Goal: Task Accomplishment & Management: Manage account settings

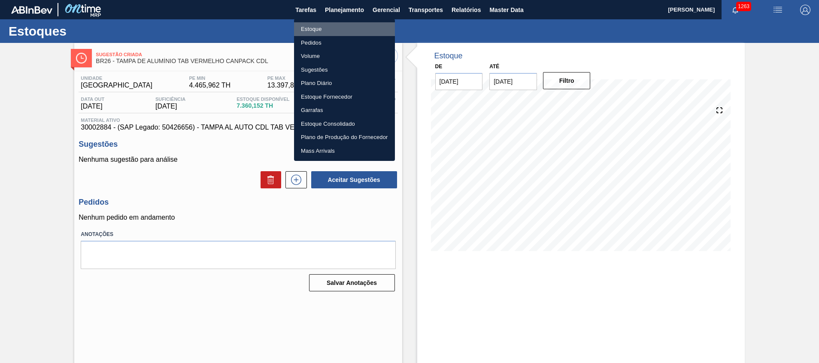
click at [346, 28] on li "Estoque" at bounding box center [344, 29] width 101 height 14
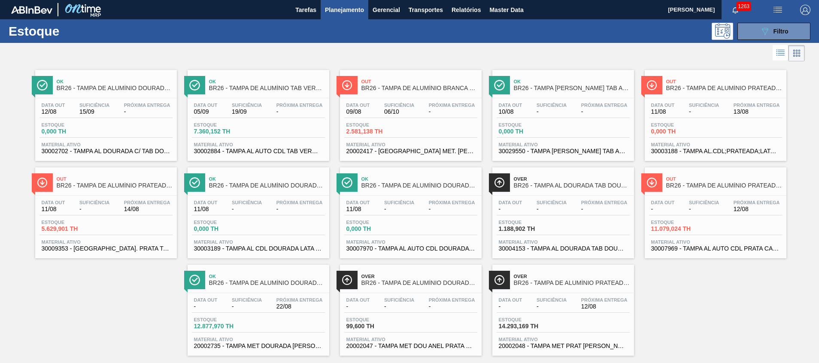
drag, startPoint x: 779, startPoint y: 34, endPoint x: 767, endPoint y: 48, distance: 18.6
click at [779, 34] on span "Filtro" at bounding box center [781, 31] width 15 height 7
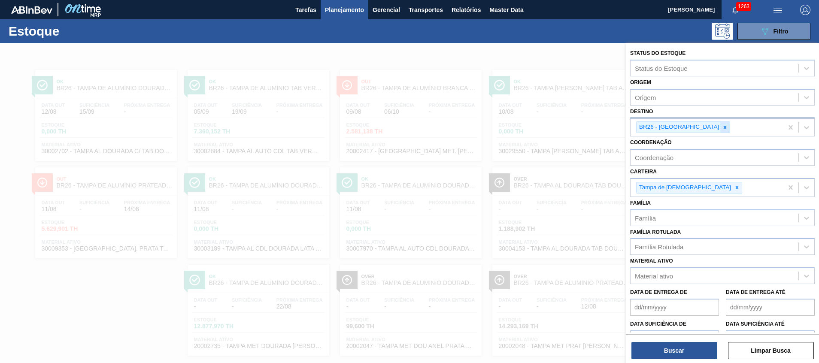
click at [722, 127] on icon at bounding box center [725, 128] width 6 height 6
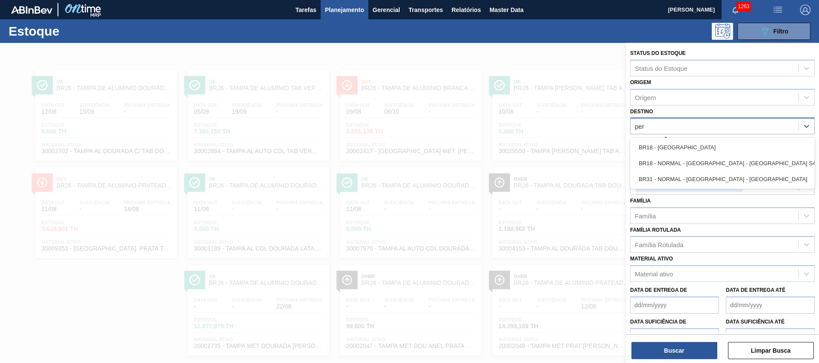
type input "pern"
click at [690, 141] on div "BR18 - [GEOGRAPHIC_DATA]" at bounding box center [722, 148] width 185 height 16
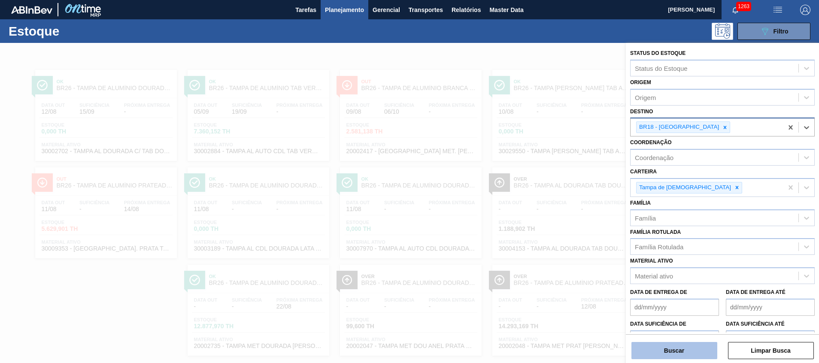
click at [663, 347] on button "Buscar" at bounding box center [675, 350] width 86 height 17
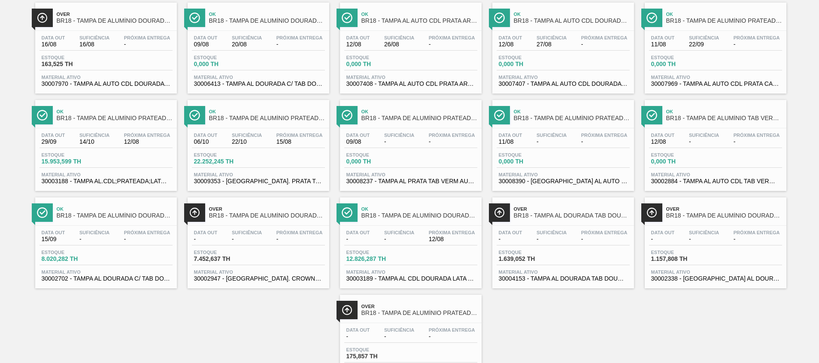
scroll to position [47, 0]
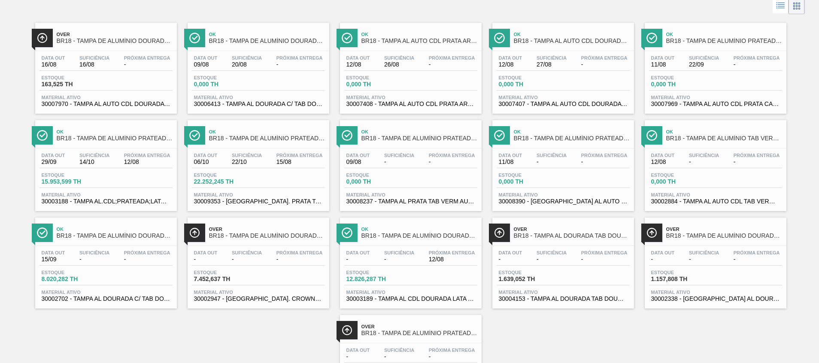
click at [261, 204] on span "30009353 - [GEOGRAPHIC_DATA]. PRATA TAB VERMELHO CDL AUTO" at bounding box center [258, 201] width 129 height 6
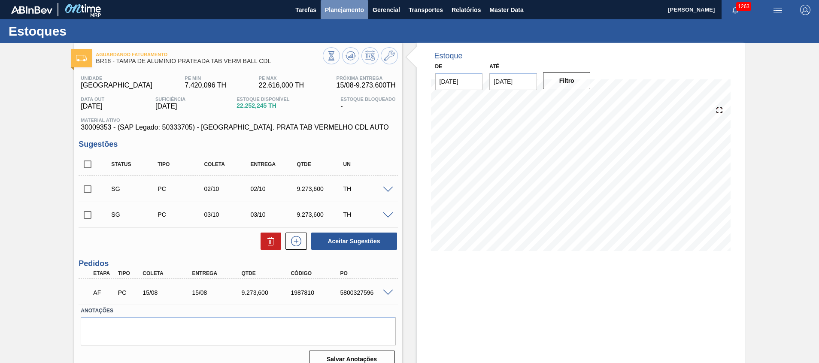
click at [354, 13] on span "Planejamento" at bounding box center [344, 10] width 39 height 10
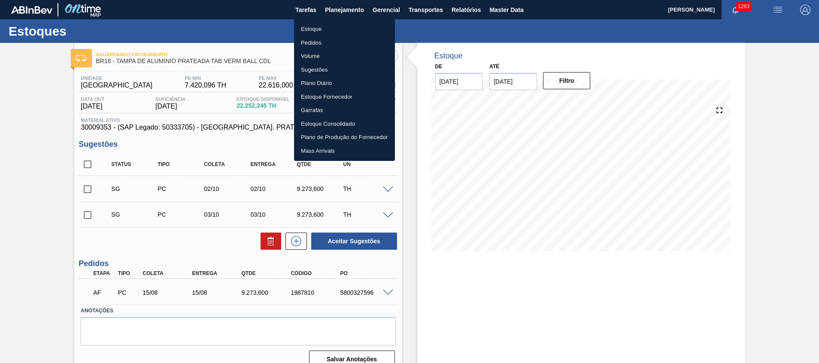
click at [346, 29] on li "Estoque" at bounding box center [344, 29] width 101 height 14
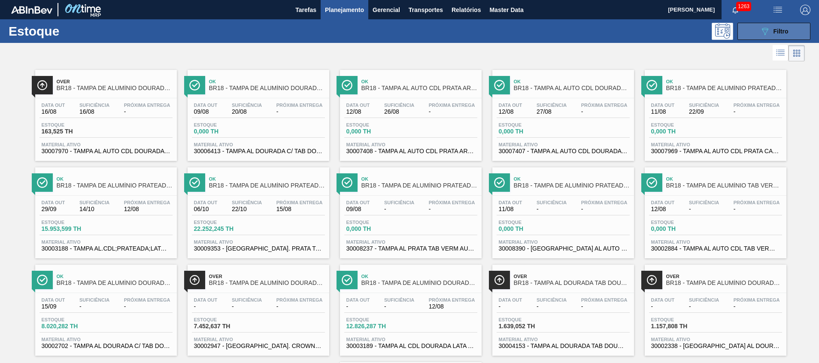
click at [763, 30] on icon at bounding box center [765, 31] width 6 height 7
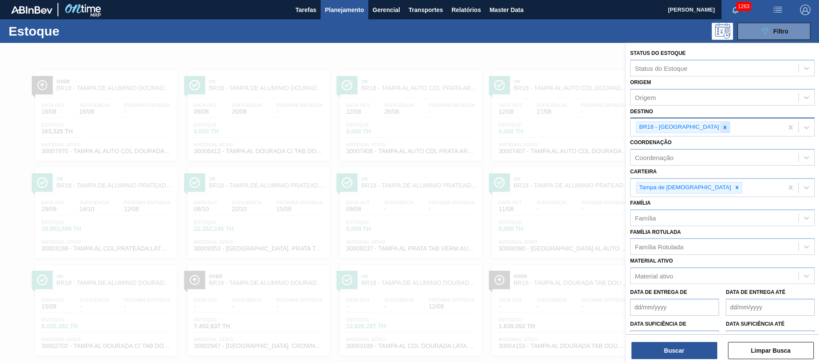
click at [720, 123] on div at bounding box center [724, 127] width 9 height 11
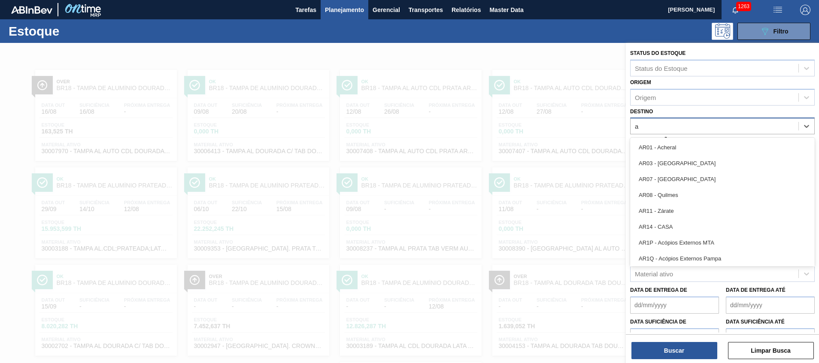
type input "aq"
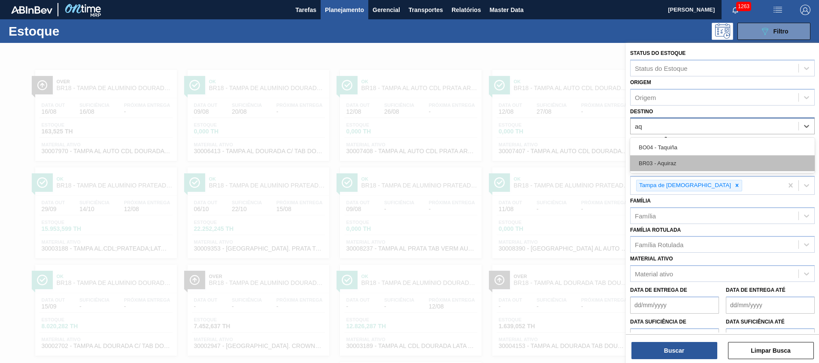
click at [677, 161] on div "BR03 - Aquiraz" at bounding box center [722, 163] width 185 height 16
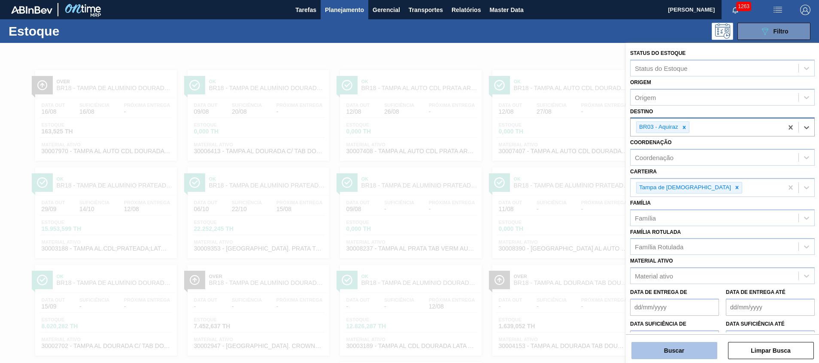
click at [657, 350] on button "Buscar" at bounding box center [675, 350] width 86 height 17
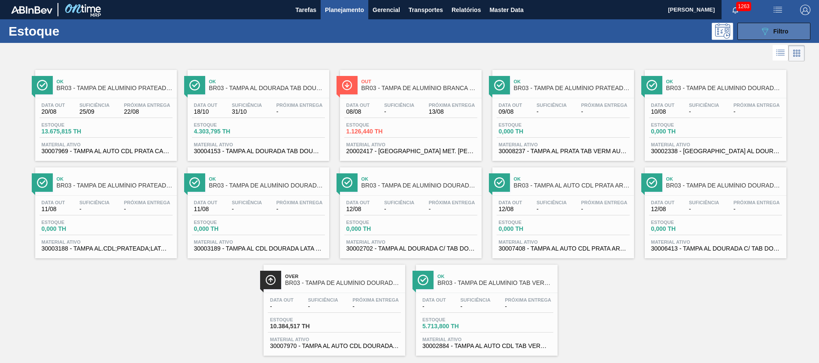
click at [760, 31] on icon "089F7B8B-B2A5-4AFE-B5C0-19BA573D28AC" at bounding box center [765, 31] width 10 height 10
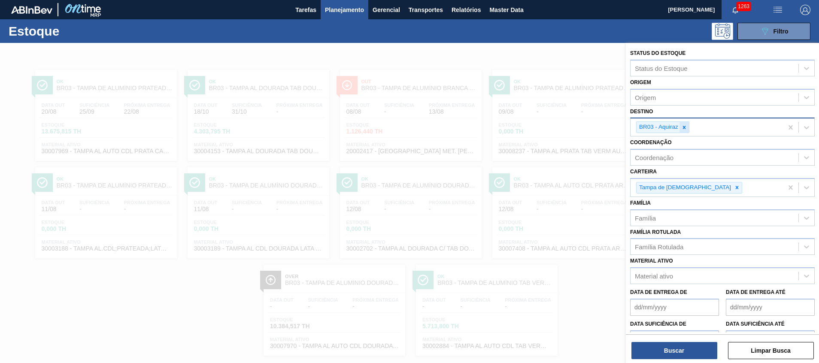
click at [688, 125] on div at bounding box center [684, 127] width 9 height 11
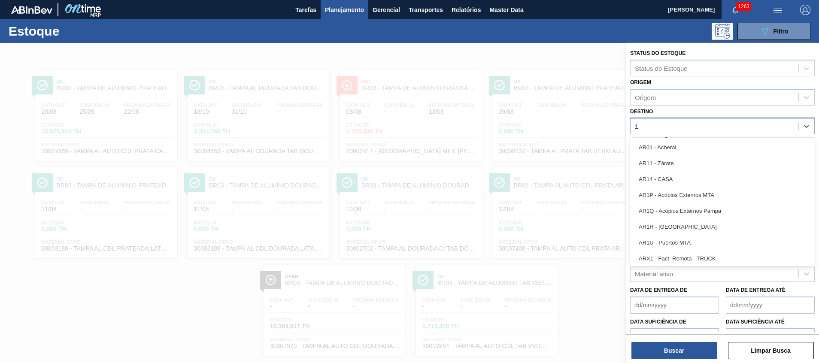
type input "19"
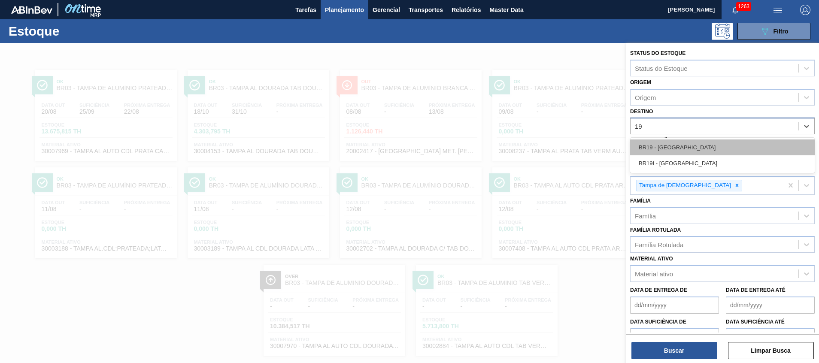
click at [681, 152] on div "BR19 - Nova Rio" at bounding box center [722, 148] width 185 height 16
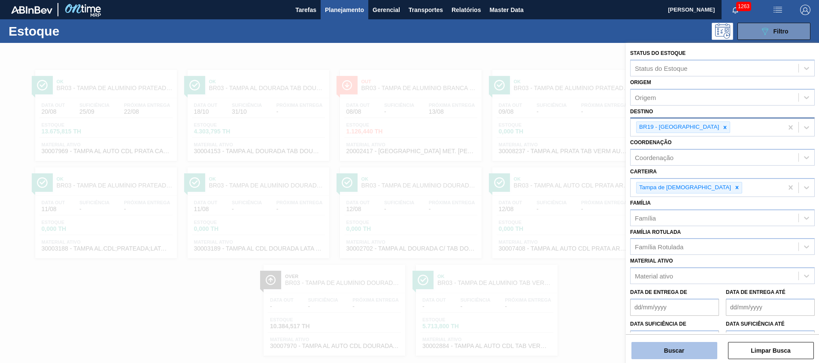
click at [681, 343] on button "Buscar" at bounding box center [675, 350] width 86 height 17
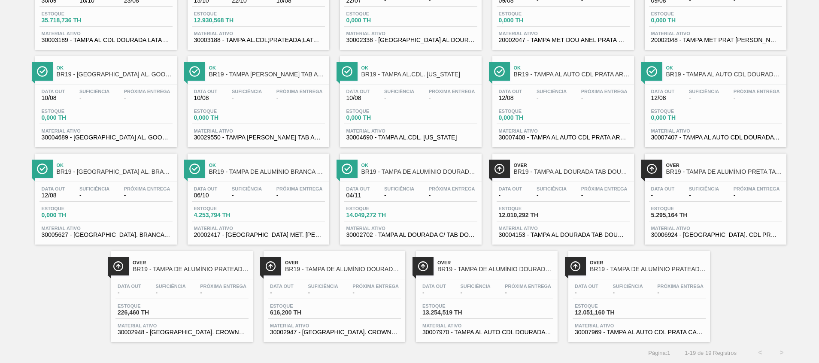
scroll to position [112, 0]
click at [458, 333] on span "30007970 - TAMPA AL AUTO CDL DOURADA CANPACK" at bounding box center [486, 332] width 129 height 6
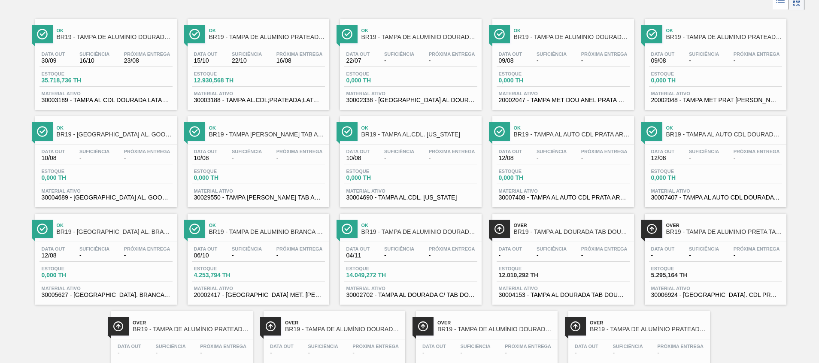
scroll to position [112, 0]
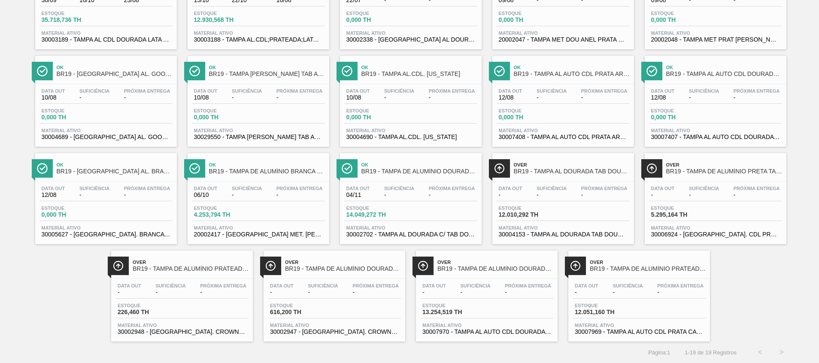
click at [653, 270] on span "BR19 - TAMPA DE ALUMÍNIO PRATEADA CANPACK CDL" at bounding box center [648, 269] width 116 height 6
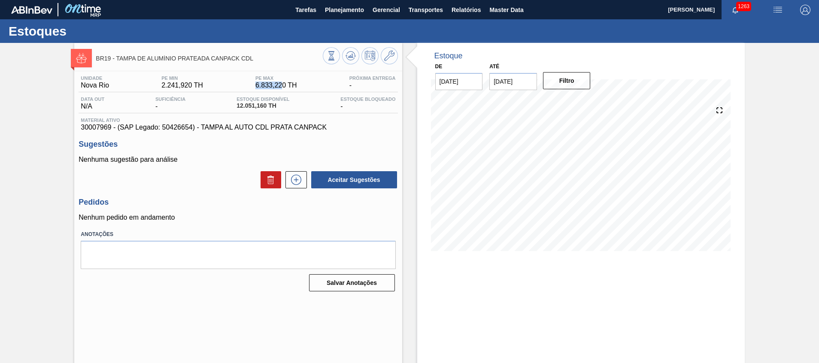
drag, startPoint x: 255, startPoint y: 86, endPoint x: 281, endPoint y: 87, distance: 26.2
click at [281, 87] on span "6.833,220 TH" at bounding box center [276, 86] width 42 height 8
click at [353, 12] on span "Planejamento" at bounding box center [344, 10] width 39 height 10
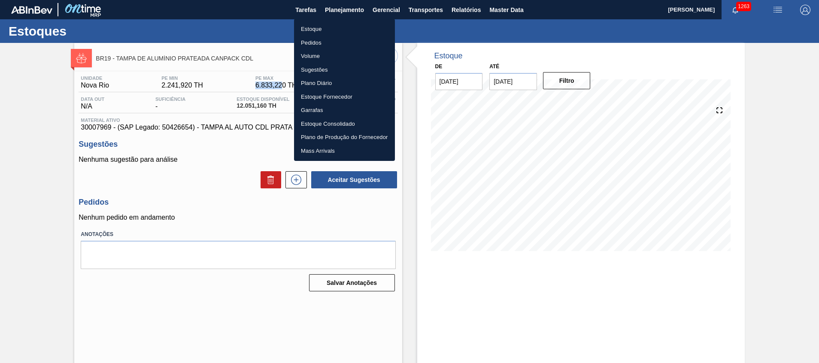
click at [340, 41] on li "Pedidos" at bounding box center [344, 43] width 101 height 14
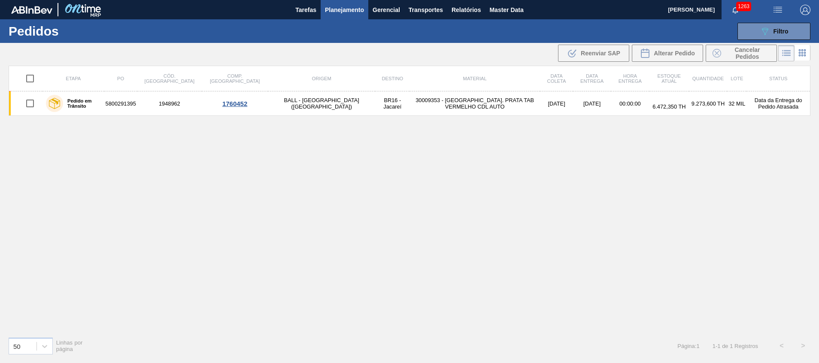
drag, startPoint x: 750, startPoint y: 32, endPoint x: 739, endPoint y: 53, distance: 23.2
click at [750, 32] on button "089F7B8B-B2A5-4AFE-B5C0-19BA573D28AC Filtro" at bounding box center [774, 31] width 73 height 17
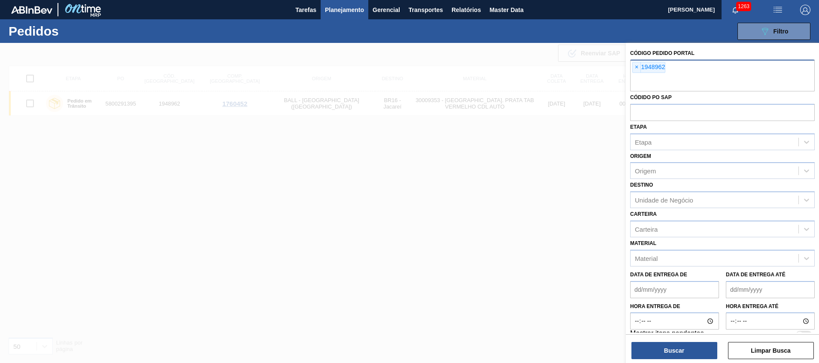
click at [702, 70] on div "× 1948962" at bounding box center [722, 76] width 185 height 32
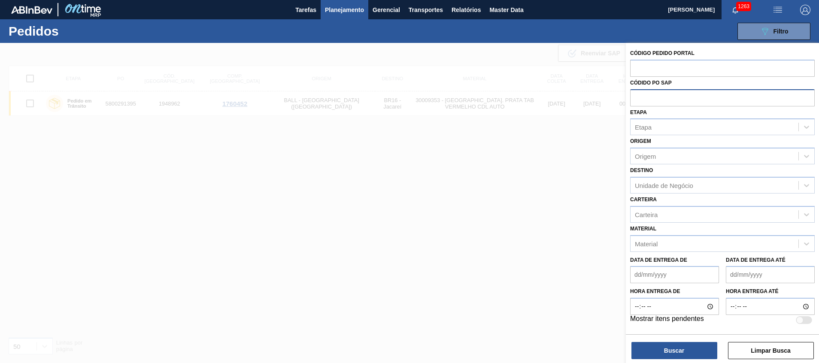
click at [688, 100] on input "text" at bounding box center [722, 97] width 185 height 16
paste input "5800299260"
type input "5800299260"
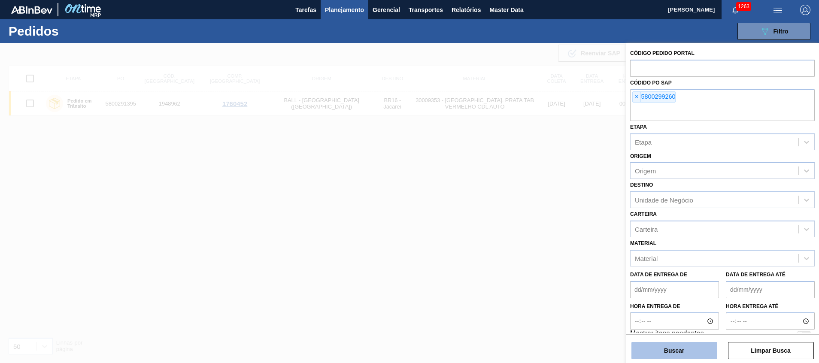
click at [671, 352] on button "Buscar" at bounding box center [675, 350] width 86 height 17
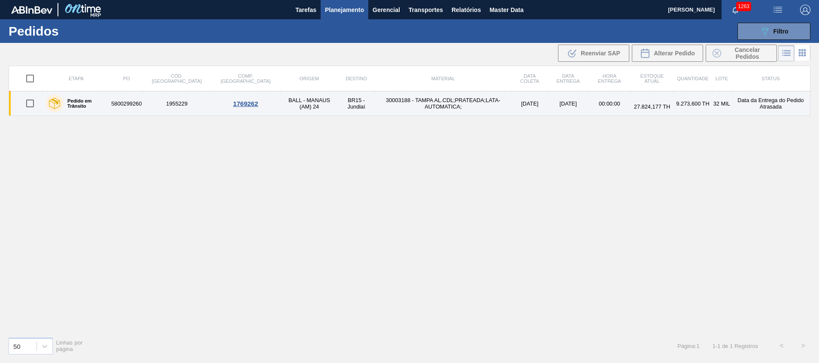
click at [281, 108] on td "BALL - MANAUS (AM) 24" at bounding box center [310, 103] width 58 height 24
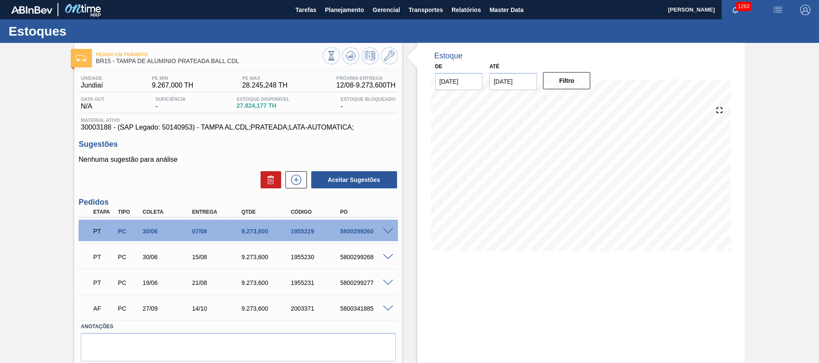
drag, startPoint x: 388, startPoint y: 227, endPoint x: 386, endPoint y: 231, distance: 4.8
click at [387, 228] on div at bounding box center [389, 231] width 17 height 6
click at [386, 232] on span at bounding box center [388, 231] width 10 height 6
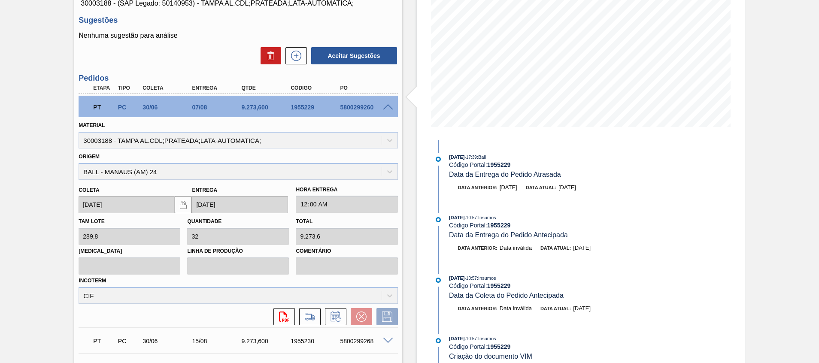
scroll to position [236, 0]
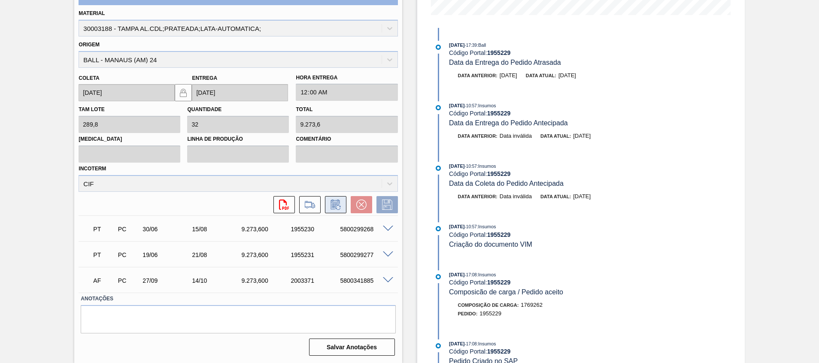
click at [331, 207] on icon at bounding box center [336, 205] width 14 height 10
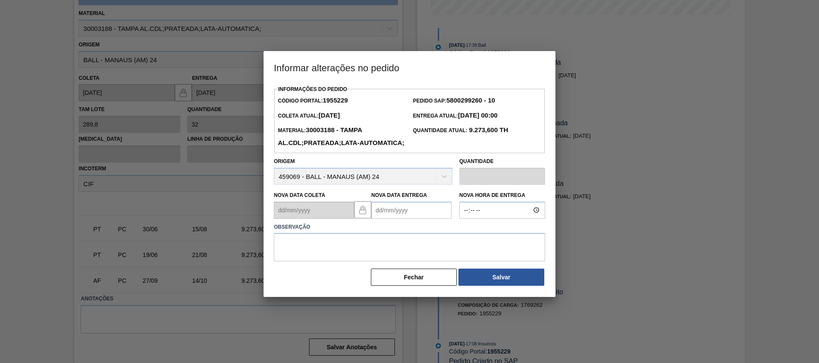
click at [395, 219] on Entrega "Nova Data Entrega" at bounding box center [411, 210] width 80 height 17
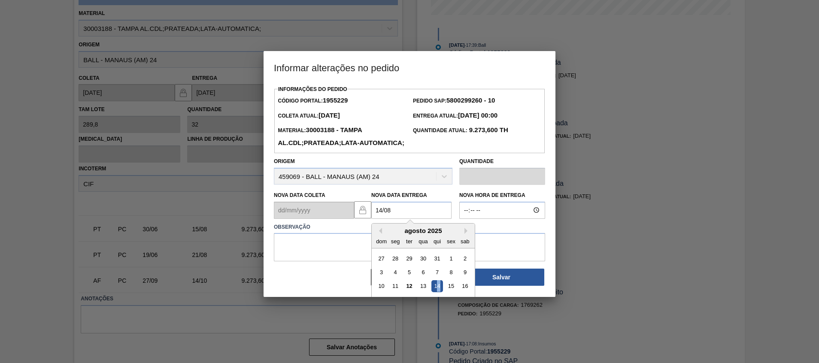
click at [440, 292] on div "14" at bounding box center [438, 286] width 12 height 12
type Entrega "14/08/2025"
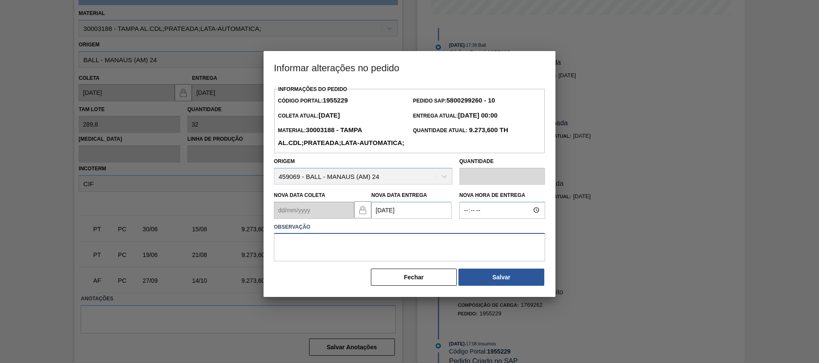
click at [433, 261] on textarea at bounding box center [409, 247] width 271 height 28
type textarea "Furo entrega"
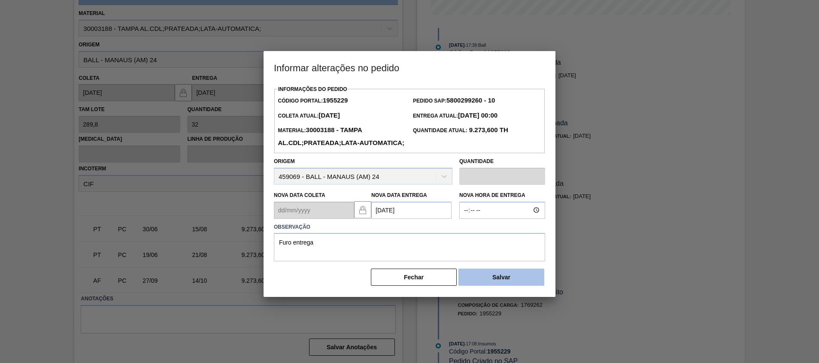
click at [476, 286] on button "Salvar" at bounding box center [502, 277] width 86 height 17
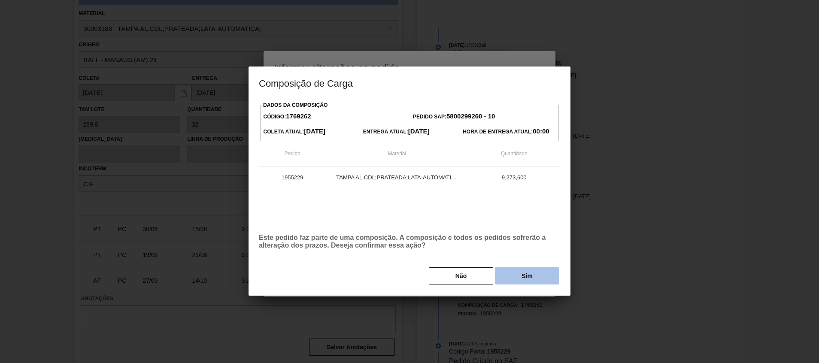
click at [511, 274] on button "Sim" at bounding box center [527, 275] width 64 height 17
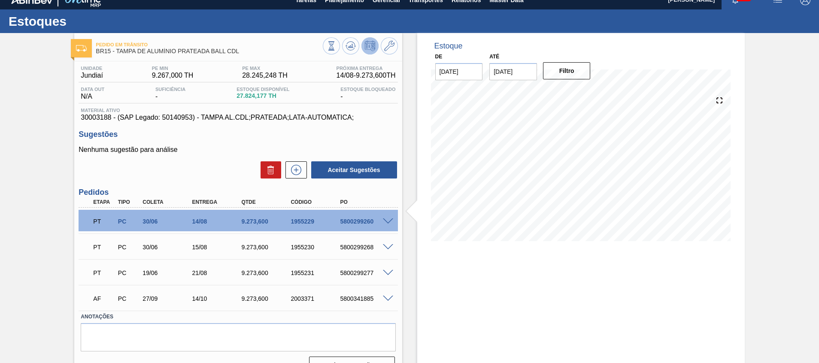
scroll to position [0, 0]
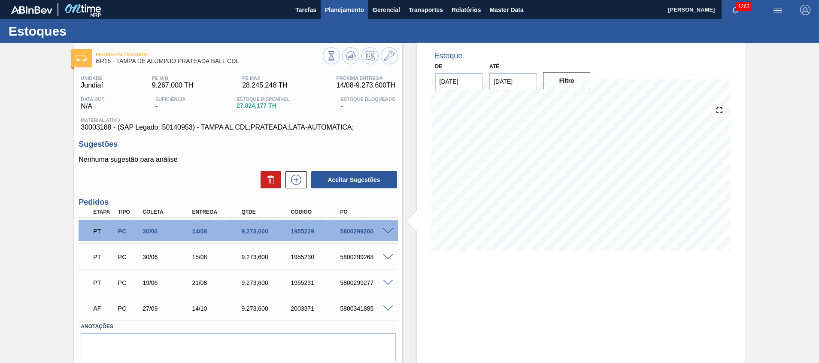
click at [351, 10] on span "Planejamento" at bounding box center [344, 10] width 39 height 10
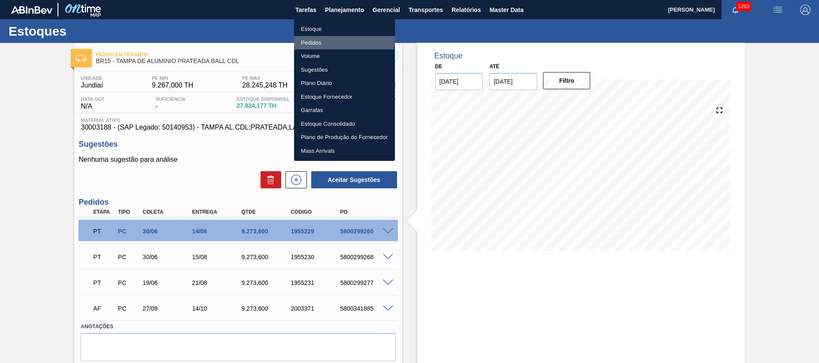
click at [332, 39] on li "Pedidos" at bounding box center [344, 43] width 101 height 14
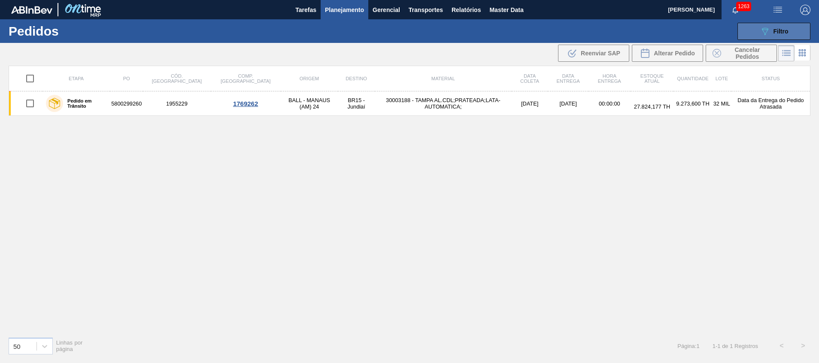
click at [799, 31] on button "089F7B8B-B2A5-4AFE-B5C0-19BA573D28AC Filtro" at bounding box center [774, 31] width 73 height 17
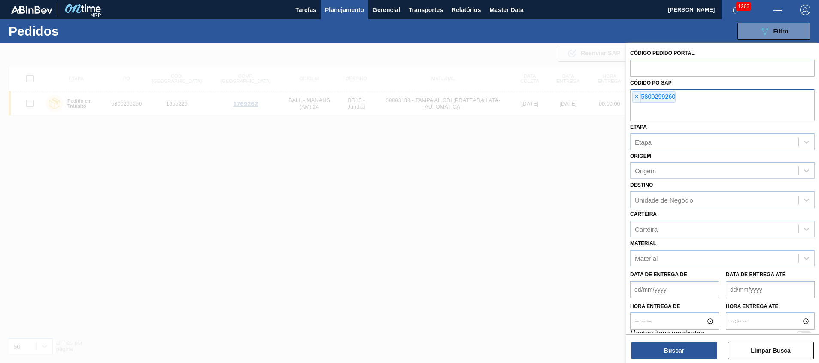
click at [684, 105] on input "text" at bounding box center [722, 113] width 185 height 16
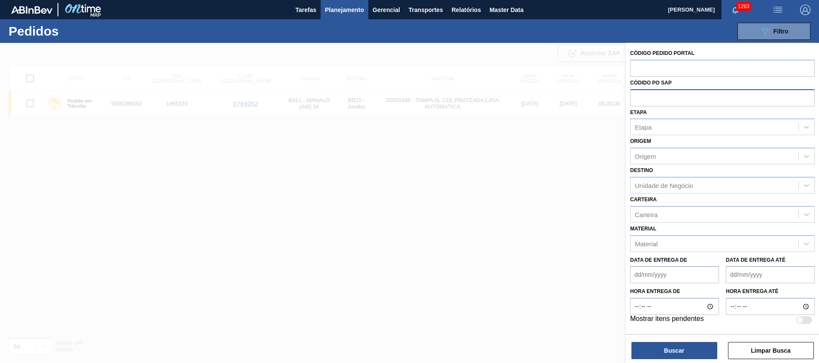
paste input "5800296248"
type input "5800296248"
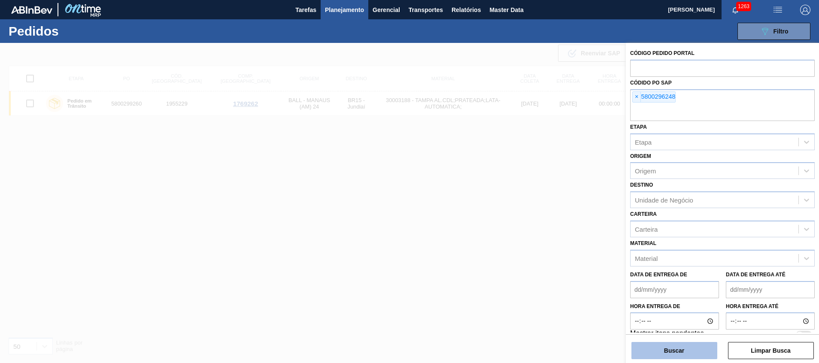
click at [653, 355] on button "Buscar" at bounding box center [675, 350] width 86 height 17
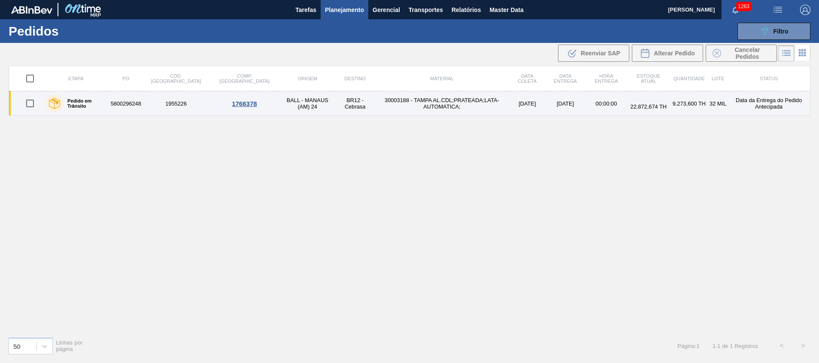
click at [509, 101] on td "26/06/2025" at bounding box center [527, 103] width 36 height 24
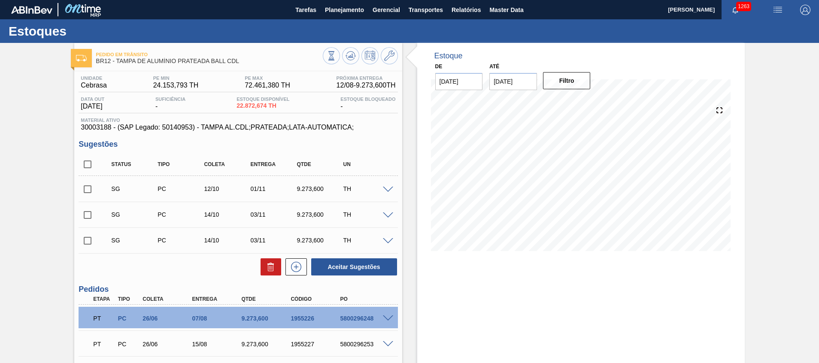
scroll to position [129, 0]
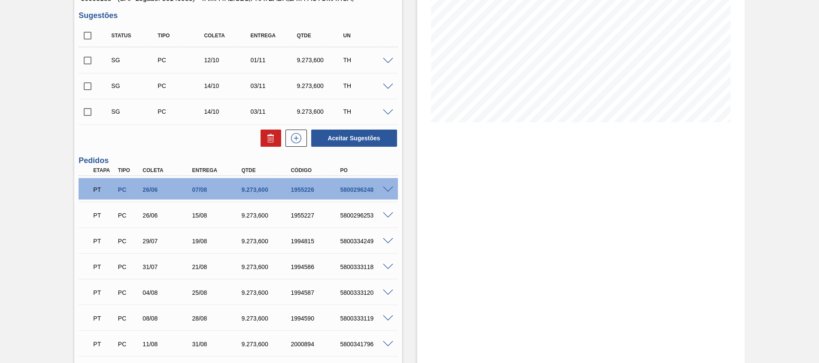
click at [390, 189] on span at bounding box center [388, 190] width 10 height 6
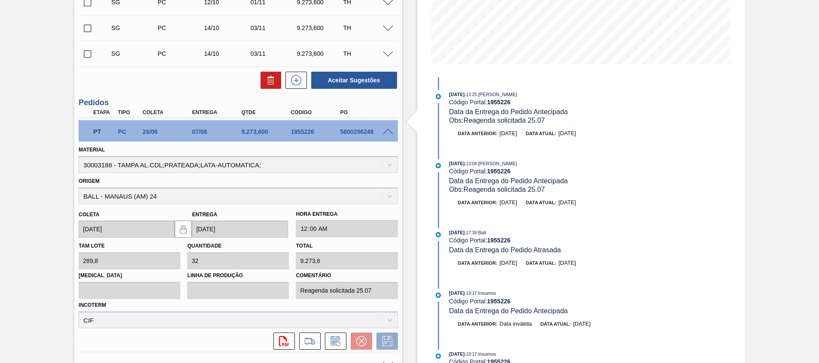
scroll to position [258, 0]
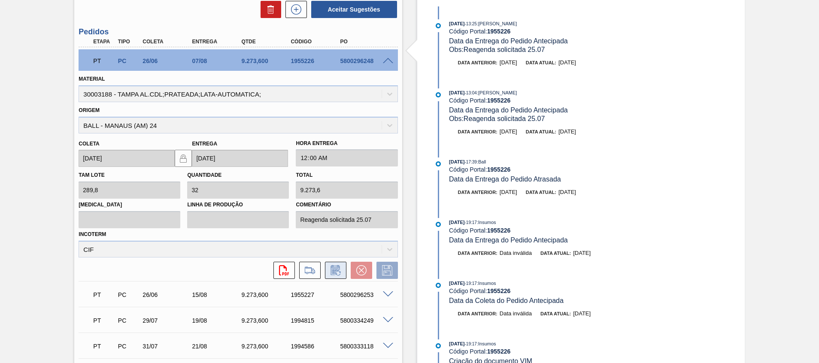
click at [338, 272] on icon at bounding box center [336, 270] width 14 height 10
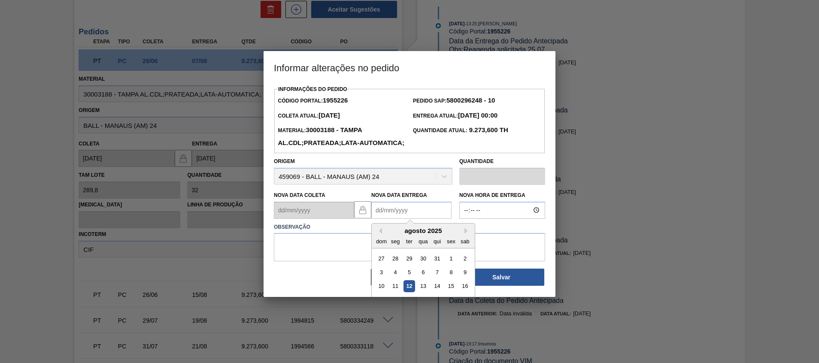
click at [424, 219] on Entrega "Nova Data Entrega" at bounding box center [411, 210] width 80 height 17
paste Entrega "16/08/2025"
type Entrega "16/08/2025"
click at [465, 292] on div "16" at bounding box center [465, 286] width 12 height 12
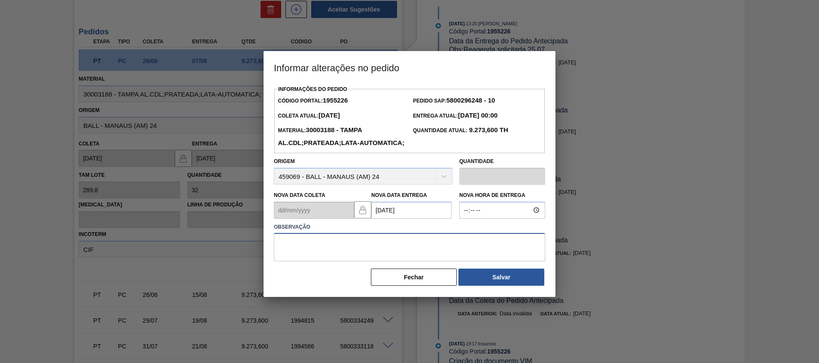
click at [456, 261] on textarea at bounding box center [409, 247] width 271 height 28
type textarea "Furo entrega"
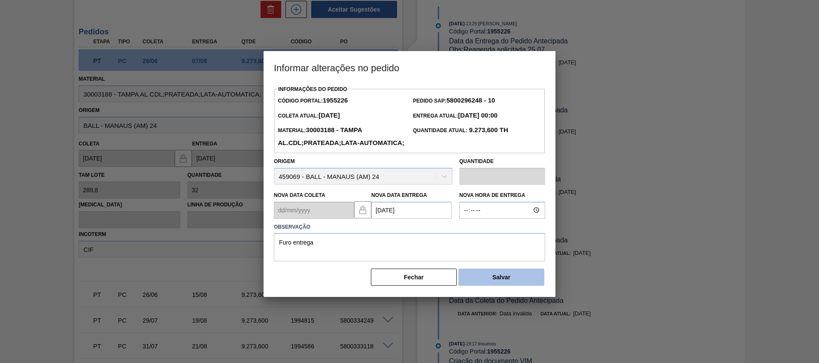
click at [499, 286] on button "Salvar" at bounding box center [502, 277] width 86 height 17
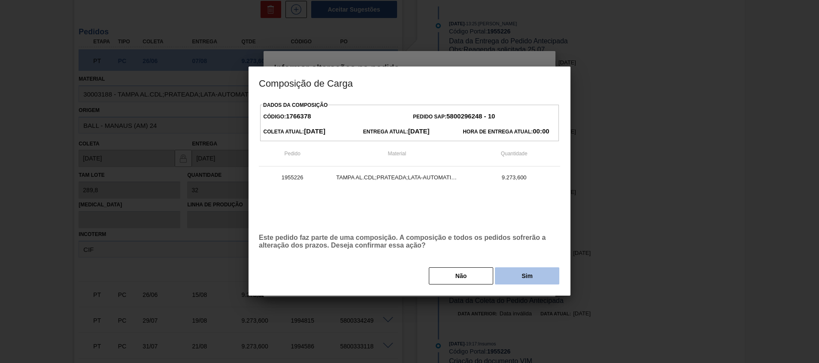
click at [506, 274] on button "Sim" at bounding box center [527, 275] width 64 height 17
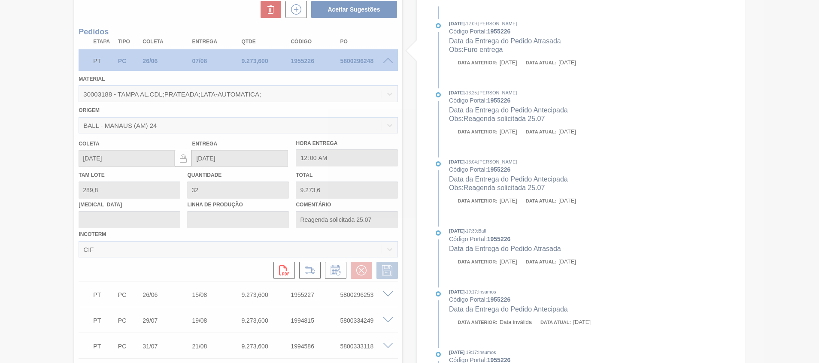
type input "Furo entrega"
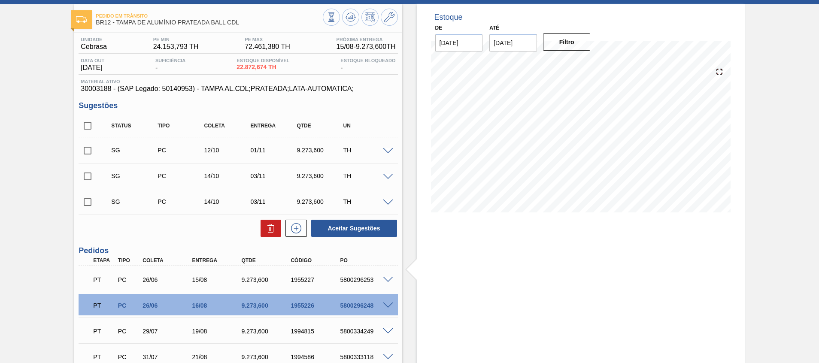
scroll to position [0, 0]
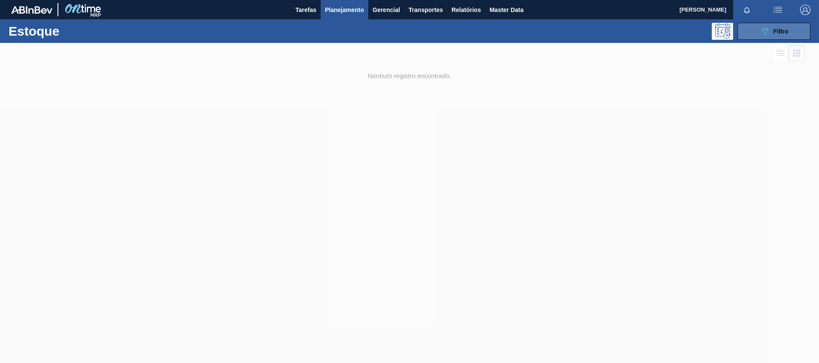
click at [797, 27] on button "089F7B8B-B2A5-4AFE-B5C0-19BA573D28AC Filtro" at bounding box center [774, 31] width 73 height 17
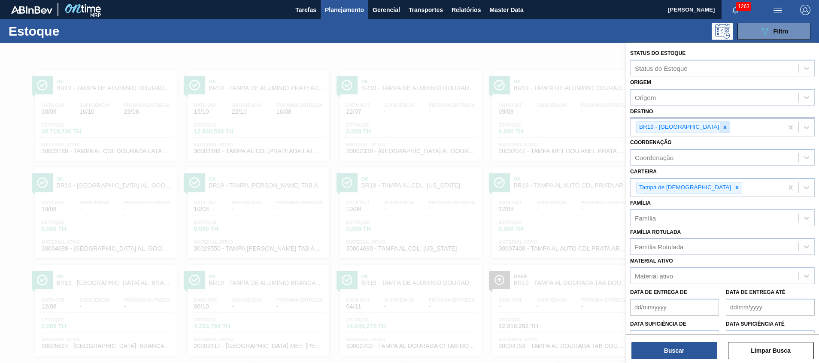
click at [720, 133] on div at bounding box center [724, 127] width 9 height 11
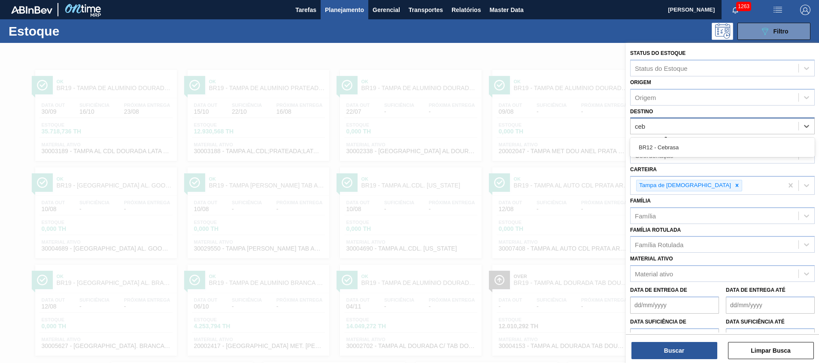
type input "cebr"
click at [682, 146] on div "BR12 - Cebrasa" at bounding box center [722, 148] width 185 height 16
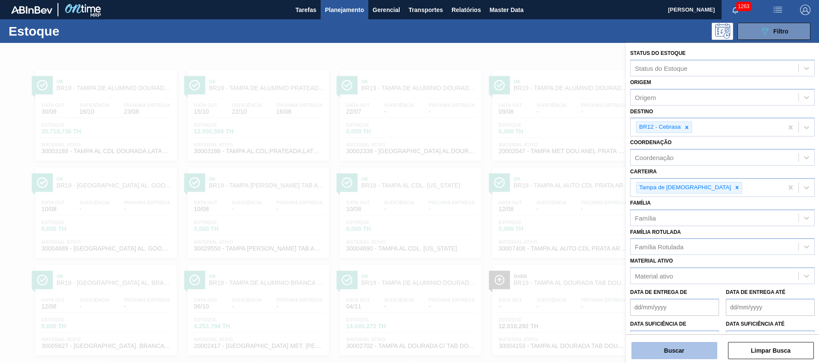
click at [671, 343] on button "Buscar" at bounding box center [675, 350] width 86 height 17
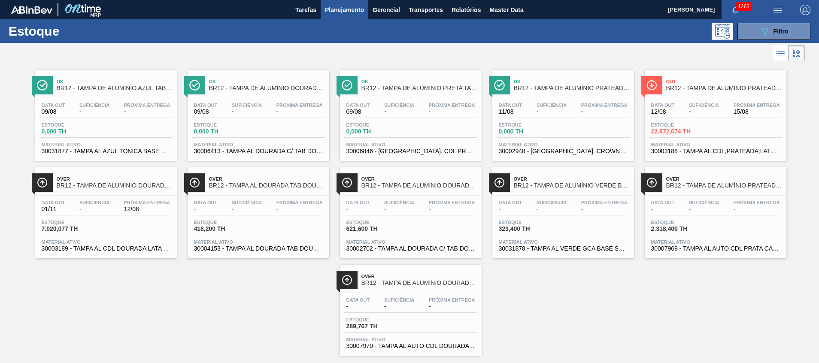
click at [362, 12] on span "Planejamento" at bounding box center [344, 10] width 39 height 10
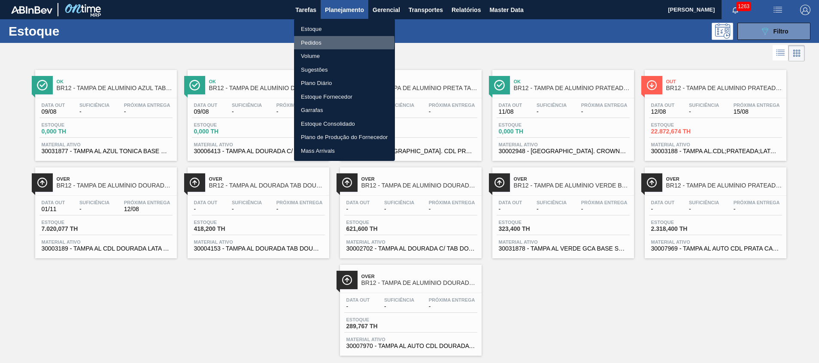
click at [336, 42] on li "Pedidos" at bounding box center [344, 43] width 101 height 14
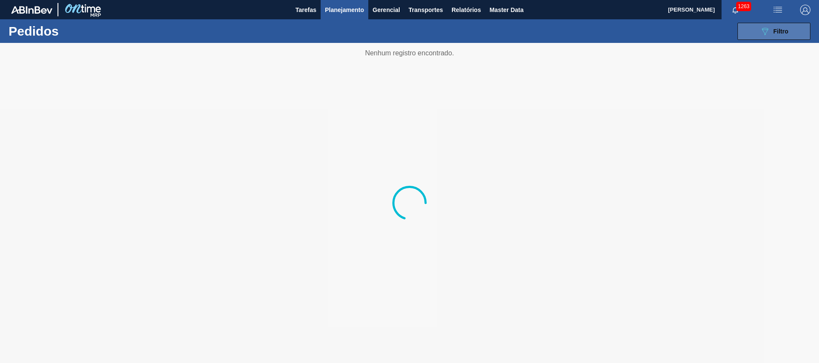
click at [759, 33] on button "089F7B8B-B2A5-4AFE-B5C0-19BA573D28AC Filtro" at bounding box center [774, 31] width 73 height 17
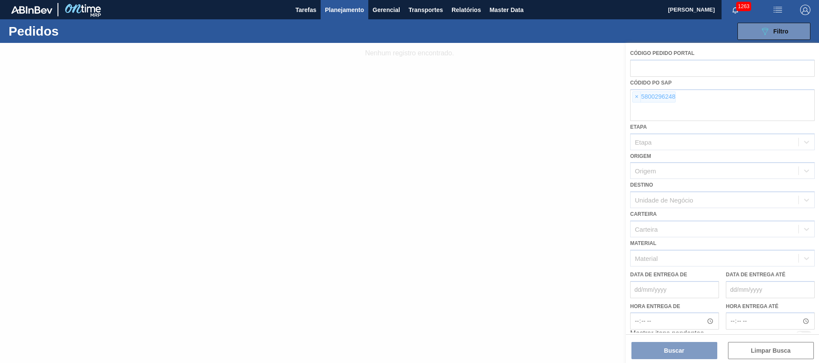
click at [713, 93] on div at bounding box center [409, 203] width 819 height 320
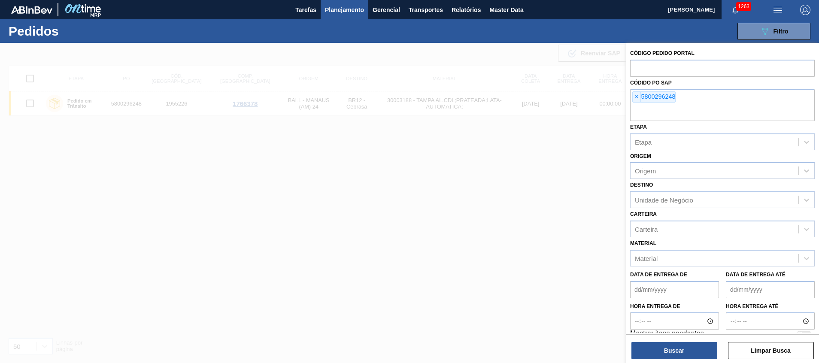
click at [711, 95] on div "× 5800296248" at bounding box center [722, 105] width 185 height 32
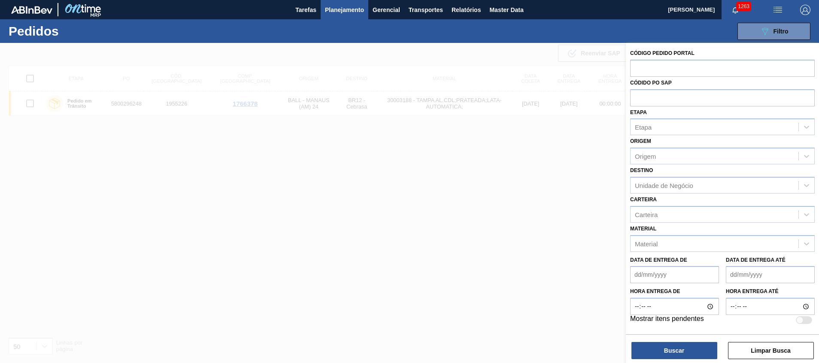
paste input "5800299252"
type input "5800299252"
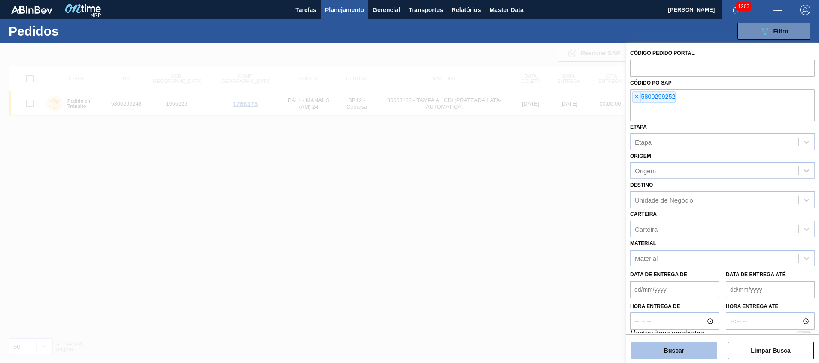
click at [682, 345] on button "Buscar" at bounding box center [675, 350] width 86 height 17
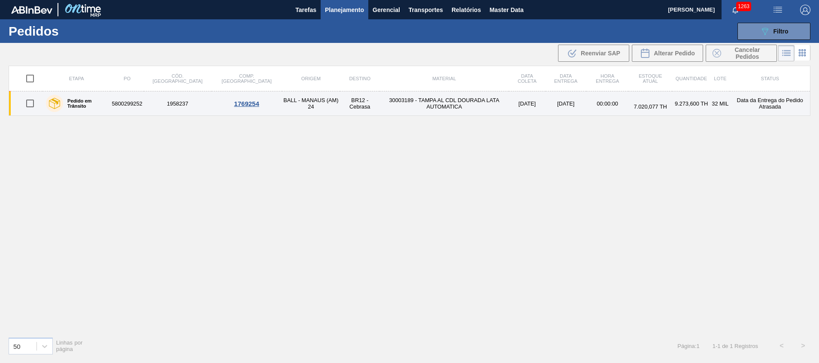
click at [380, 110] on td "30003189 - TAMPA AL CDL DOURADA LATA AUTOMATICA" at bounding box center [444, 103] width 129 height 24
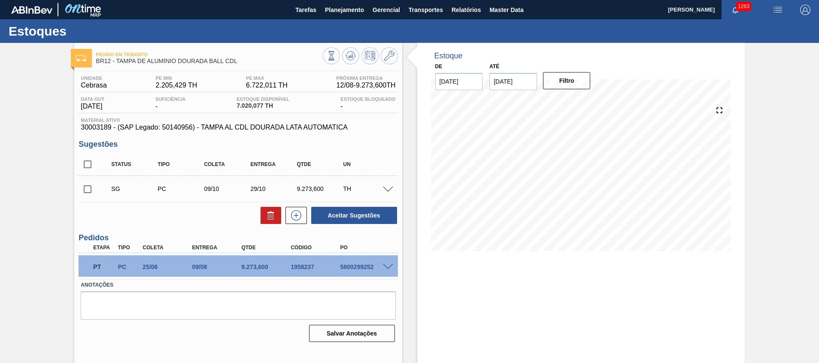
click at [386, 266] on span at bounding box center [388, 267] width 10 height 6
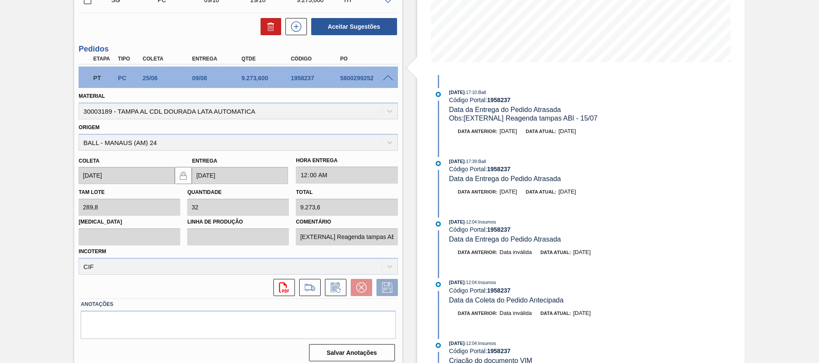
scroll to position [193, 0]
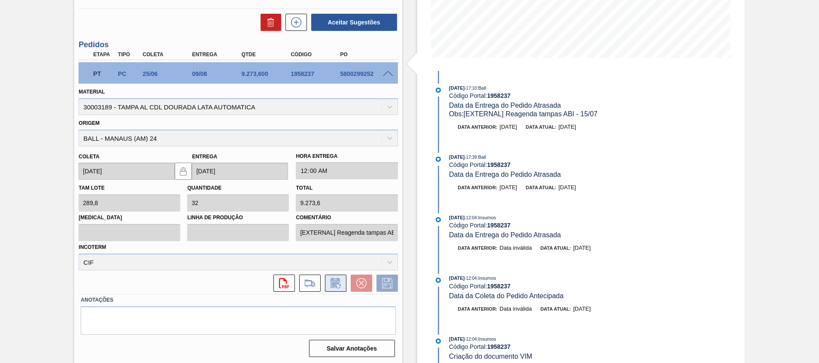
click at [335, 286] on icon at bounding box center [336, 283] width 14 height 10
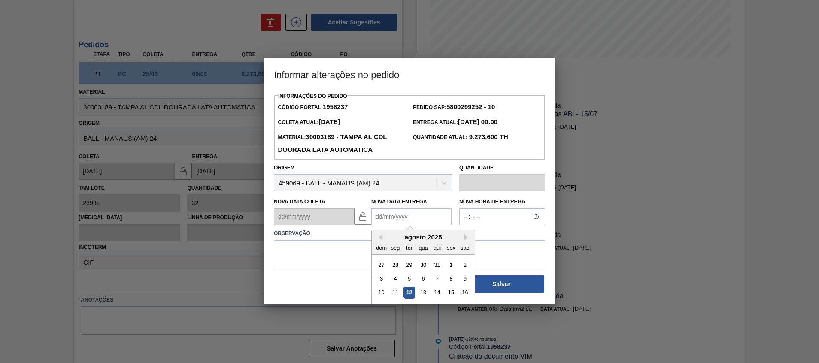
drag, startPoint x: 389, startPoint y: 216, endPoint x: 393, endPoint y: 205, distance: 11.0
click at [389, 215] on Entrega "Nova Data Entrega" at bounding box center [411, 216] width 80 height 17
type Entrega "18/08/2025"
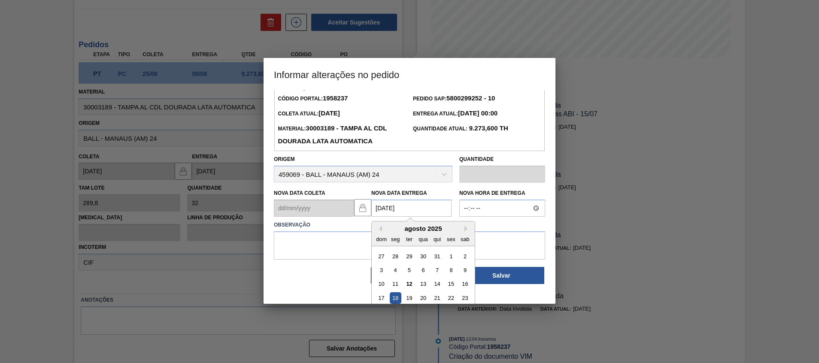
click at [393, 301] on div "18" at bounding box center [396, 298] width 12 height 12
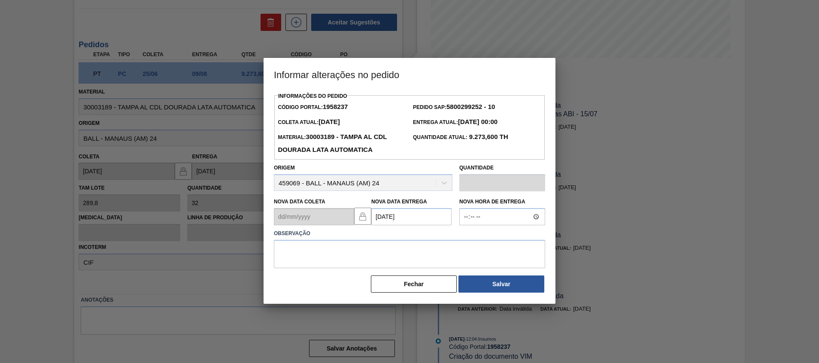
scroll to position [0, 0]
click at [396, 258] on textarea at bounding box center [409, 254] width 271 height 28
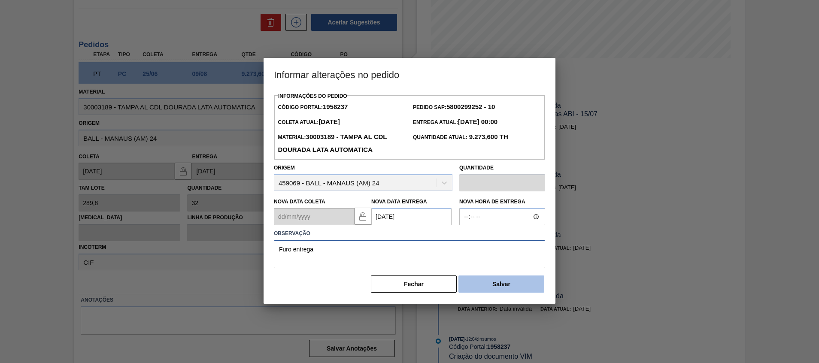
type textarea "Furo entrega"
click at [517, 282] on button "Salvar" at bounding box center [502, 284] width 86 height 17
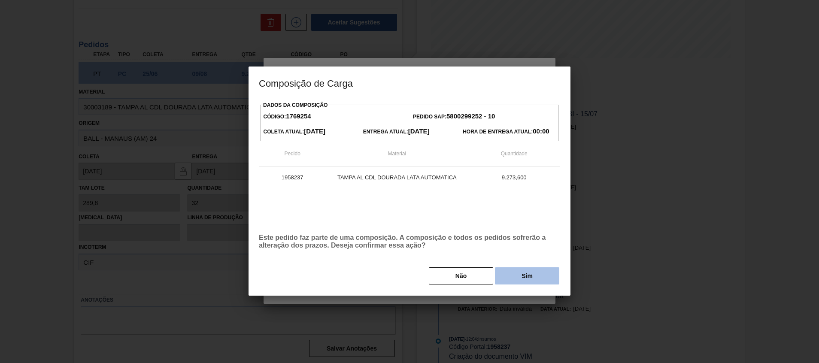
click at [529, 273] on button "Sim" at bounding box center [527, 275] width 64 height 17
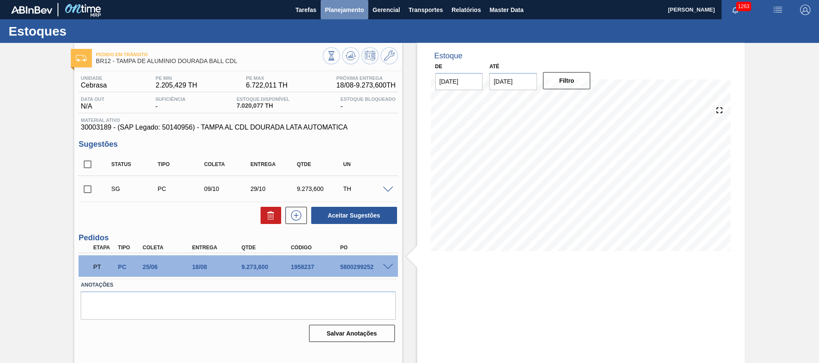
click at [348, 7] on span "Planejamento" at bounding box center [344, 10] width 39 height 10
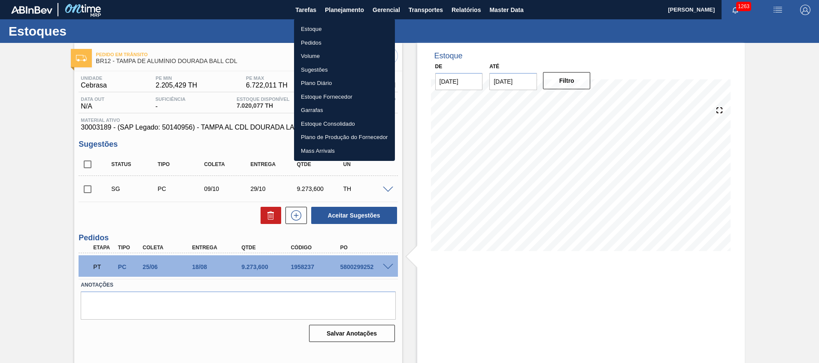
click at [327, 43] on li "Pedidos" at bounding box center [344, 43] width 101 height 14
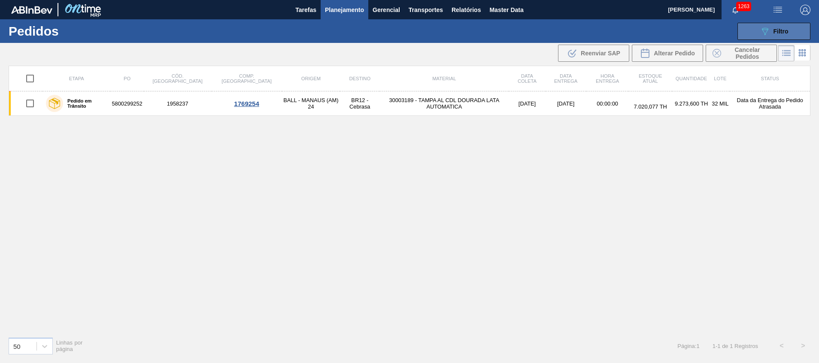
click at [756, 24] on button "089F7B8B-B2A5-4AFE-B5C0-19BA573D28AC Filtro" at bounding box center [774, 31] width 73 height 17
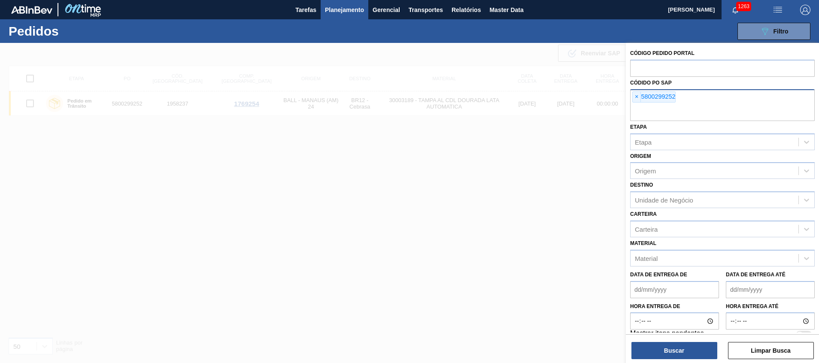
click at [690, 109] on input "text" at bounding box center [722, 113] width 185 height 16
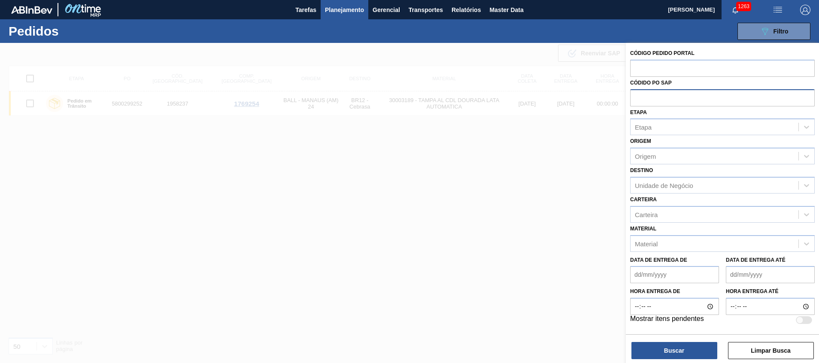
paste input "5800293379"
type input "5800293379"
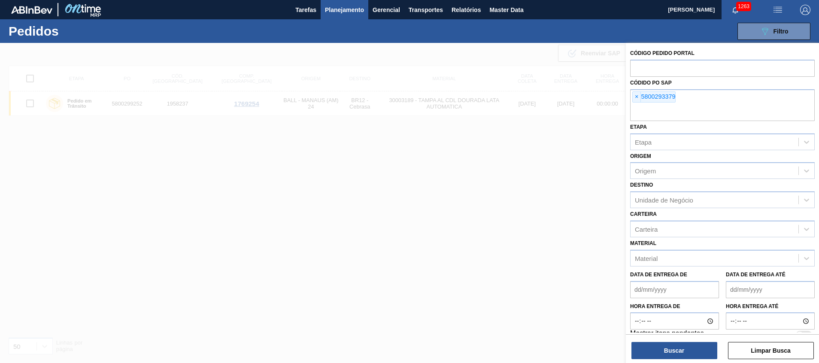
click at [661, 339] on div "Buscar Limpar Busca" at bounding box center [722, 346] width 193 height 24
click at [661, 340] on div "Buscar Limpar Busca" at bounding box center [722, 346] width 193 height 24
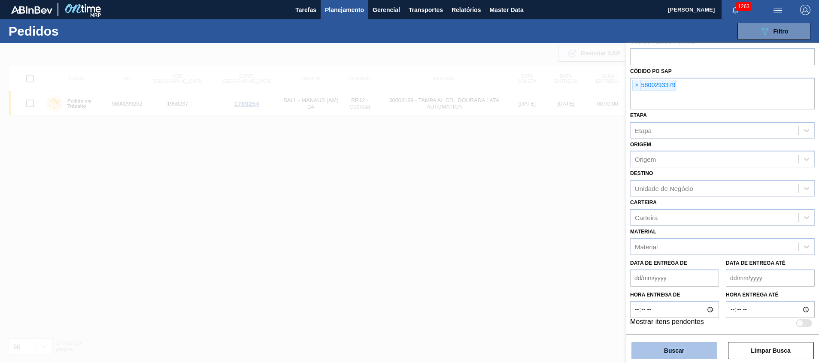
click at [660, 350] on button "Buscar" at bounding box center [675, 350] width 86 height 17
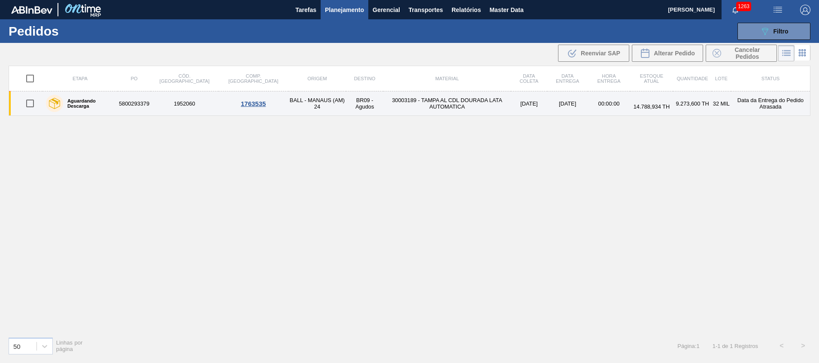
click at [404, 97] on td "30003189 - TAMPA AL CDL DOURADA LATA AUTOMATICA" at bounding box center [447, 103] width 128 height 24
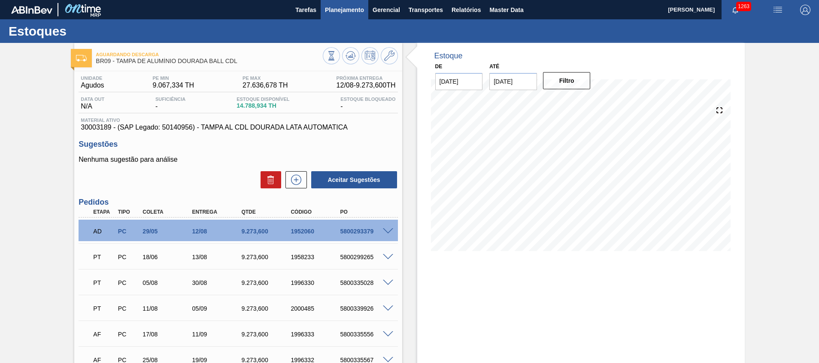
click at [339, 15] on button "Planejamento" at bounding box center [345, 9] width 48 height 19
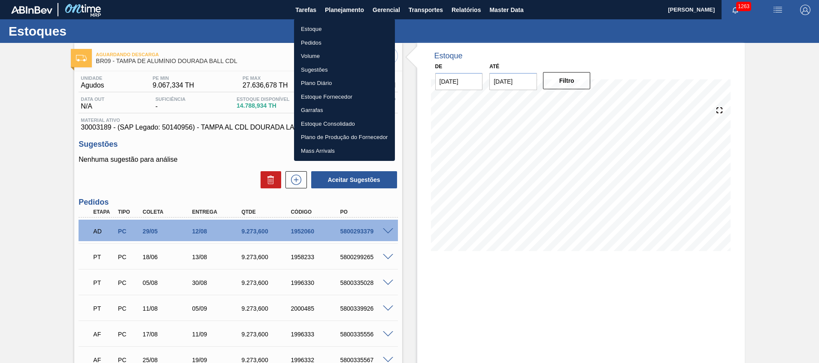
drag, startPoint x: 331, startPoint y: 33, endPoint x: 274, endPoint y: 3, distance: 63.8
click at [331, 32] on li "Estoque" at bounding box center [344, 29] width 101 height 14
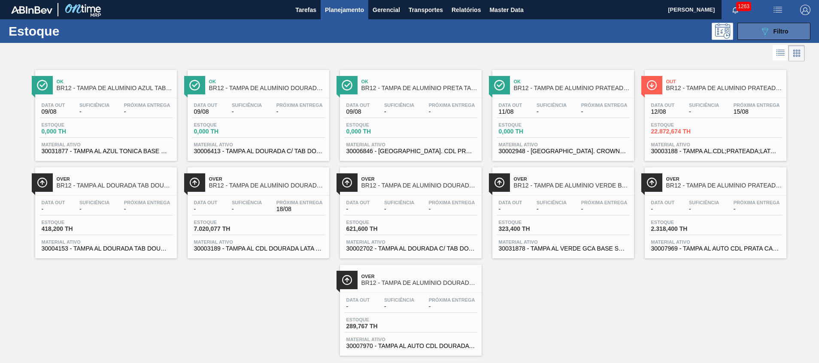
click at [763, 39] on button "089F7B8B-B2A5-4AFE-B5C0-19BA573D28AC Filtro" at bounding box center [774, 31] width 73 height 17
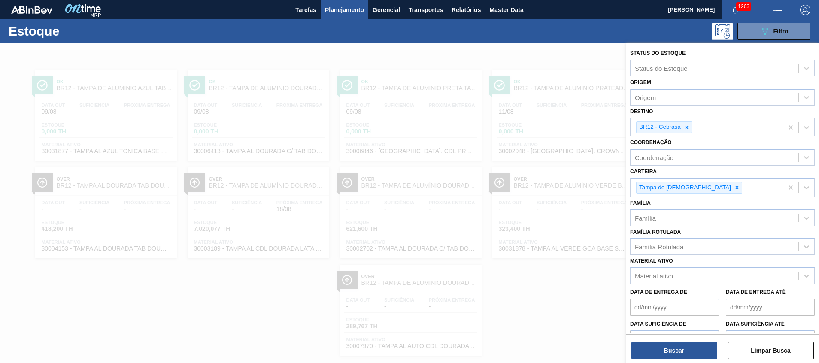
drag, startPoint x: 691, startPoint y: 127, endPoint x: 691, endPoint y: 122, distance: 4.7
click at [690, 127] on div at bounding box center [686, 127] width 9 height 11
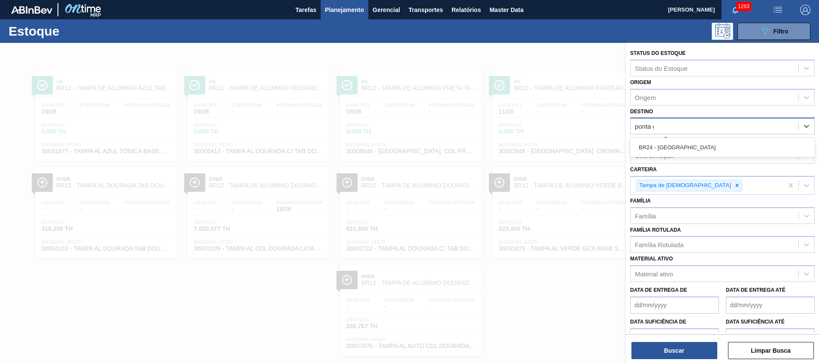
type input "ponta gr"
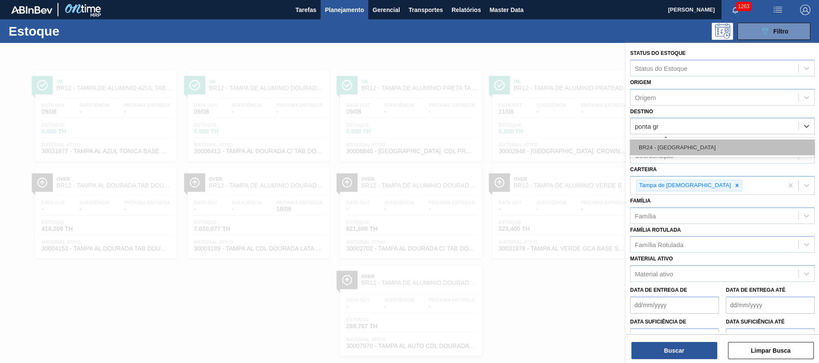
click at [677, 143] on div "BR24 - Ponta Grossa" at bounding box center [722, 148] width 185 height 16
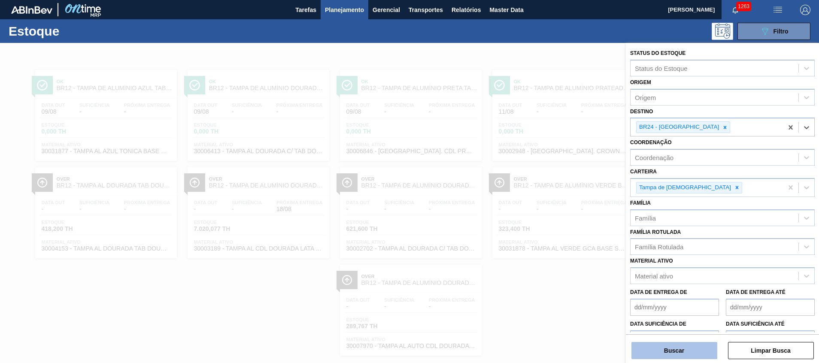
click at [663, 355] on button "Buscar" at bounding box center [675, 350] width 86 height 17
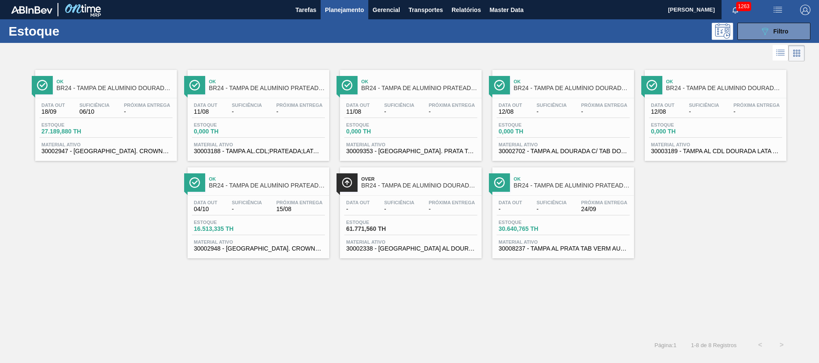
click at [372, 151] on span "30009353 - TAMPA AL. PRATA TAB VERMELHO CDL AUTO" at bounding box center [410, 151] width 129 height 6
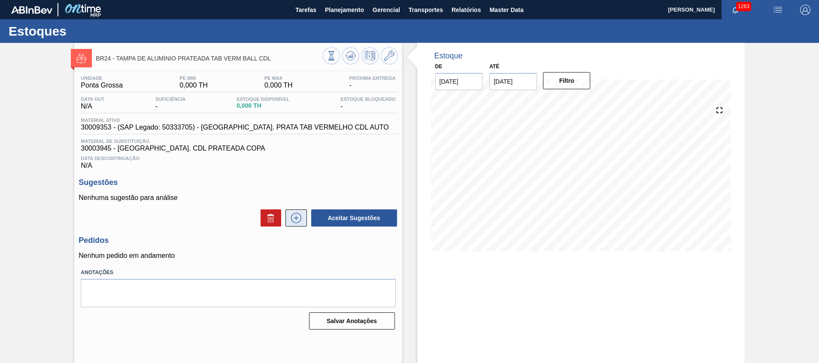
click at [298, 214] on icon at bounding box center [296, 218] width 14 height 10
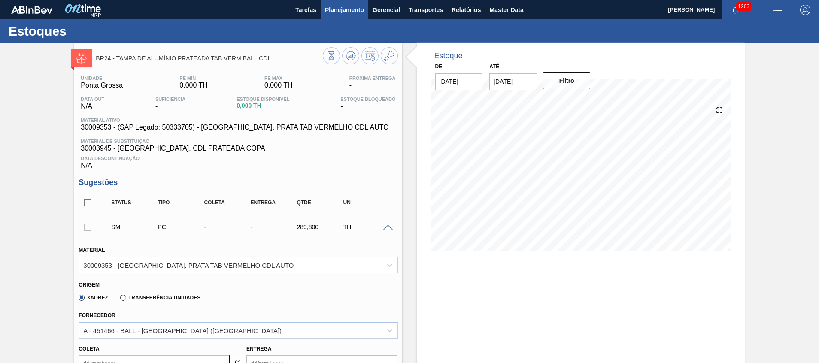
click at [337, 5] on span "Planejamento" at bounding box center [344, 10] width 39 height 10
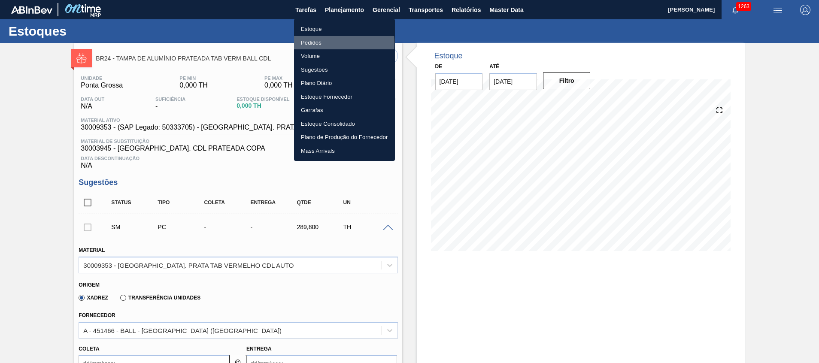
click at [322, 43] on li "Pedidos" at bounding box center [344, 43] width 101 height 14
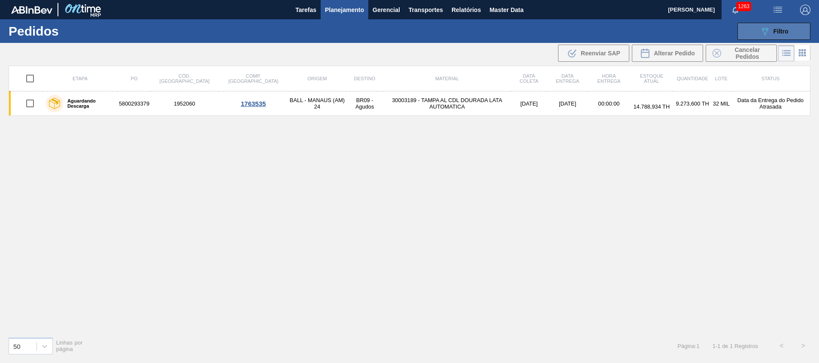
click at [786, 25] on button "089F7B8B-B2A5-4AFE-B5C0-19BA573D28AC Filtro" at bounding box center [774, 31] width 73 height 17
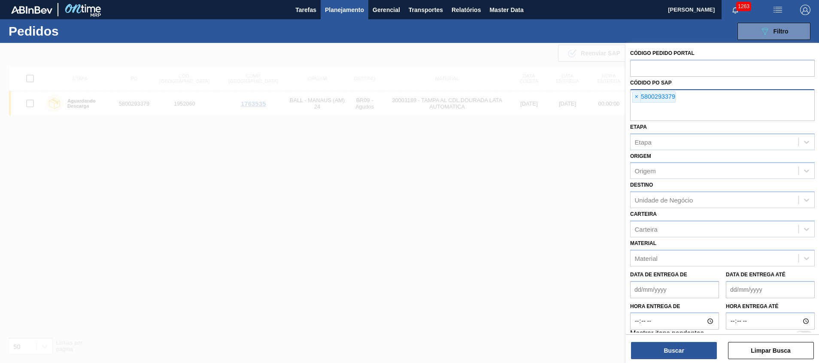
click at [688, 110] on input "text" at bounding box center [722, 113] width 185 height 16
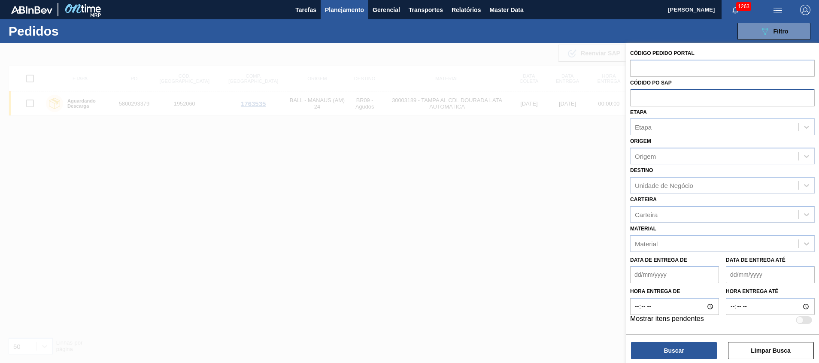
paste input "5800299254"
type input "5800299254"
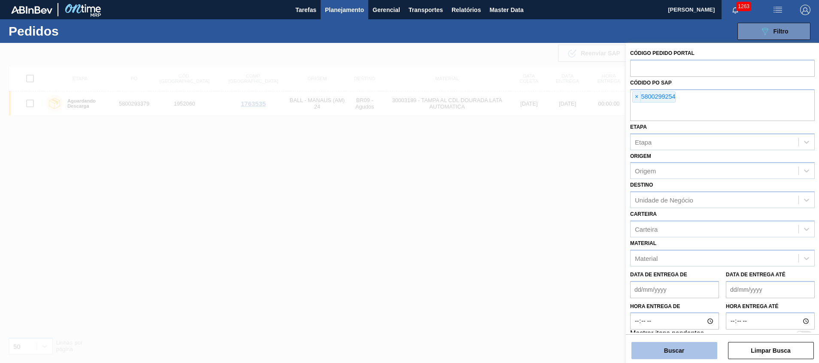
click at [651, 345] on button "Buscar" at bounding box center [675, 350] width 86 height 17
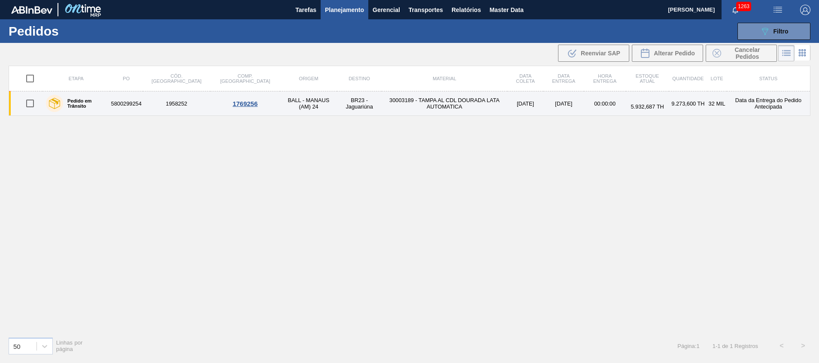
click at [382, 108] on td "30003189 - TAMPA AL CDL DOURADA LATA AUTOMATICA" at bounding box center [445, 103] width 126 height 24
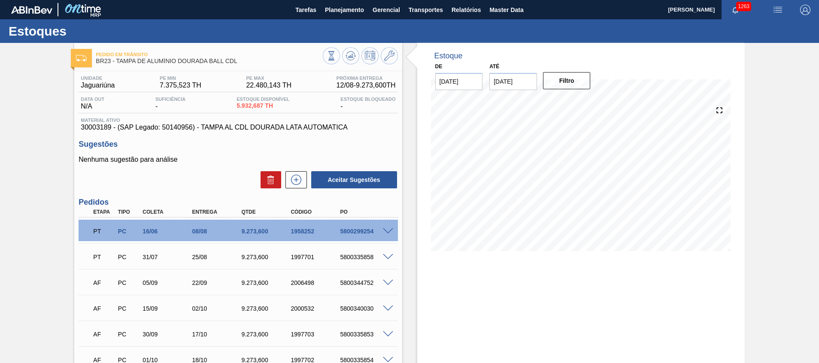
click at [389, 230] on span at bounding box center [388, 231] width 10 height 6
type input "Reagenda solicitada 01/08"
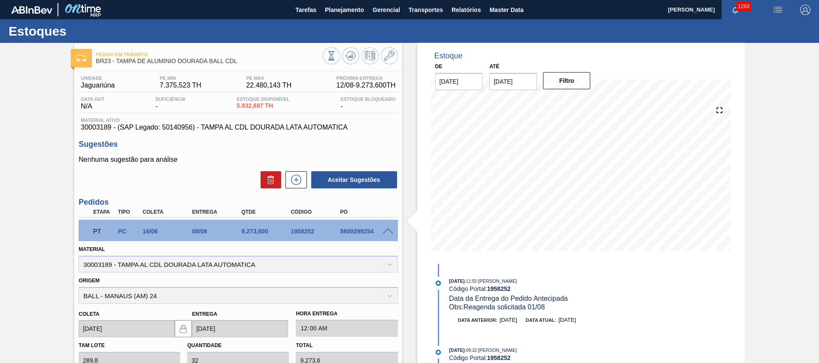
scroll to position [129, 0]
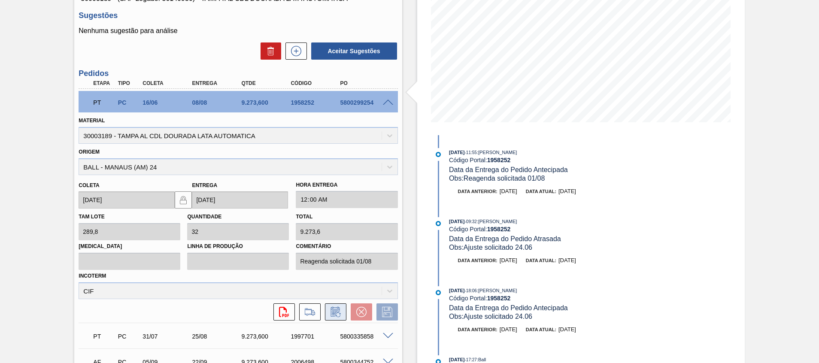
click at [343, 309] on button at bounding box center [335, 312] width 21 height 17
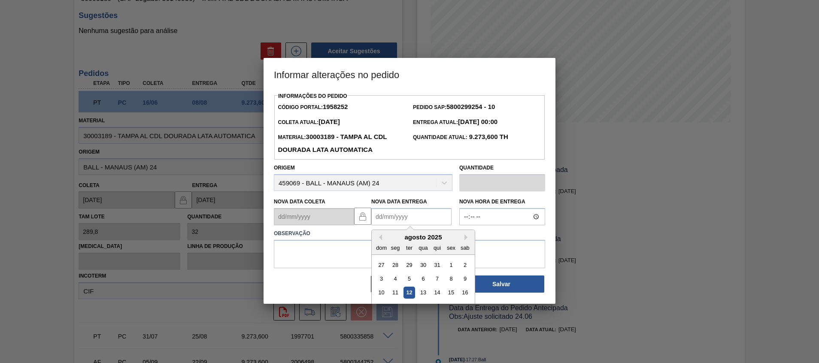
click at [404, 219] on Entrega "Nova Data Entrega" at bounding box center [411, 216] width 80 height 17
click at [423, 296] on div "13" at bounding box center [423, 293] width 12 height 12
type Entrega "13/08/2025"
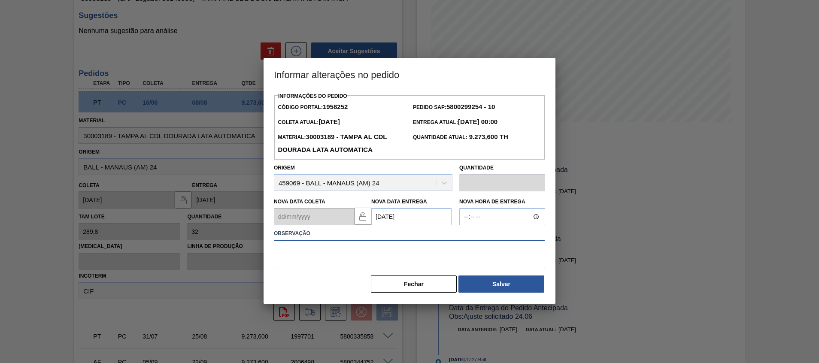
click at [399, 254] on textarea at bounding box center [409, 254] width 271 height 28
drag, startPoint x: 409, startPoint y: 253, endPoint x: 17, endPoint y: 243, distance: 392.1
click at [79, 251] on div "Informar alterações no pedido Informações do Pedido Código Portal: 1958252 Pedi…" at bounding box center [409, 181] width 819 height 363
type textarea "Furo entrega"
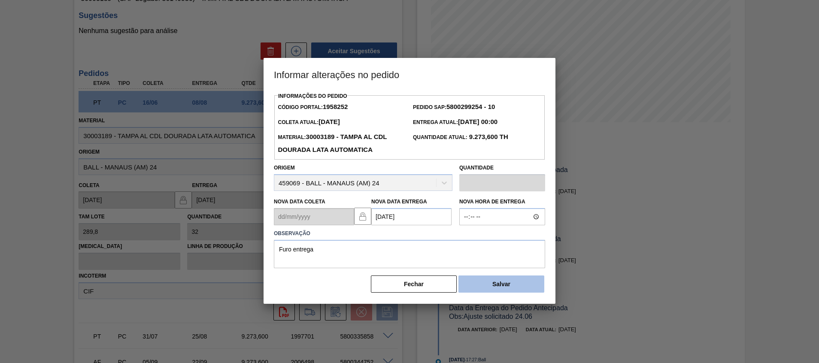
click at [495, 280] on button "Salvar" at bounding box center [502, 284] width 86 height 17
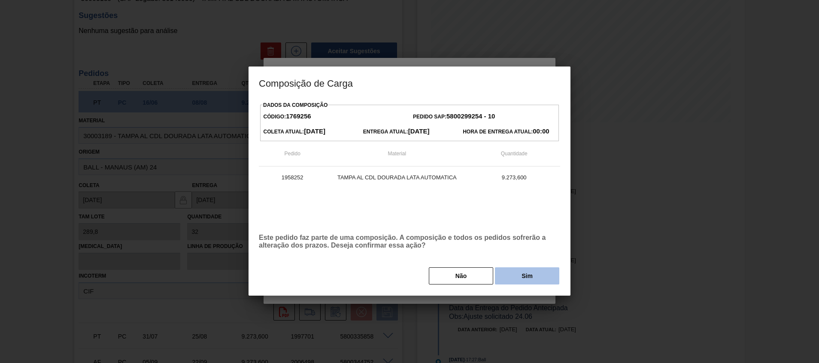
click at [526, 278] on button "Sim" at bounding box center [527, 275] width 64 height 17
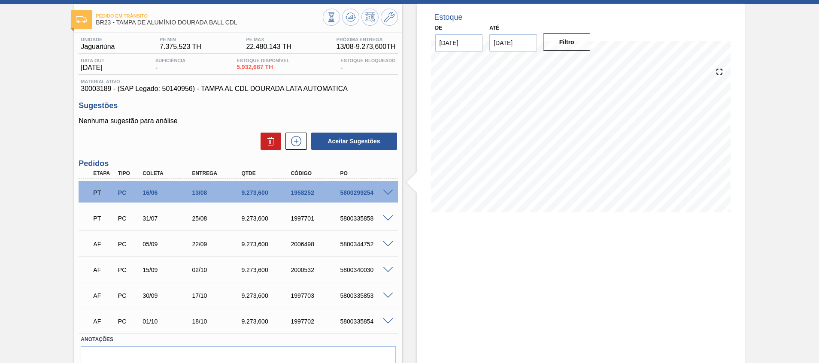
scroll to position [0, 0]
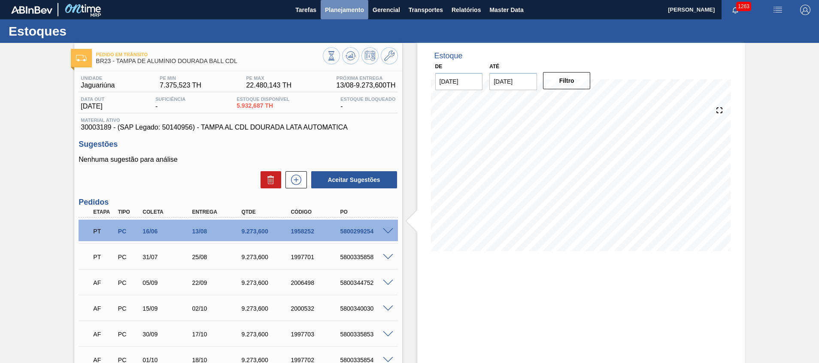
click at [341, 10] on span "Planejamento" at bounding box center [344, 10] width 39 height 10
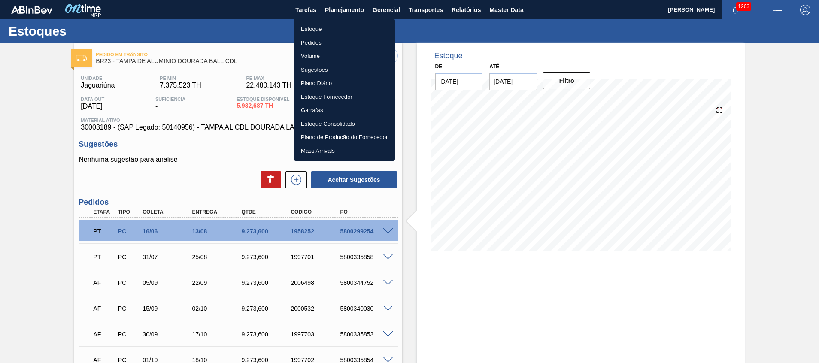
click at [338, 28] on li "Estoque" at bounding box center [344, 29] width 101 height 14
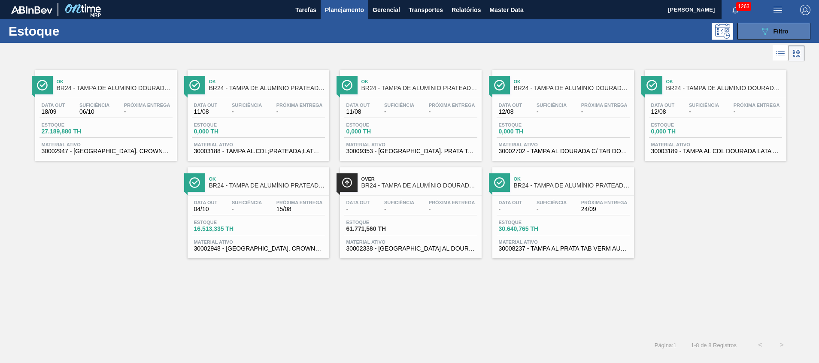
click at [769, 29] on icon "089F7B8B-B2A5-4AFE-B5C0-19BA573D28AC" at bounding box center [765, 31] width 10 height 10
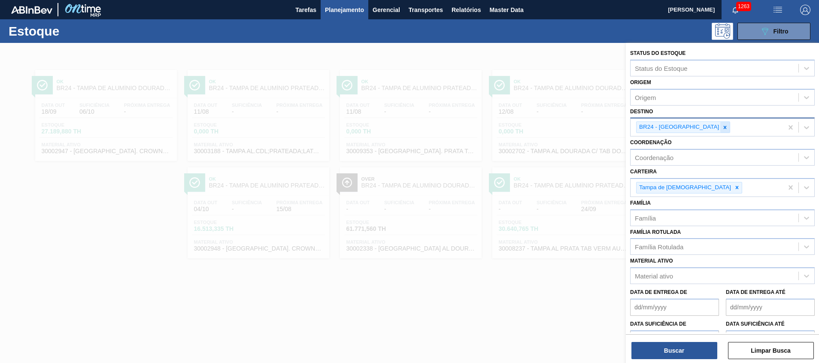
click at [720, 123] on div at bounding box center [724, 127] width 9 height 11
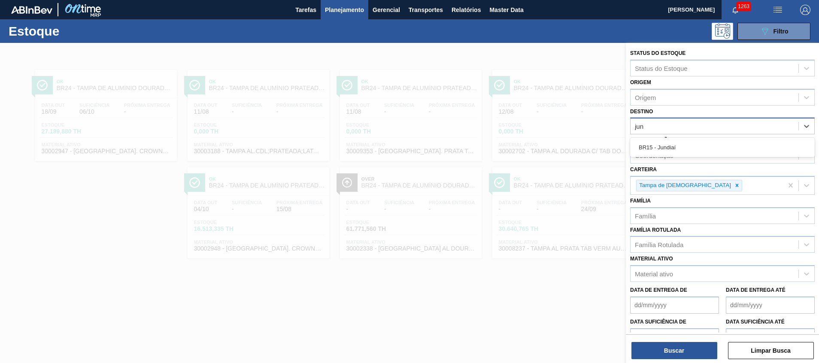
type input "jund"
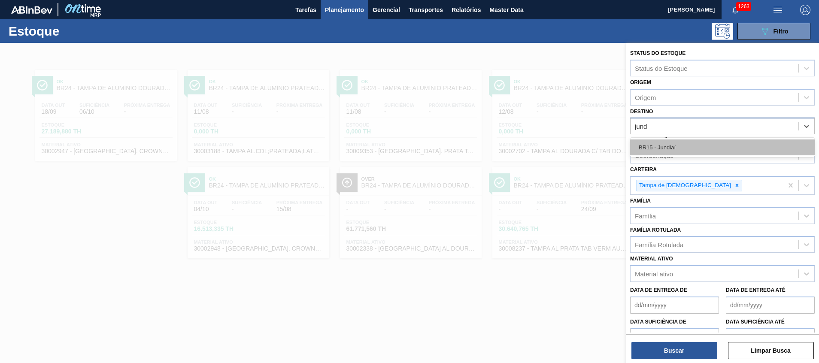
click at [679, 148] on div "BR15 - Jundiaí" at bounding box center [722, 148] width 185 height 16
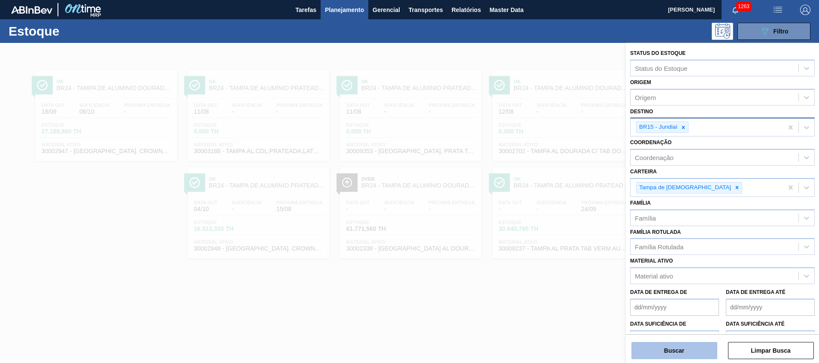
click at [679, 350] on button "Buscar" at bounding box center [675, 350] width 86 height 17
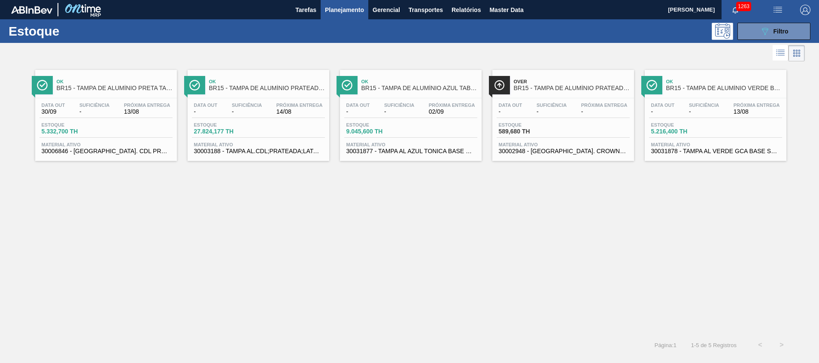
click at [150, 151] on span "30006846 - TAMPA AL. CDL PRETA C/ TAB PRETA" at bounding box center [106, 151] width 129 height 6
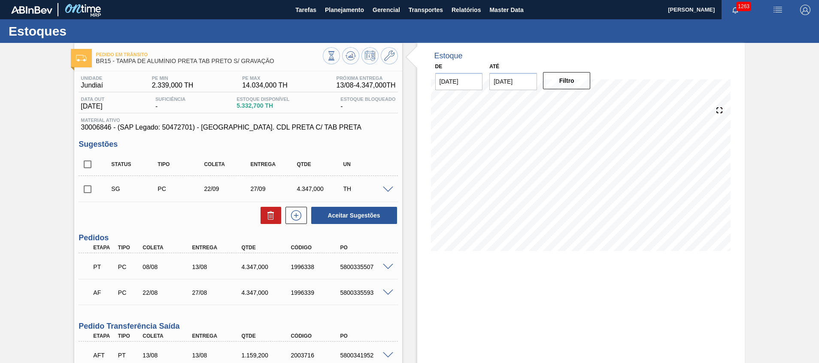
click at [88, 168] on input "checkbox" at bounding box center [88, 164] width 18 height 18
checkbox input "true"
click at [261, 214] on button at bounding box center [271, 215] width 21 height 17
checkbox input "false"
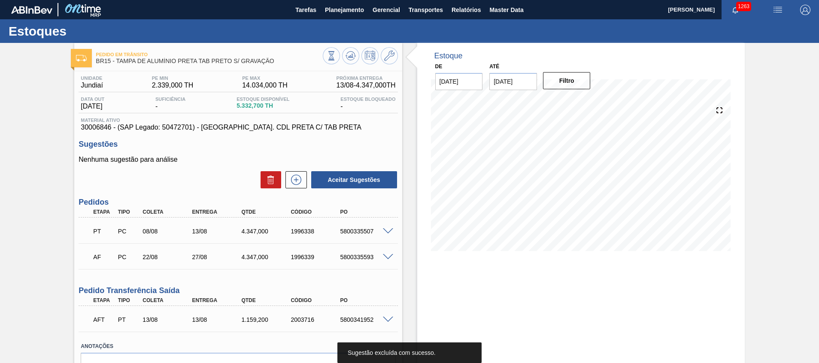
click at [435, 261] on div at bounding box center [581, 178] width 300 height 172
click at [351, 56] on icon at bounding box center [351, 56] width 6 height 4
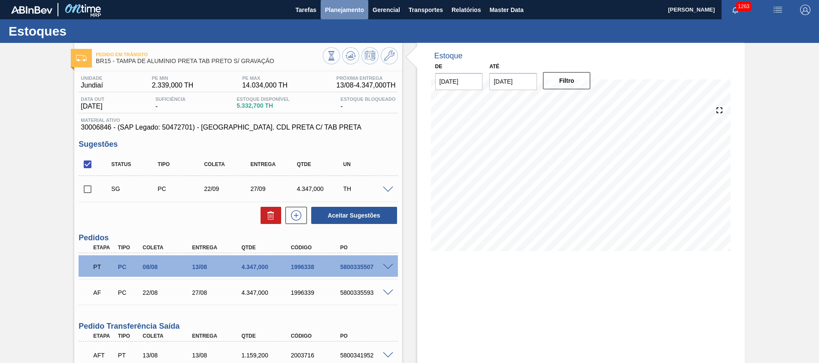
click at [353, 10] on span "Planejamento" at bounding box center [344, 10] width 39 height 10
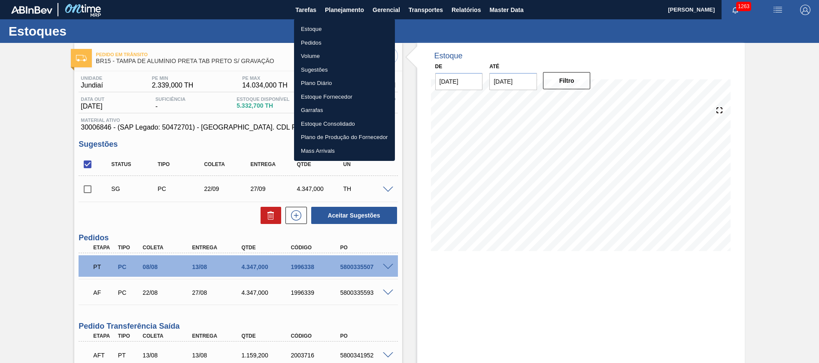
click at [345, 27] on li "Estoque" at bounding box center [344, 29] width 101 height 14
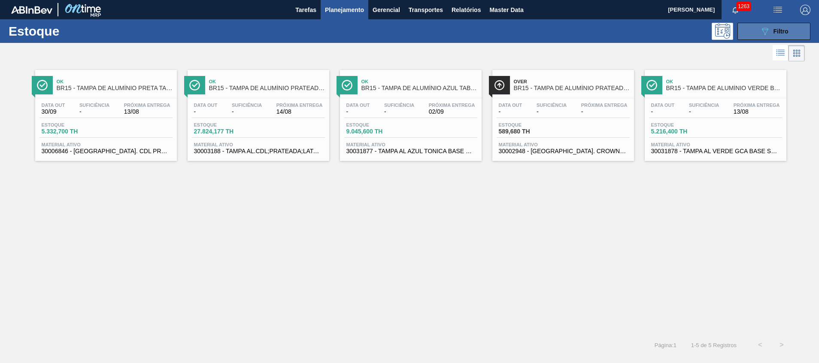
click at [781, 34] on span "Filtro" at bounding box center [781, 31] width 15 height 7
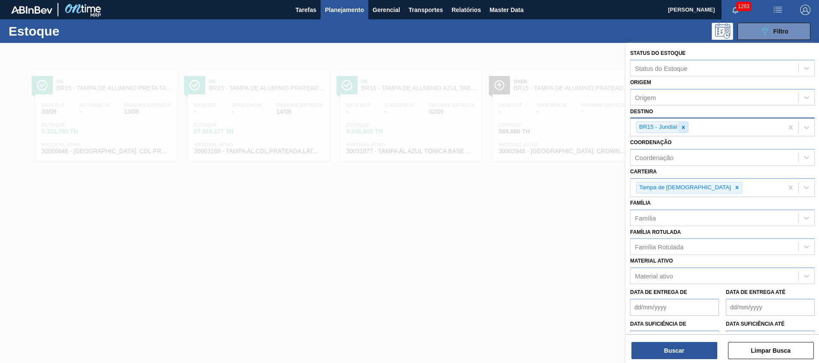
click at [682, 130] on icon at bounding box center [684, 128] width 6 height 6
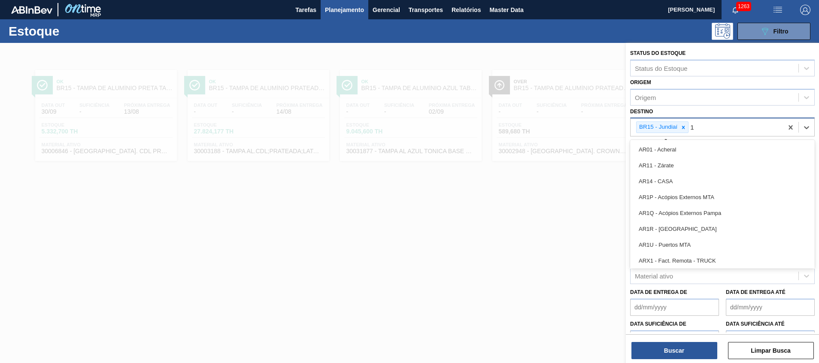
type input "11"
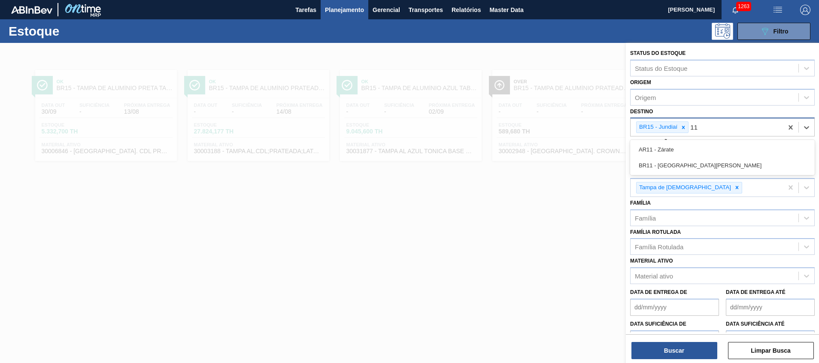
click at [680, 161] on div "BR11 - São Luís" at bounding box center [722, 166] width 185 height 16
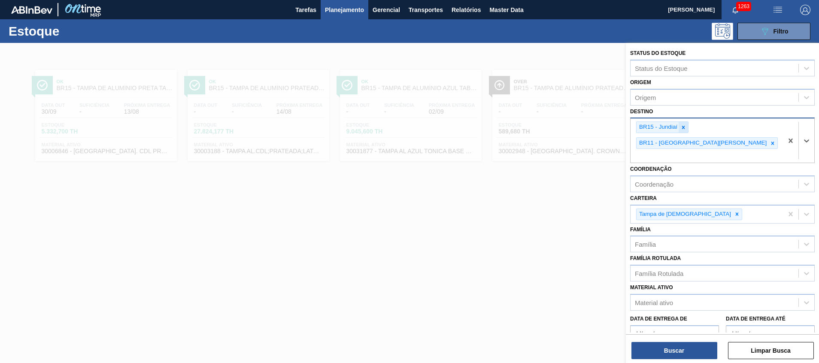
click at [687, 129] on div at bounding box center [683, 127] width 9 height 11
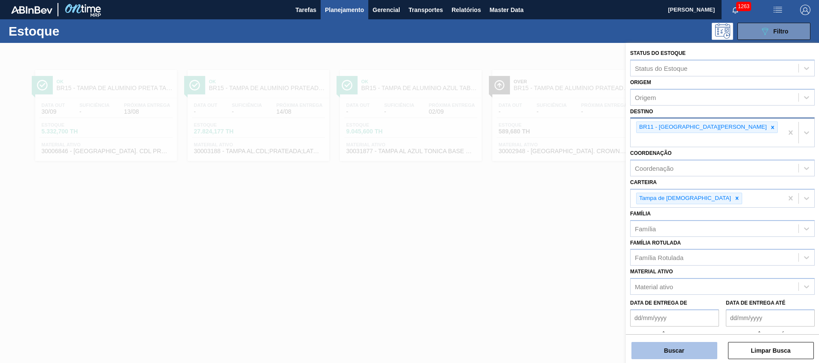
click at [656, 346] on button "Buscar" at bounding box center [675, 350] width 86 height 17
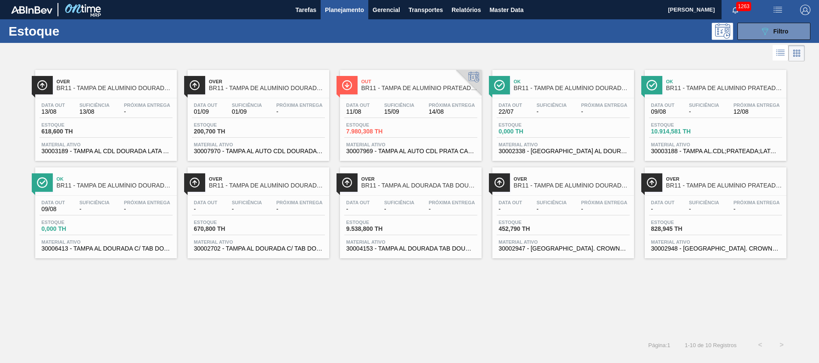
click at [138, 151] on span "30003189 - TAMPA AL CDL DOURADA LATA AUTOMATICA" at bounding box center [106, 151] width 129 height 6
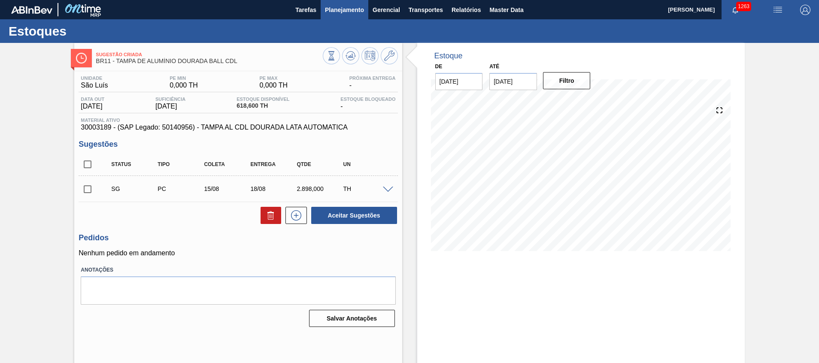
click at [331, 12] on span "Planejamento" at bounding box center [344, 10] width 39 height 10
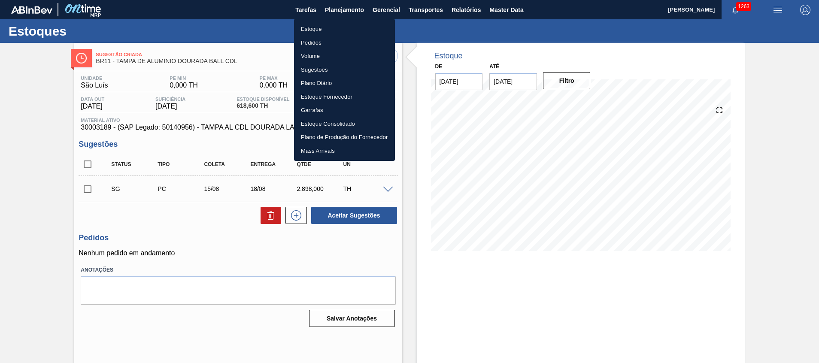
click at [478, 182] on div at bounding box center [409, 181] width 819 height 363
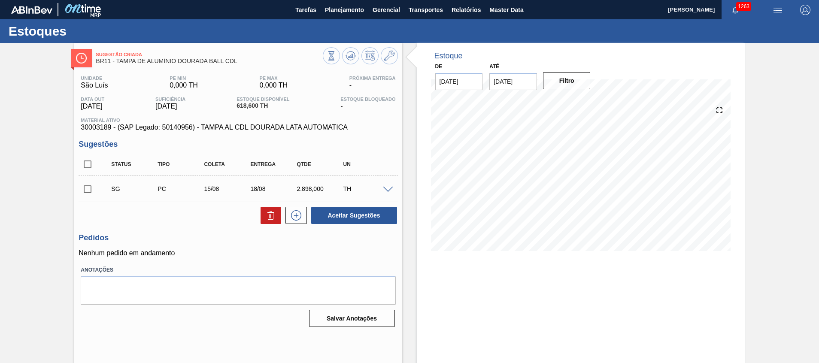
click at [386, 189] on span at bounding box center [388, 190] width 10 height 6
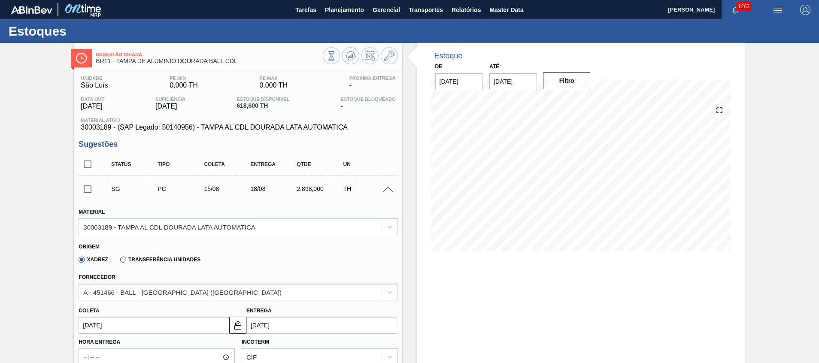
click at [153, 261] on label "Transferência Unidades" at bounding box center [160, 260] width 80 height 6
click at [119, 261] on input "Transferência Unidades" at bounding box center [119, 261] width 0 height 0
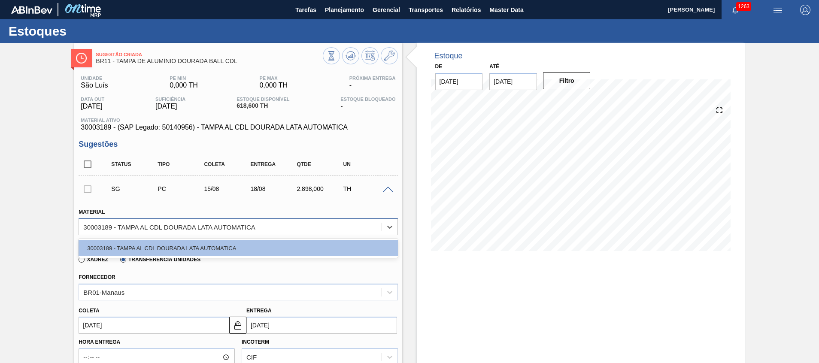
click at [160, 231] on div "30003189 - TAMPA AL CDL DOURADA LATA AUTOMATICA" at bounding box center [230, 227] width 302 height 12
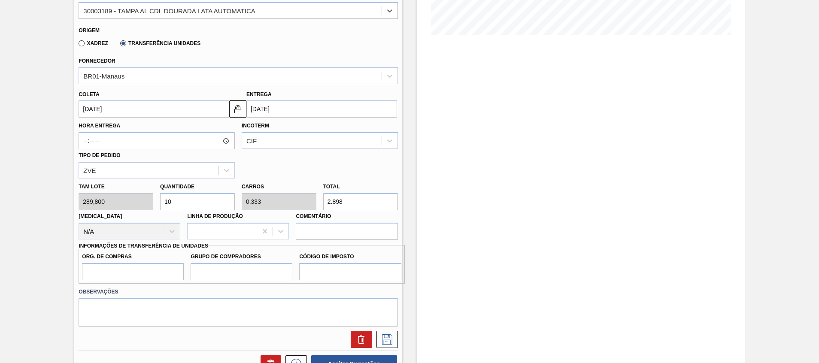
scroll to position [129, 0]
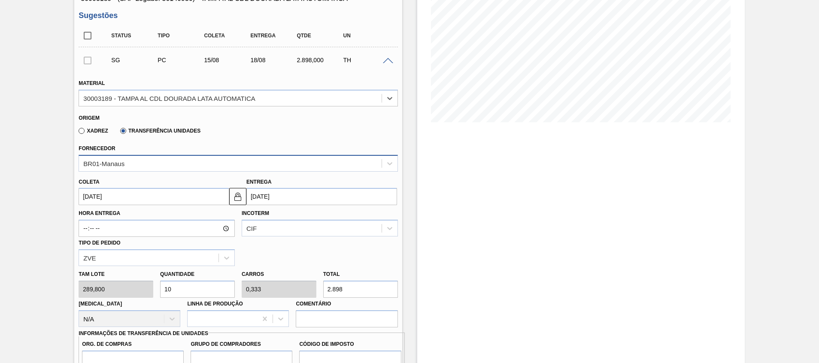
click at [223, 166] on div "BR01-Manaus" at bounding box center [230, 163] width 302 height 12
type input "teres"
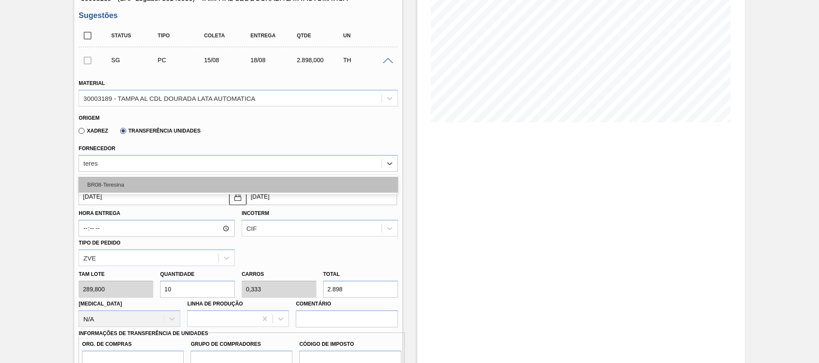
click at [214, 180] on div "BR08-Teresina" at bounding box center [238, 185] width 319 height 16
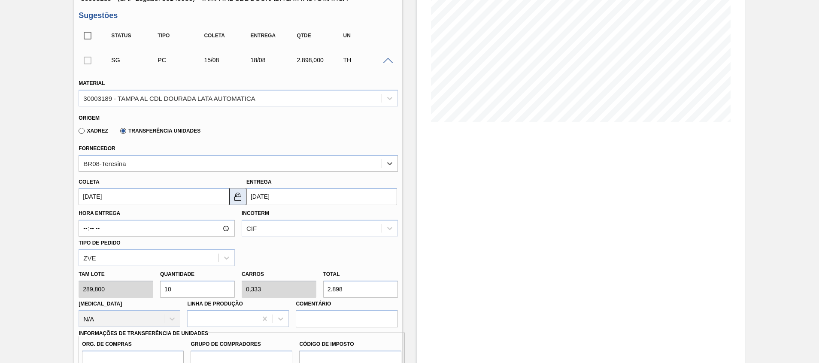
click at [235, 201] on img at bounding box center [238, 196] width 10 height 10
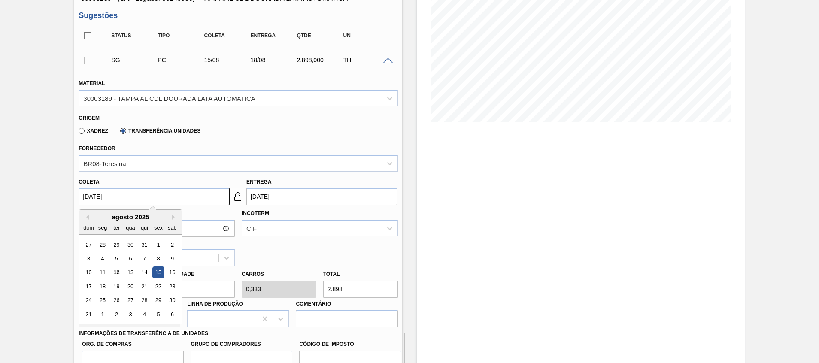
click at [200, 204] on input "15/08/2025" at bounding box center [154, 196] width 151 height 17
click at [136, 273] on div "13" at bounding box center [131, 273] width 12 height 12
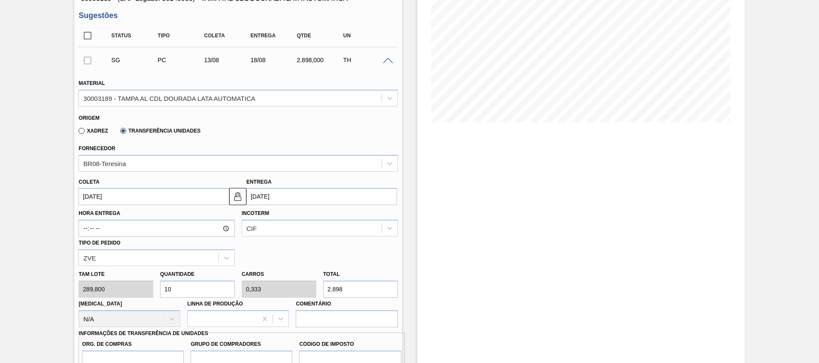
click at [295, 202] on input "18/08/2025" at bounding box center [321, 196] width 151 height 17
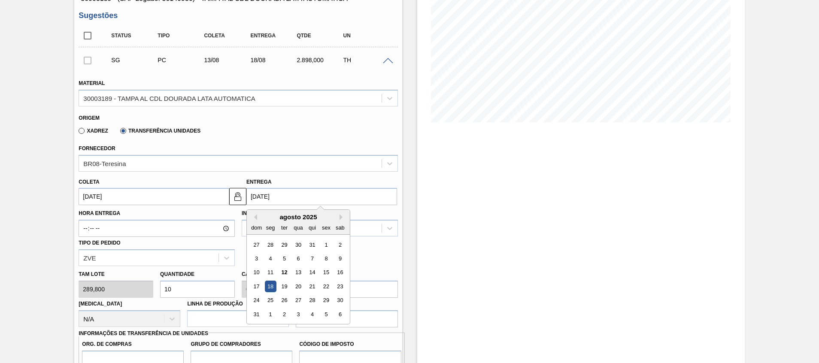
click at [167, 196] on input "13/08/2025" at bounding box center [154, 196] width 151 height 17
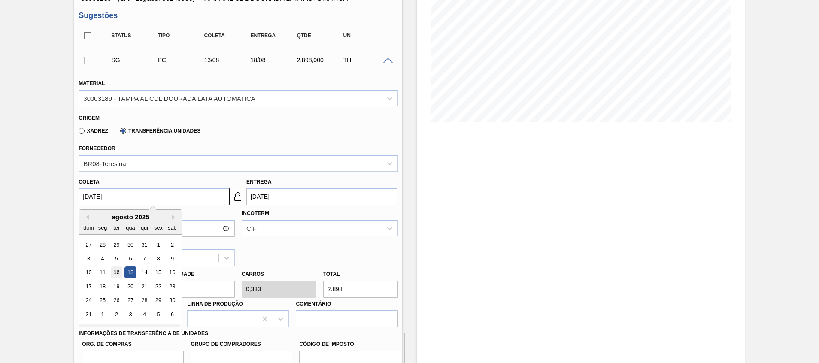
click at [116, 273] on div "12" at bounding box center [117, 273] width 12 height 12
type input "[DATE]"
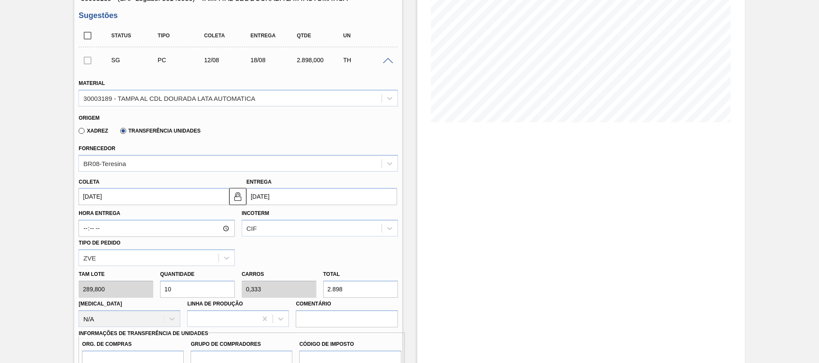
click at [313, 194] on input "18/08/2025" at bounding box center [321, 196] width 151 height 17
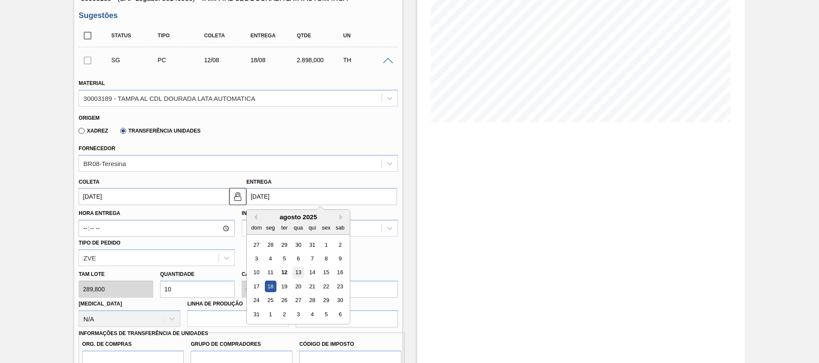
click at [295, 277] on div "13" at bounding box center [298, 273] width 12 height 12
type input "13/08/2025"
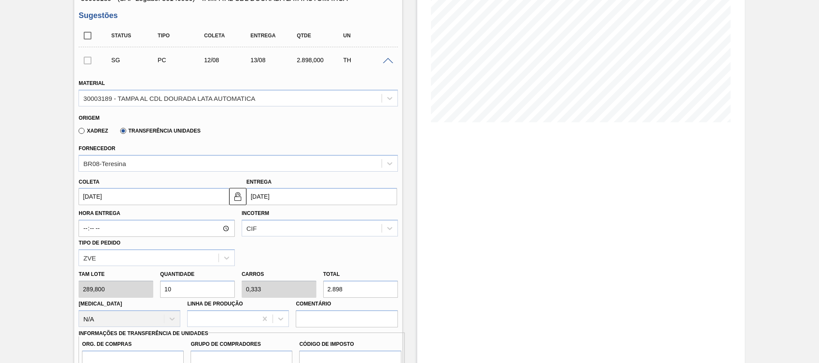
click at [137, 290] on div "Tam lote 289,800 Quantidade 10 Carros 0,333 Total 2.898 Doca N/A Linha de Produ…" at bounding box center [238, 296] width 326 height 61
type input "1"
type input "0,033"
type input "289,8"
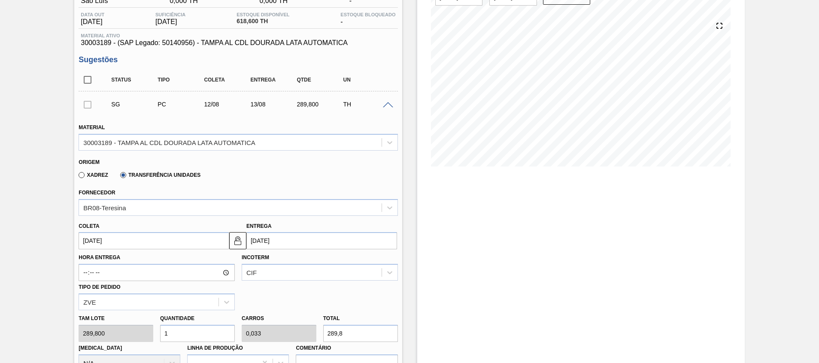
scroll to position [64, 0]
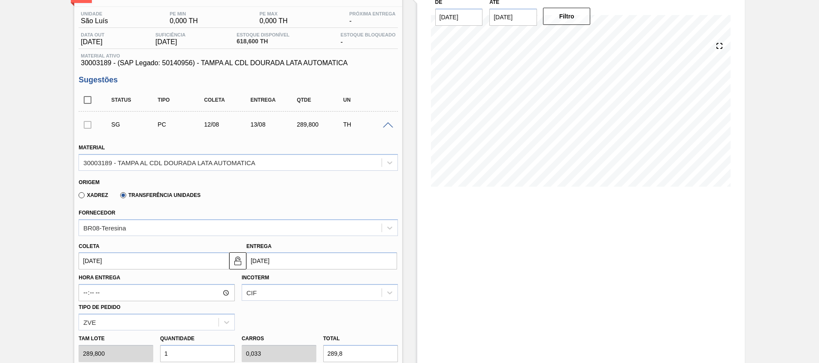
type input "1"
click at [258, 294] on div "CIF" at bounding box center [320, 292] width 156 height 17
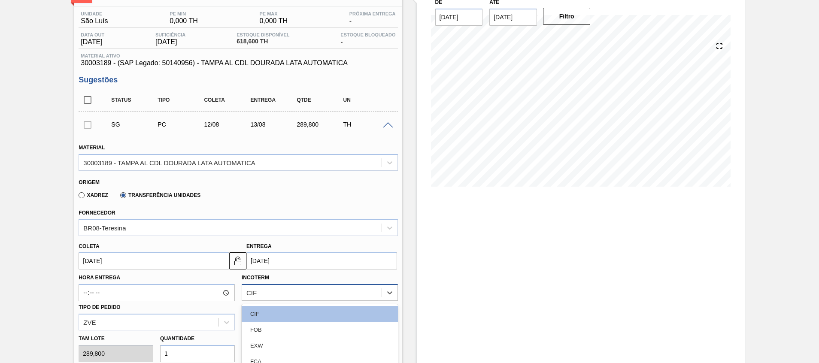
scroll to position [138, 0]
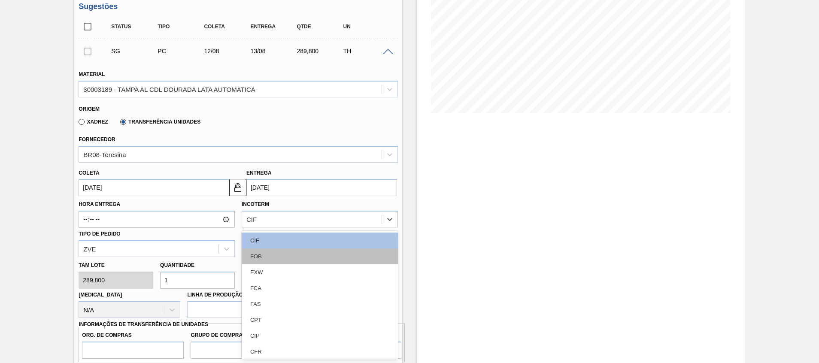
click at [265, 256] on div "FOB" at bounding box center [320, 257] width 156 height 16
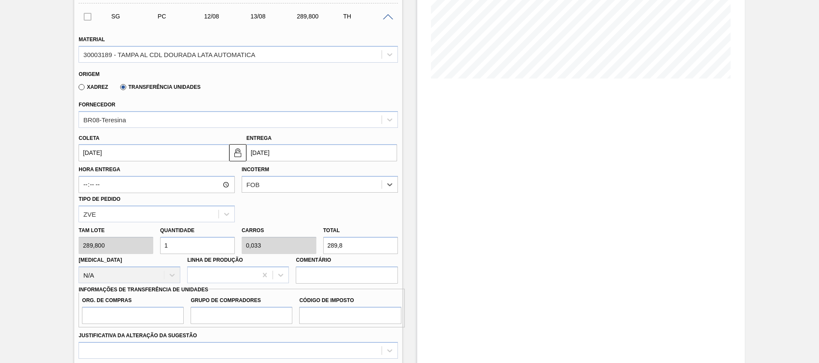
scroll to position [202, 0]
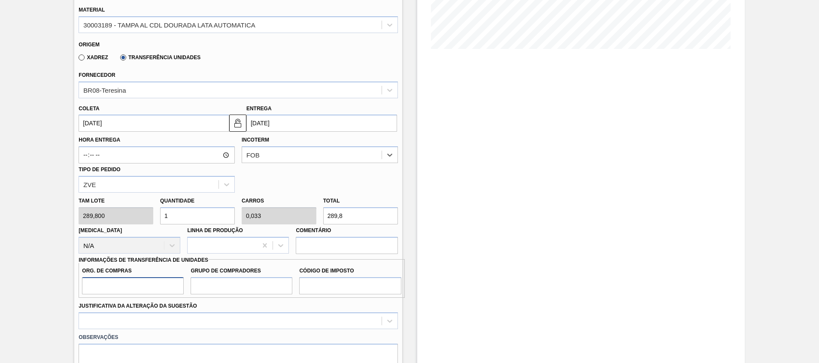
click at [150, 291] on input "Org. de Compras" at bounding box center [133, 285] width 102 height 17
type input "A01"
type input "BR0"
type input "I1"
click at [182, 326] on div at bounding box center [238, 321] width 319 height 17
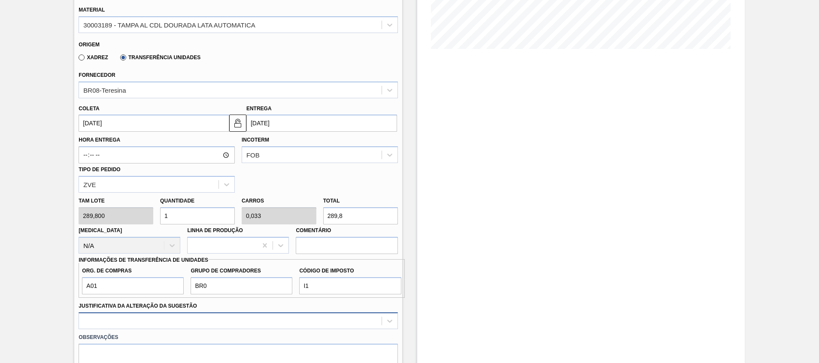
scroll to position [304, 0]
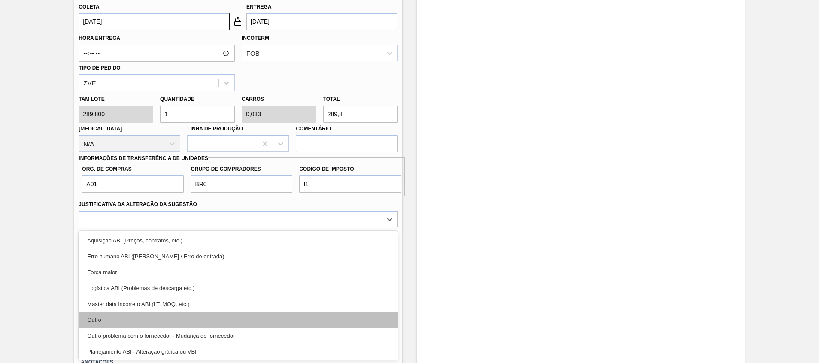
click at [176, 325] on div "Outro" at bounding box center [238, 320] width 319 height 16
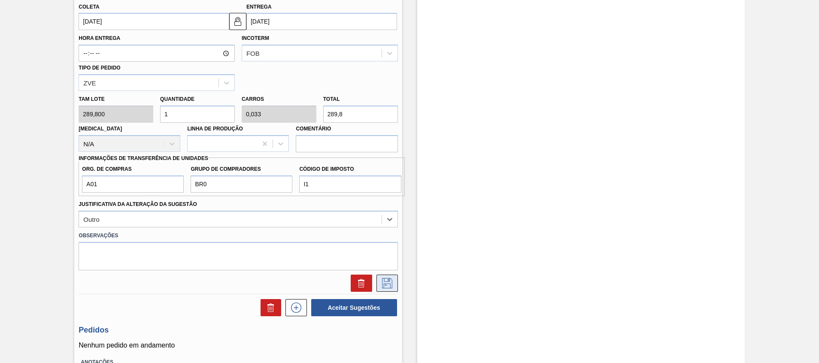
click at [385, 285] on icon at bounding box center [387, 283] width 14 height 10
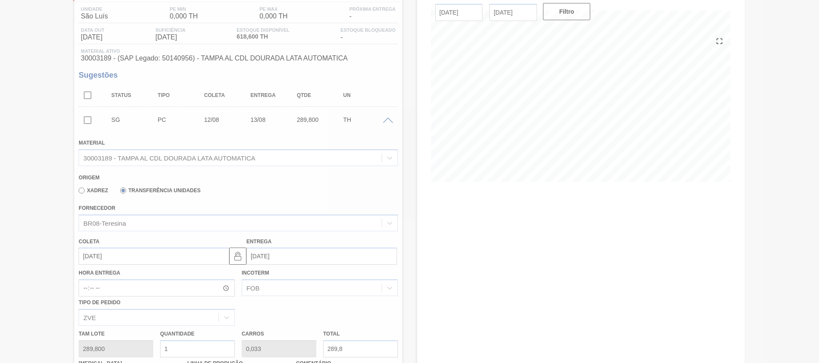
scroll to position [6, 0]
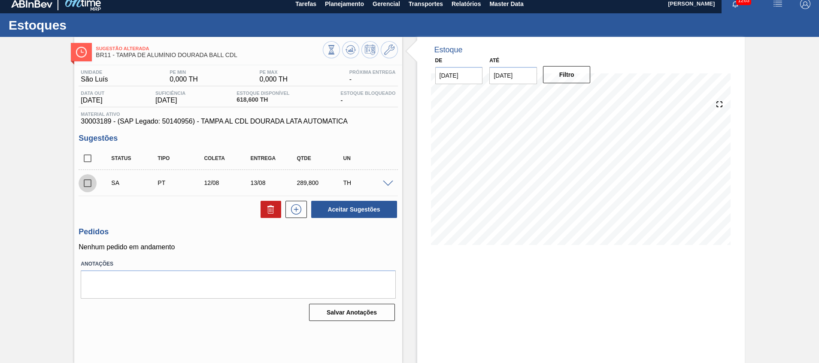
click at [89, 184] on input "checkbox" at bounding box center [88, 183] width 18 height 18
click at [367, 212] on button "Aceitar Sugestões" at bounding box center [354, 209] width 86 height 17
checkbox input "false"
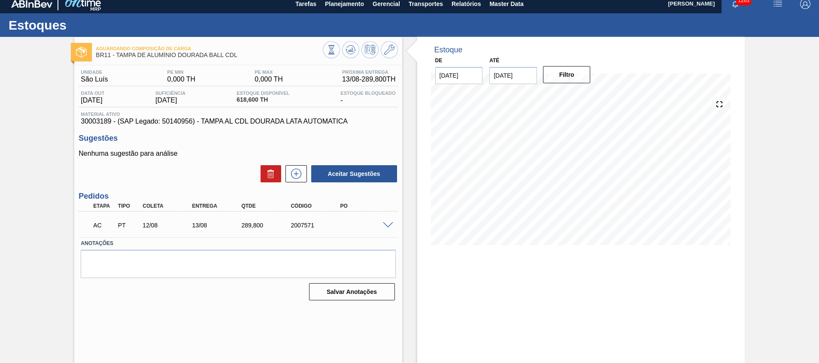
click at [388, 226] on span at bounding box center [388, 225] width 10 height 6
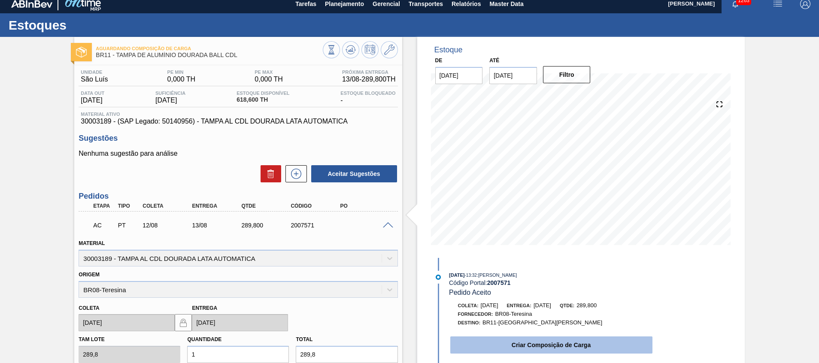
click at [480, 338] on button "Criar Composição de Carga" at bounding box center [551, 345] width 202 height 17
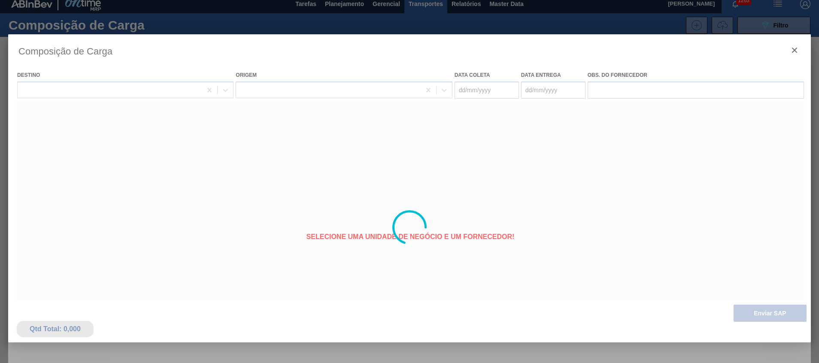
type coleta "[DATE]"
type entrega "13/08/2025"
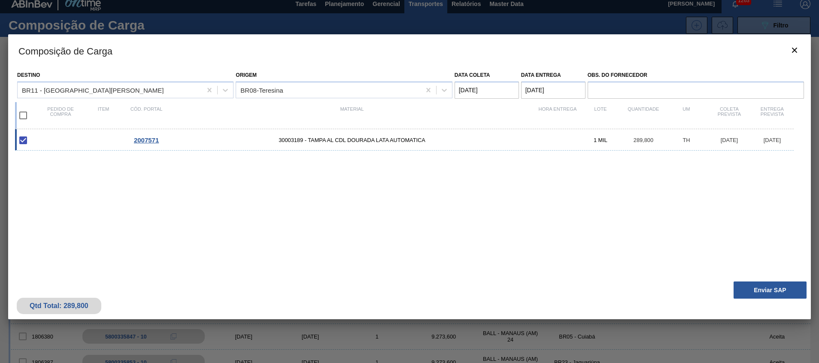
click at [757, 300] on div "Qtd Total: 289,800 Enviar SAP" at bounding box center [409, 298] width 803 height 42
click at [754, 292] on button "Enviar SAP" at bounding box center [770, 290] width 73 height 17
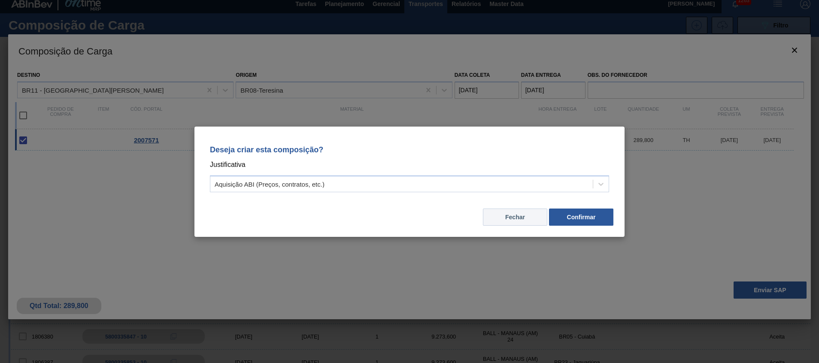
click at [530, 218] on button "Fechar" at bounding box center [515, 217] width 64 height 17
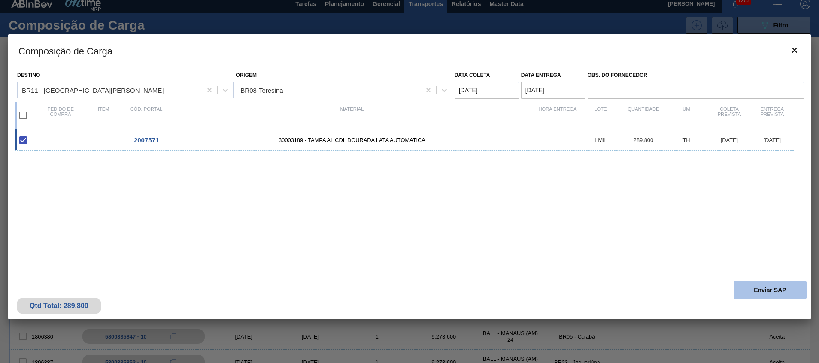
click at [750, 287] on button "Enviar SAP" at bounding box center [770, 290] width 73 height 17
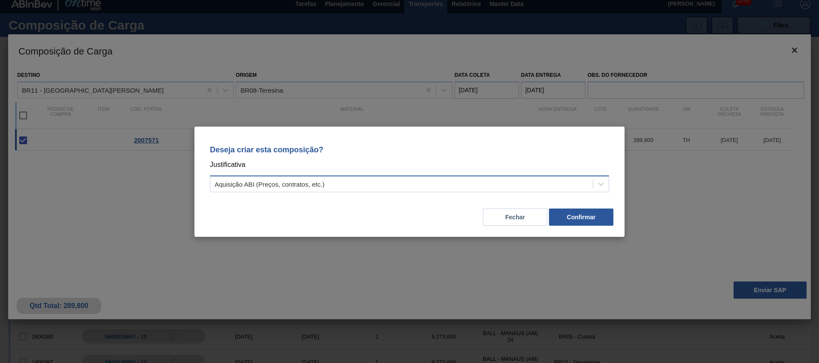
click at [459, 187] on div "Aquisição ABI (Preços, contratos, etc.)" at bounding box center [401, 184] width 383 height 12
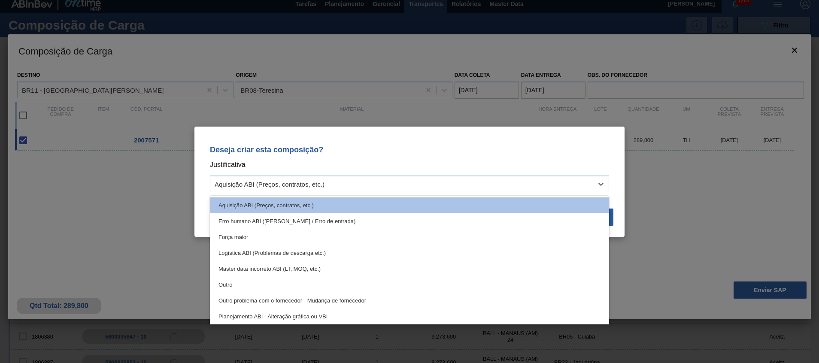
click at [464, 157] on div "Deseja criar esta composição? Justificativa option Aquisição ABI (Preços, contr…" at bounding box center [410, 167] width 410 height 61
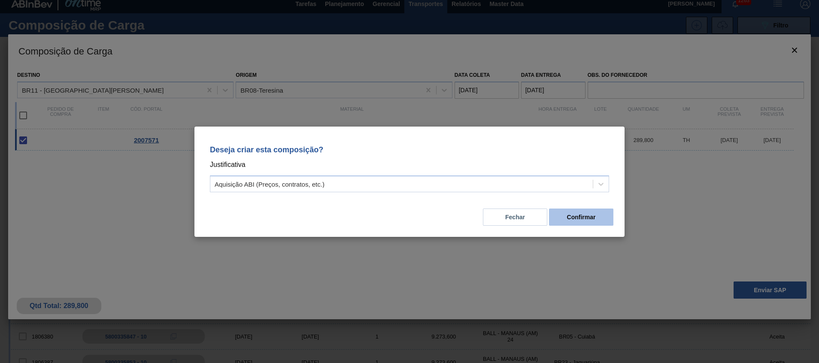
click at [587, 223] on button "Confirmar" at bounding box center [581, 217] width 64 height 17
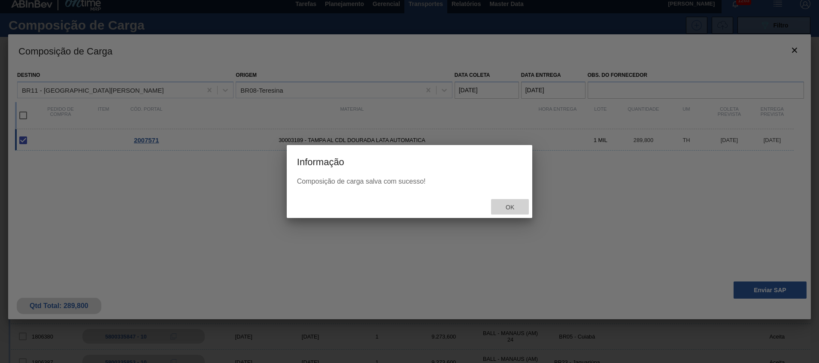
click at [510, 205] on span "Ok" at bounding box center [510, 207] width 22 height 7
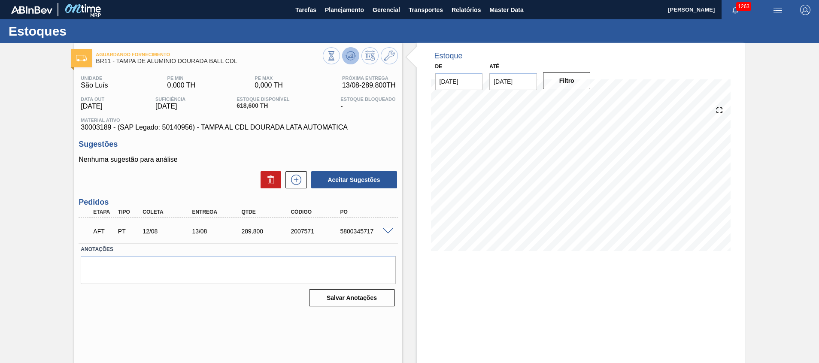
click at [336, 53] on icon at bounding box center [331, 55] width 9 height 9
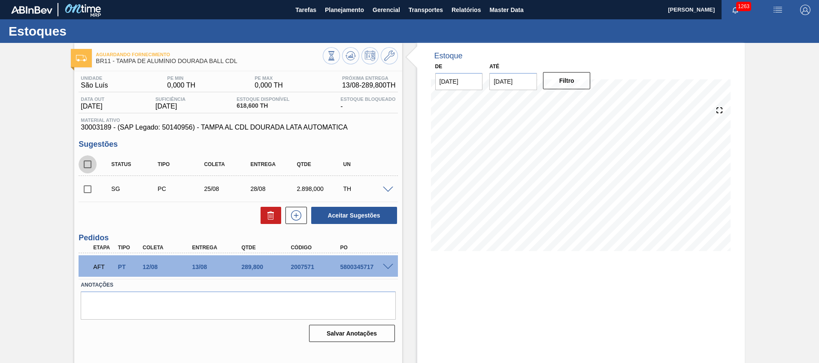
click at [91, 163] on input "checkbox" at bounding box center [88, 164] width 18 height 18
checkbox input "true"
click at [276, 215] on button at bounding box center [271, 215] width 21 height 17
checkbox input "false"
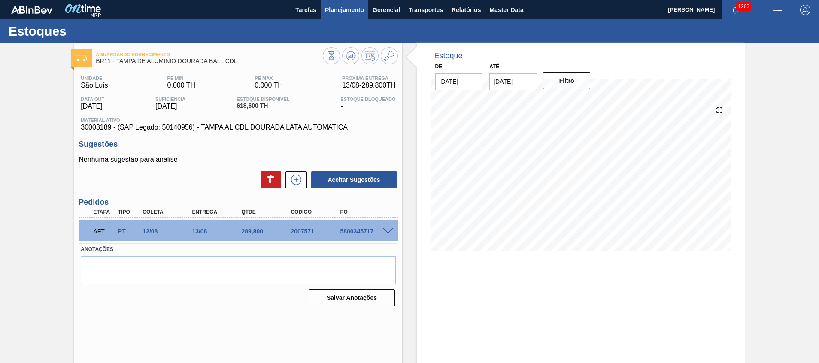
click at [334, 11] on span "Planejamento" at bounding box center [344, 10] width 39 height 10
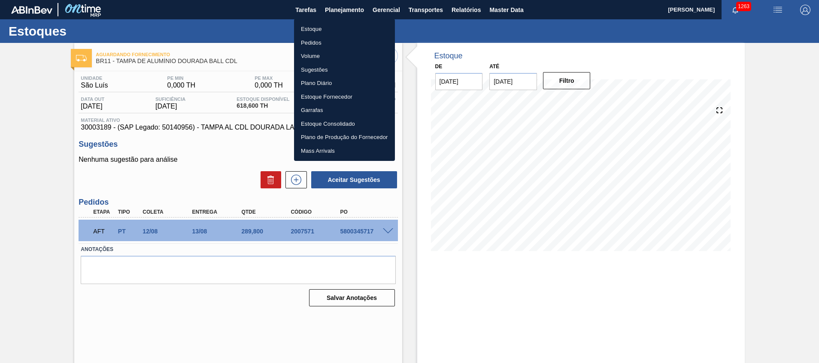
click at [331, 30] on li "Estoque" at bounding box center [344, 29] width 101 height 14
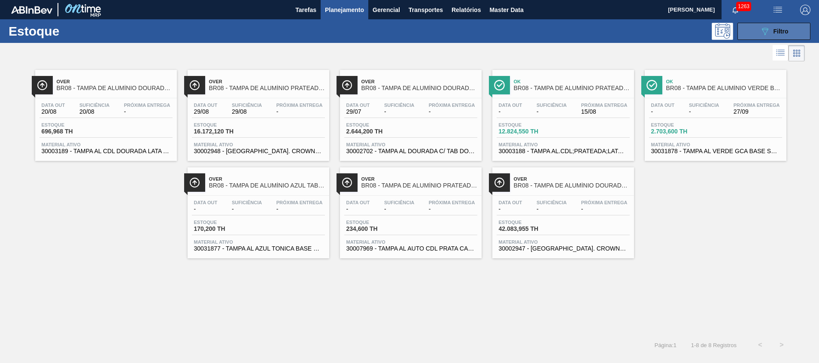
click at [751, 33] on button "089F7B8B-B2A5-4AFE-B5C0-19BA573D28AC Filtro" at bounding box center [774, 31] width 73 height 17
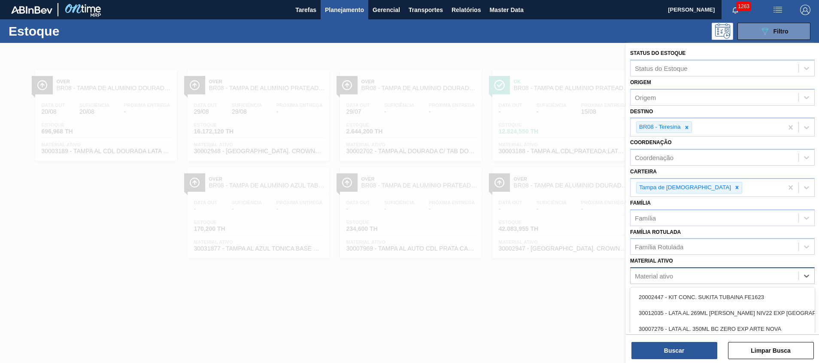
click at [675, 275] on div "Material ativo" at bounding box center [715, 276] width 168 height 12
paste ativo "30003189"
type ativo "30003189"
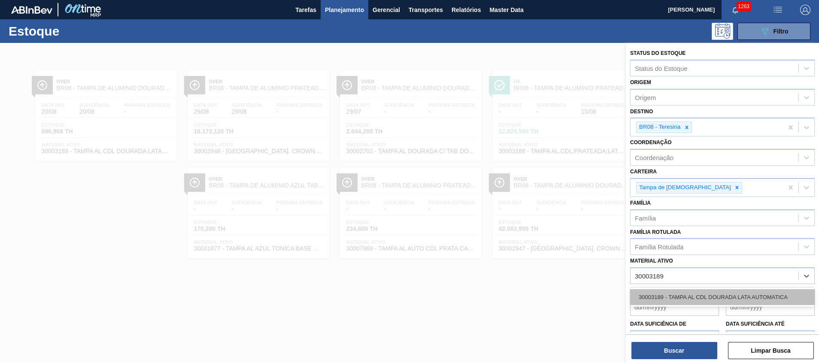
click at [680, 293] on div "30003189 - TAMPA AL CDL DOURADA LATA AUTOMATICA" at bounding box center [722, 297] width 185 height 16
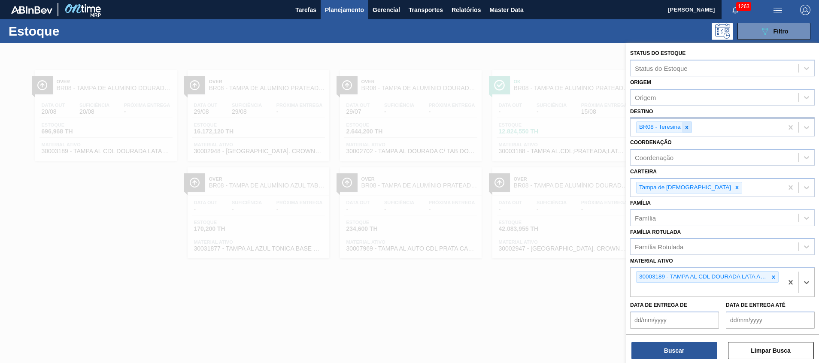
click at [690, 122] on div at bounding box center [686, 127] width 9 height 11
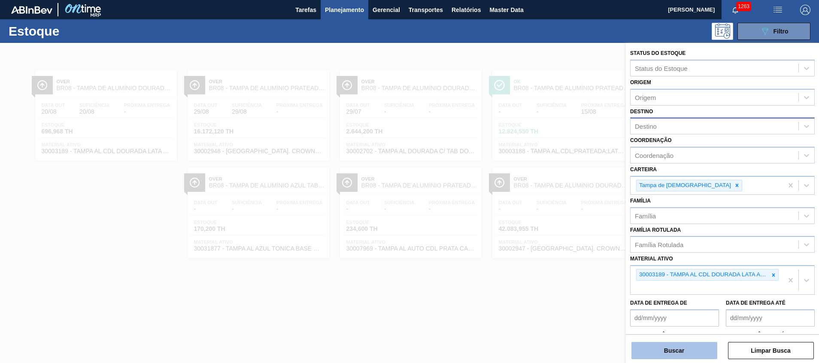
click at [672, 352] on button "Buscar" at bounding box center [675, 350] width 86 height 17
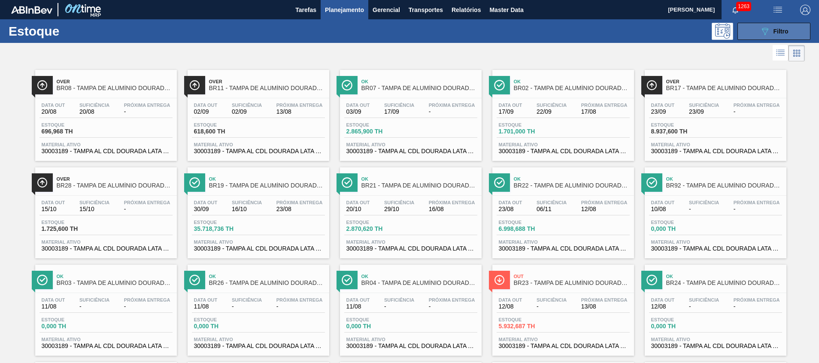
click at [757, 32] on button "089F7B8B-B2A5-4AFE-B5C0-19BA573D28AC Filtro" at bounding box center [774, 31] width 73 height 17
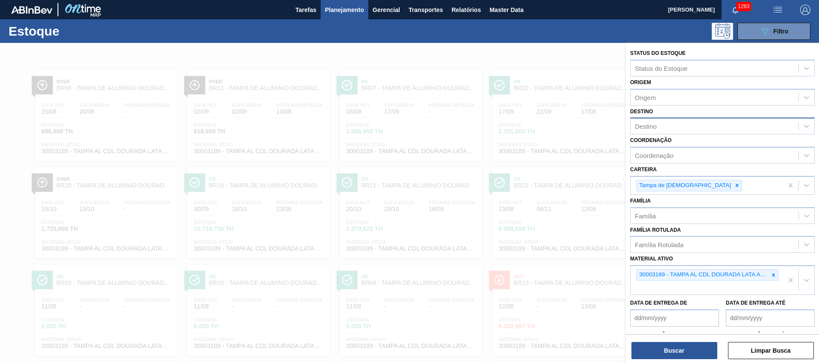
click at [575, 293] on div at bounding box center [409, 224] width 819 height 363
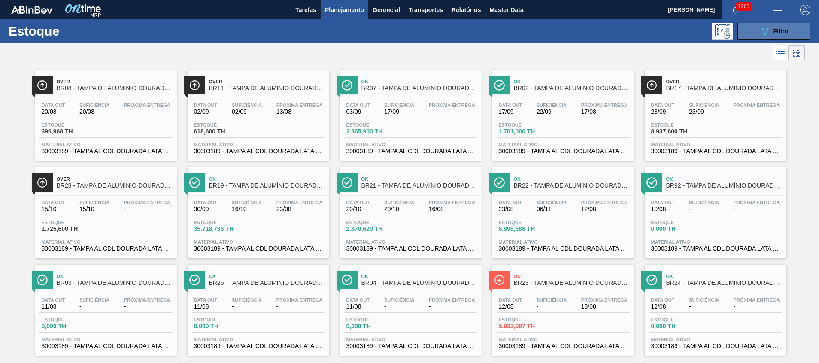
click at [774, 28] on span "Filtro" at bounding box center [781, 31] width 15 height 7
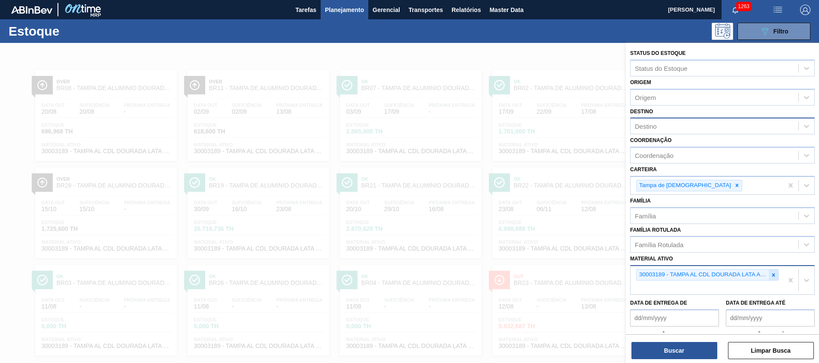
click at [772, 274] on icon at bounding box center [774, 275] width 6 height 6
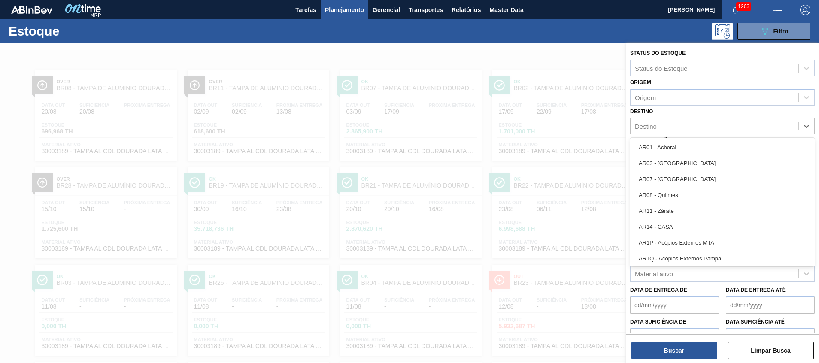
click at [662, 125] on div "Destino" at bounding box center [715, 126] width 168 height 12
type input "jun"
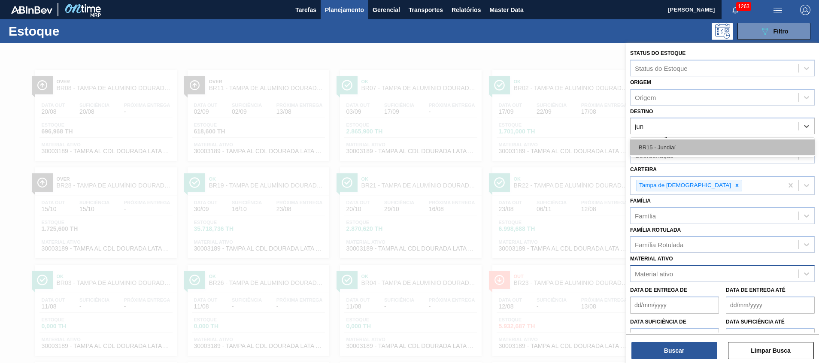
click at [661, 150] on div "BR15 - Jundiaí" at bounding box center [722, 148] width 185 height 16
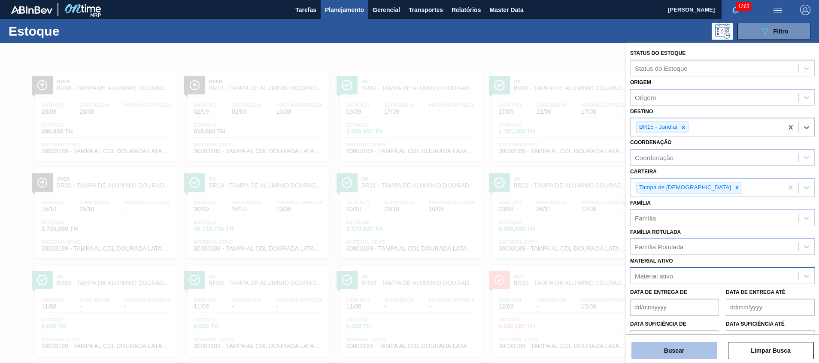
click at [650, 346] on button "Buscar" at bounding box center [675, 350] width 86 height 17
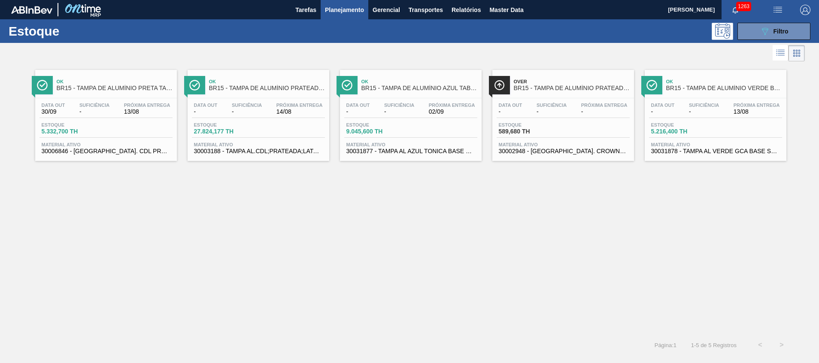
click at [85, 146] on span "Material ativo" at bounding box center [106, 144] width 129 height 5
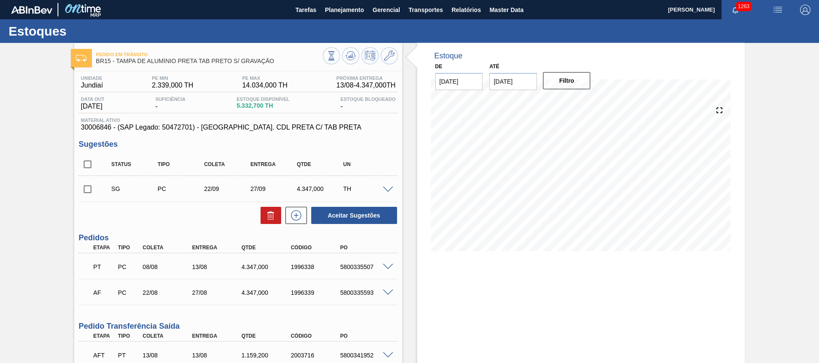
click at [362, 268] on div "5800335507" at bounding box center [365, 267] width 55 height 7
copy div "5800335507"
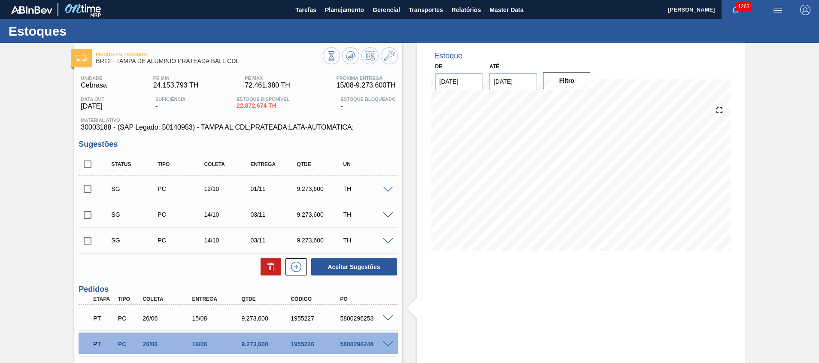
drag, startPoint x: 0, startPoint y: 0, endPoint x: 124, endPoint y: 177, distance: 216.2
click at [91, 163] on input "checkbox" at bounding box center [88, 164] width 18 height 18
checkbox input "true"
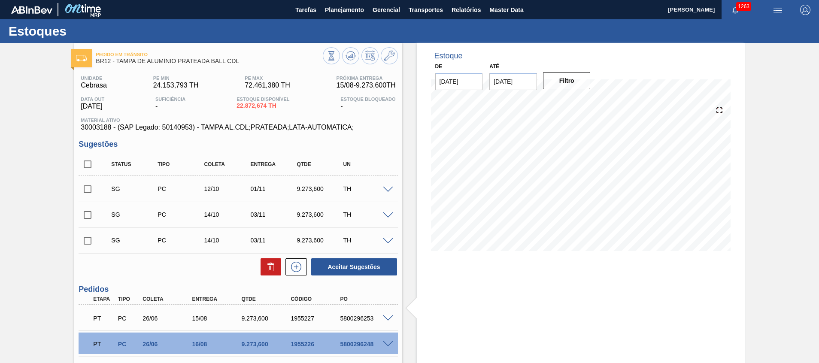
checkbox input "true"
click at [0, 0] on icon at bounding box center [0, 0] width 0 height 0
checkbox input "false"
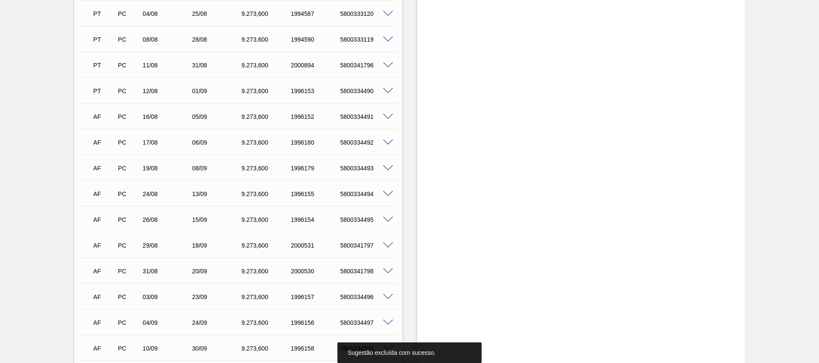
scroll to position [131, 0]
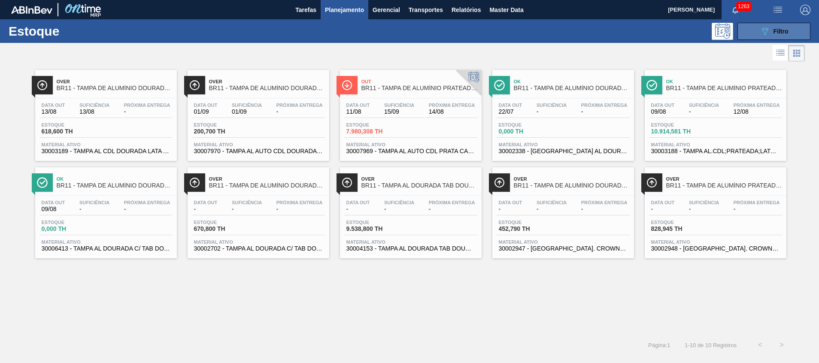
click at [752, 32] on button "089F7B8B-B2A5-4AFE-B5C0-19BA573D28AC Filtro" at bounding box center [774, 31] width 73 height 17
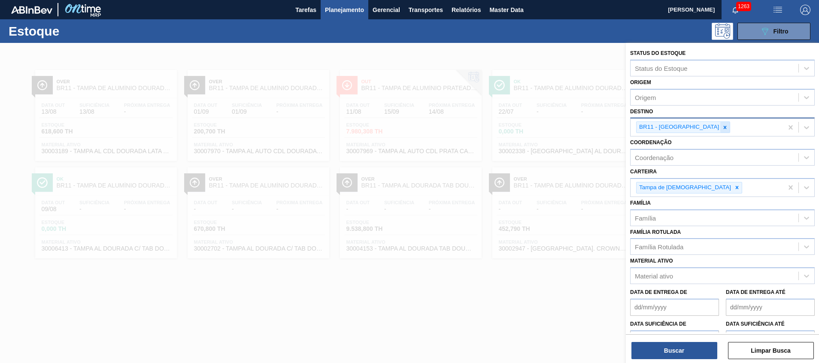
click at [722, 129] on icon at bounding box center [725, 128] width 6 height 6
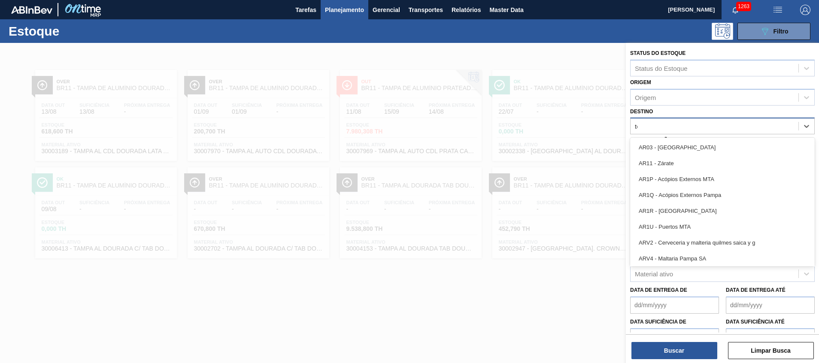
type input "tere"
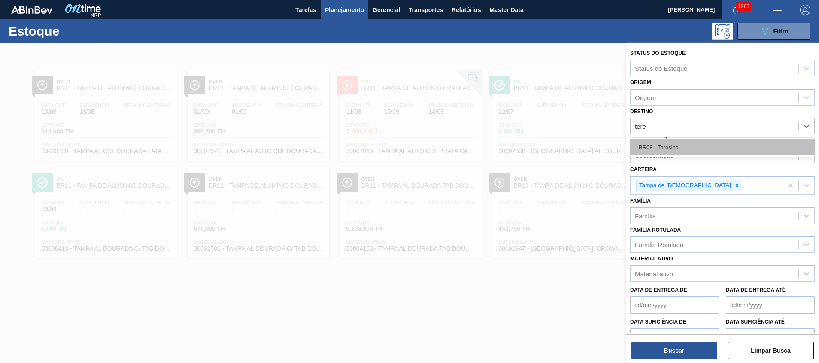
click at [684, 145] on div "BR08 - Teresina" at bounding box center [722, 148] width 185 height 16
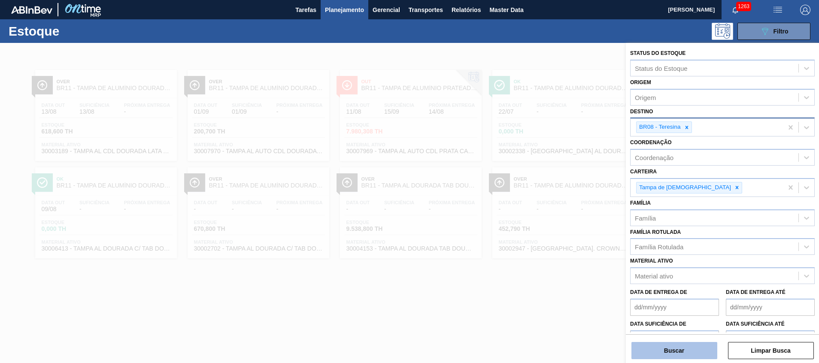
click at [679, 358] on button "Buscar" at bounding box center [675, 350] width 86 height 17
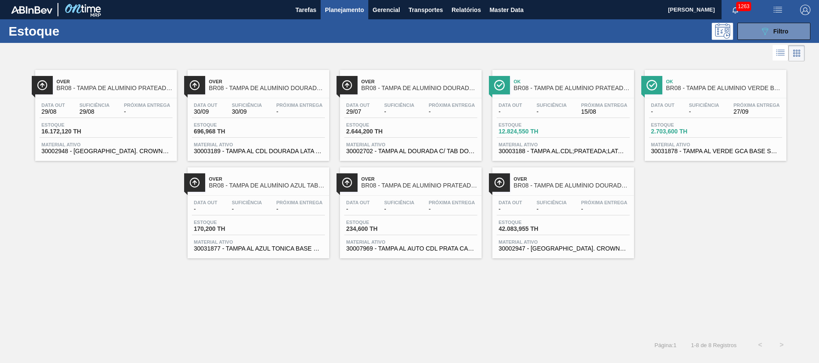
click at [263, 154] on span "30003189 - TAMPA AL CDL DOURADA LATA AUTOMATICA" at bounding box center [258, 151] width 129 height 6
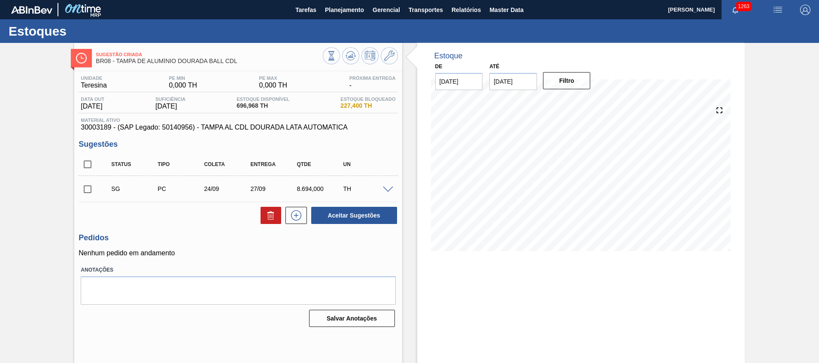
click at [390, 188] on span at bounding box center [388, 190] width 10 height 6
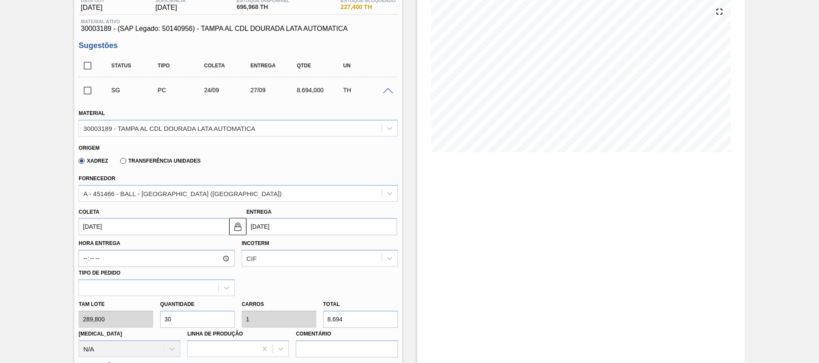
scroll to position [193, 0]
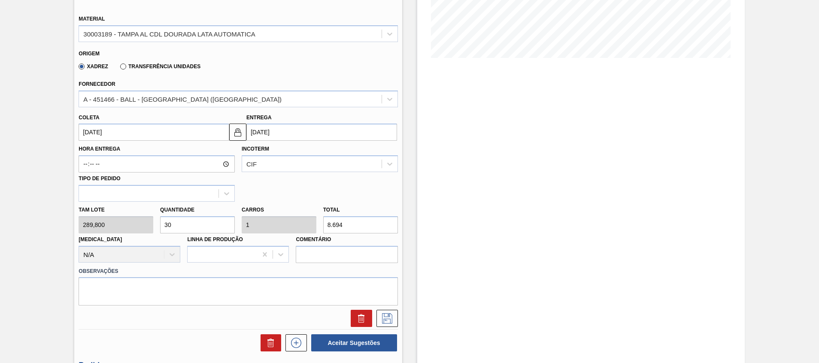
click at [122, 229] on div "Tam lote 289,800 Quantidade 30 Carros 1 Total 8.694 Doca N/A Linha de Produção …" at bounding box center [238, 232] width 326 height 61
type input "2"
type input "0,067"
type input "579,6"
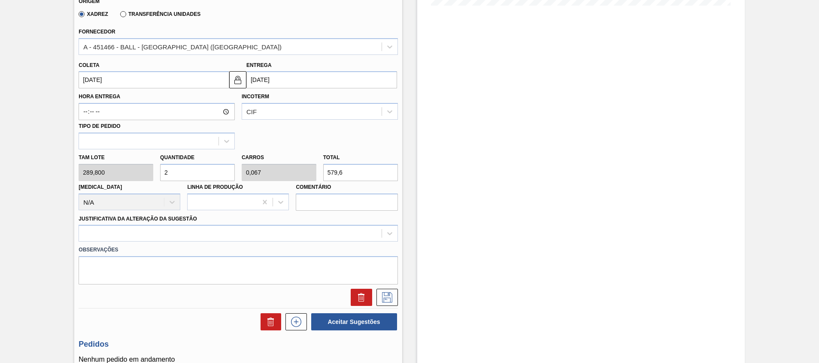
scroll to position [258, 0]
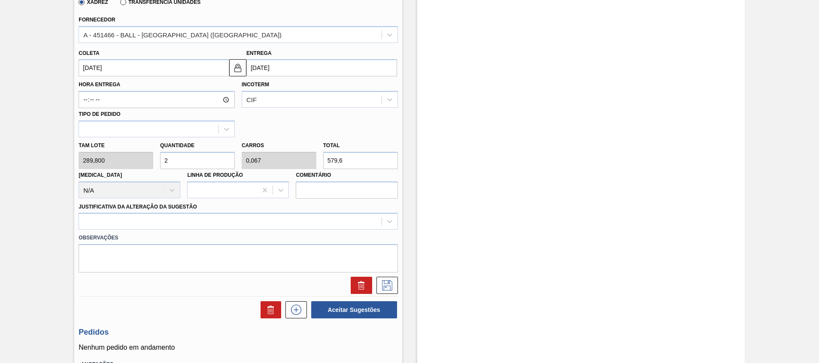
type input "0"
type input "1"
type input "0,033"
type input "289,8"
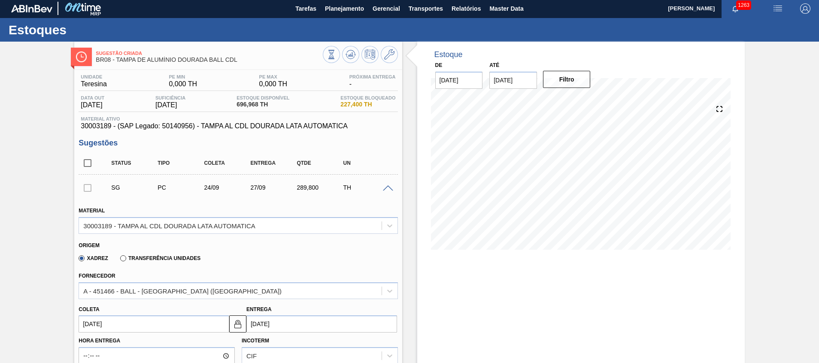
scroll to position [0, 0]
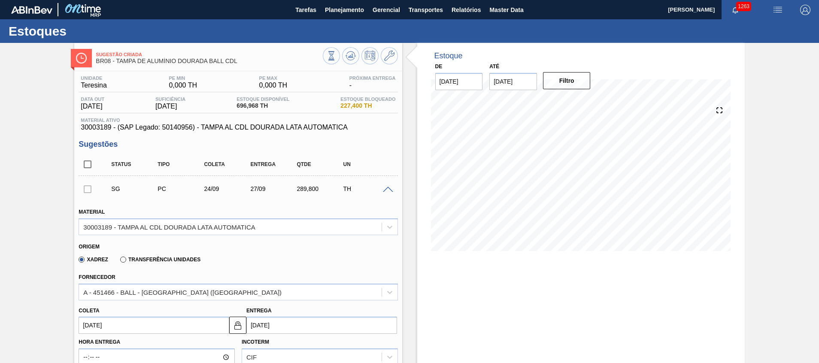
click at [385, 191] on span at bounding box center [388, 190] width 10 height 6
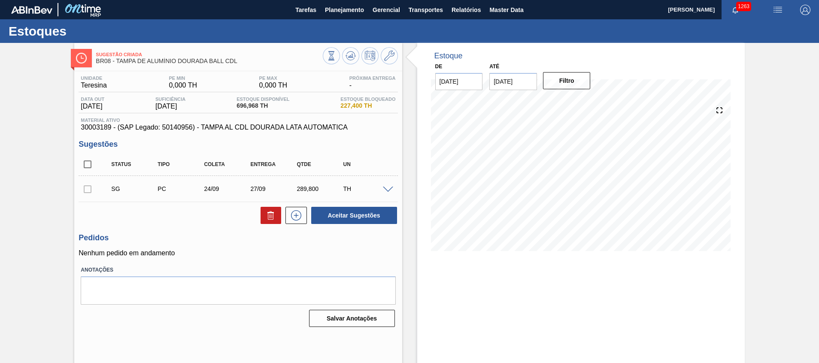
click at [392, 192] on div "SG PC 24/09 27/09 289,800 TH" at bounding box center [238, 188] width 319 height 21
click at [387, 188] on span at bounding box center [388, 190] width 10 height 6
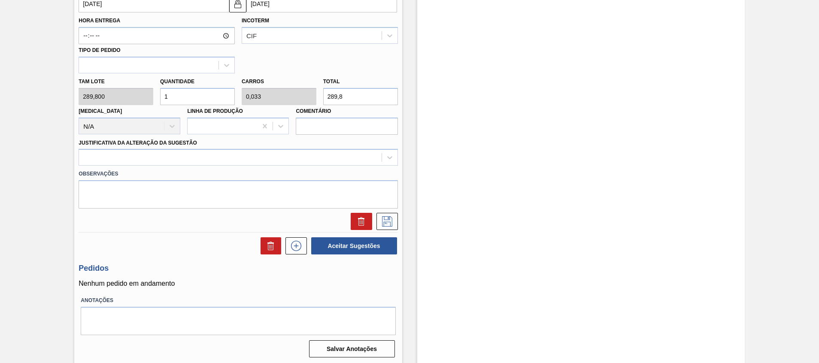
scroll to position [322, 0]
click at [118, 98] on div "Tam lote 289,800 Quantidade 1 Carros 0,033 Total 289,8 Doca N/A Linha de Produç…" at bounding box center [238, 103] width 326 height 61
type input "3"
type input "0,1"
type input "869,4"
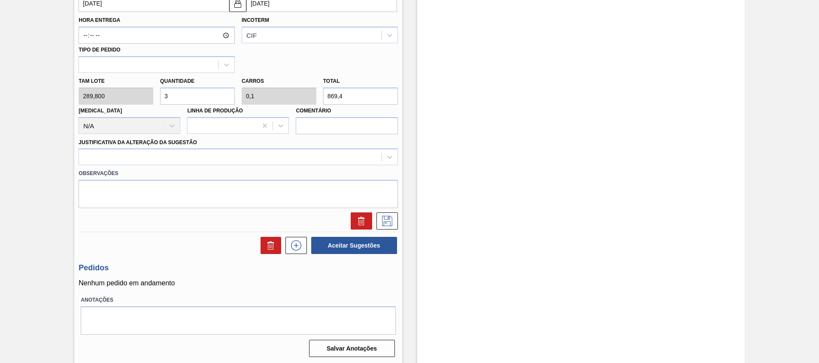
type input "0"
type input "2"
type input "0,067"
type input "579,6"
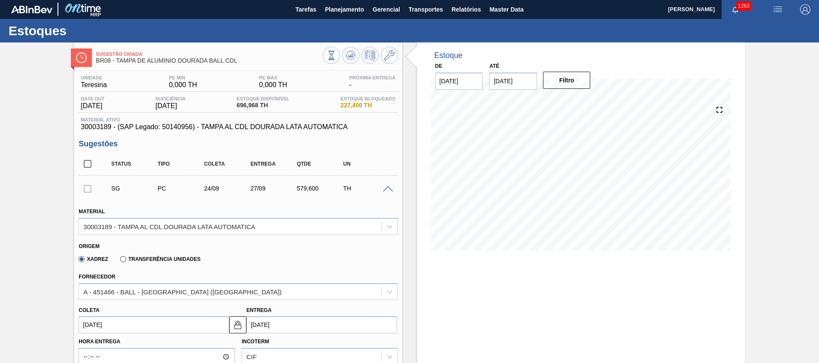
scroll to position [0, 0]
type input "2"
click at [336, 55] on icon at bounding box center [331, 55] width 9 height 9
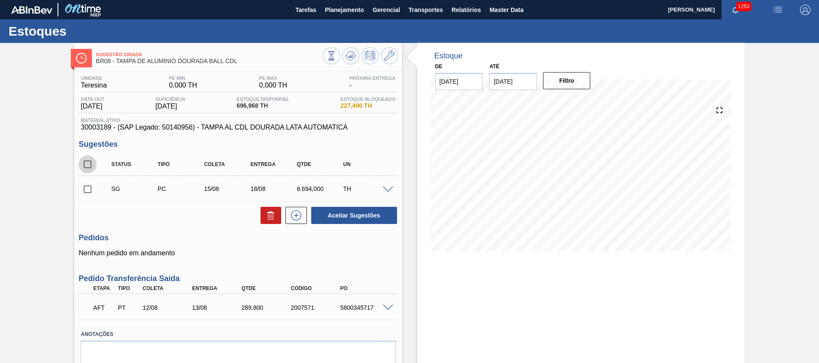
click at [88, 168] on input "checkbox" at bounding box center [88, 164] width 18 height 18
checkbox input "true"
click at [267, 222] on button at bounding box center [271, 215] width 21 height 17
checkbox input "false"
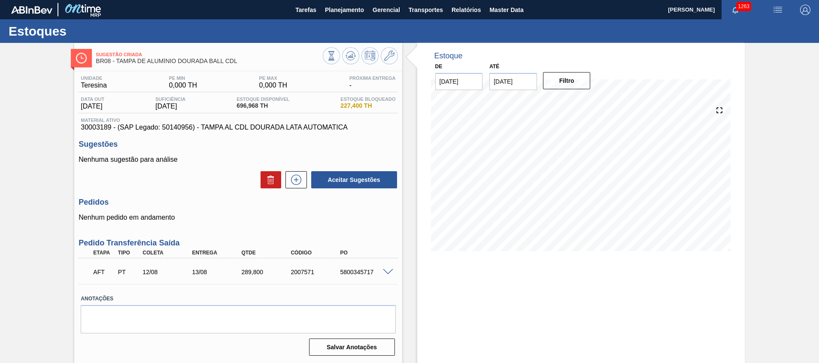
click at [364, 274] on div "5800345717" at bounding box center [365, 272] width 55 height 7
copy div "5800345717"
click at [94, 124] on span "30003189 - (SAP Legado: 50140956) - TAMPA AL CDL DOURADA LATA AUTOMATICA" at bounding box center [238, 128] width 315 height 8
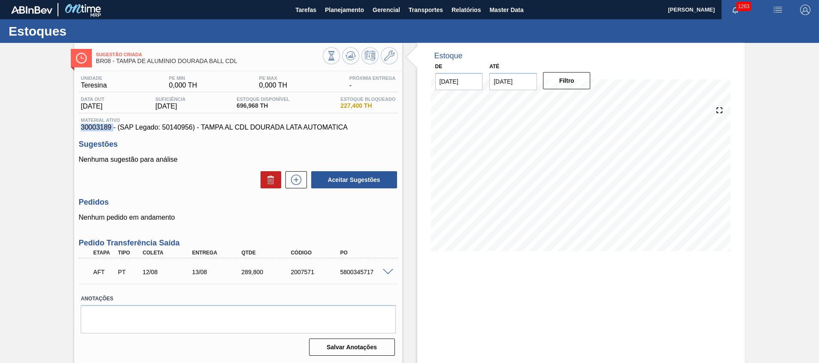
copy span "30003189"
click at [352, 9] on span "Planejamento" at bounding box center [344, 10] width 39 height 10
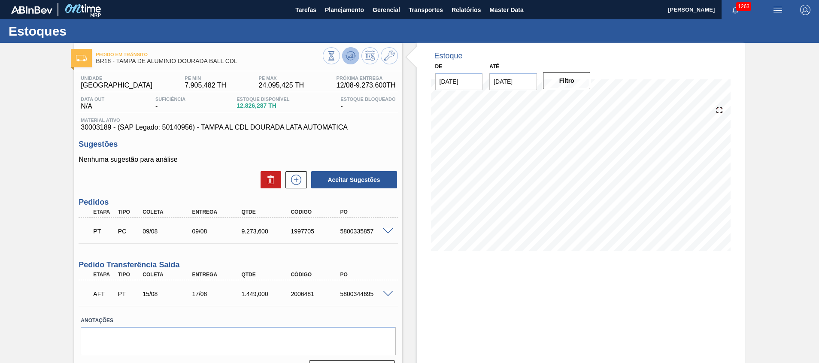
click at [336, 58] on icon at bounding box center [331, 55] width 9 height 9
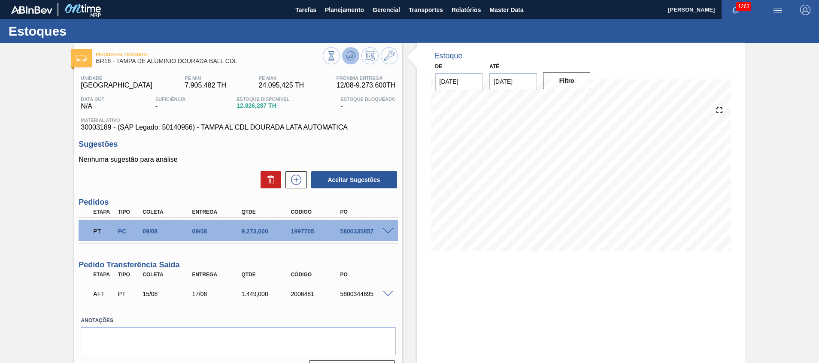
click at [336, 55] on icon at bounding box center [331, 55] width 9 height 9
click at [351, 229] on div "5800335857" at bounding box center [365, 231] width 55 height 7
copy div "5800335857"
click at [350, 60] on icon at bounding box center [350, 58] width 9 height 4
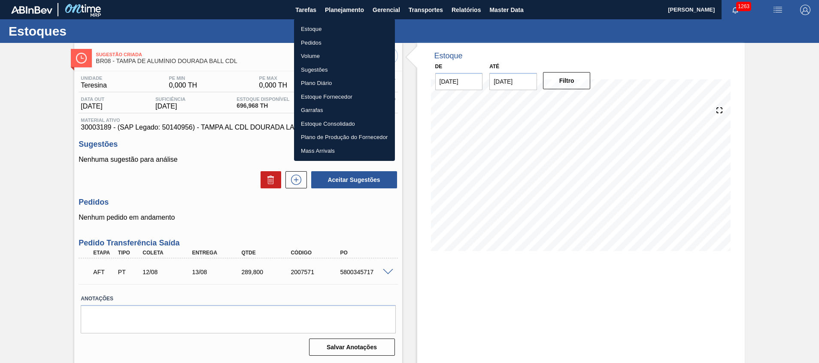
drag, startPoint x: 0, startPoint y: 0, endPoint x: 401, endPoint y: 282, distance: 490.6
click at [401, 282] on div at bounding box center [409, 181] width 819 height 363
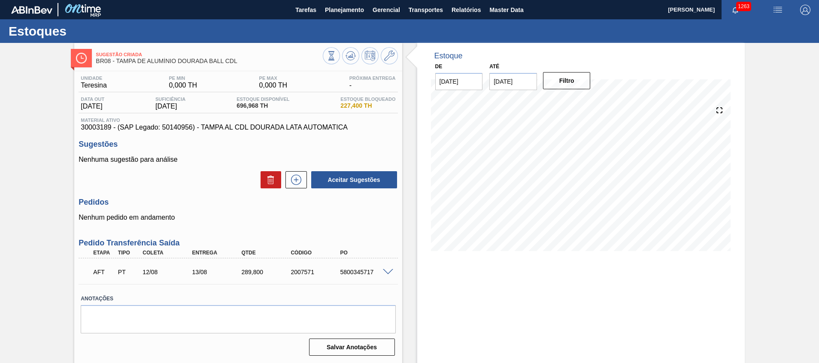
click at [386, 274] on span at bounding box center [388, 272] width 10 height 6
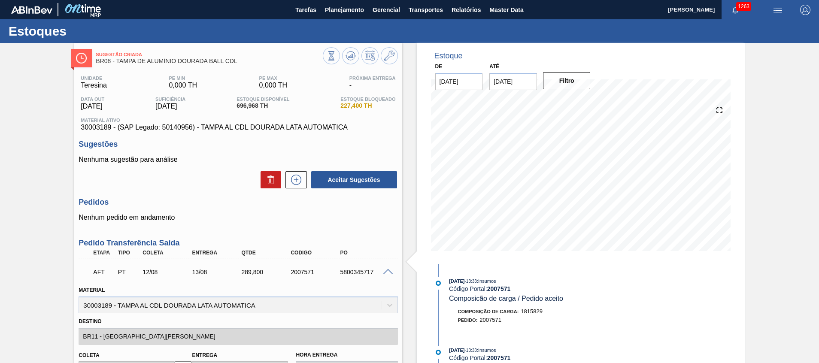
click at [386, 274] on span at bounding box center [388, 272] width 10 height 6
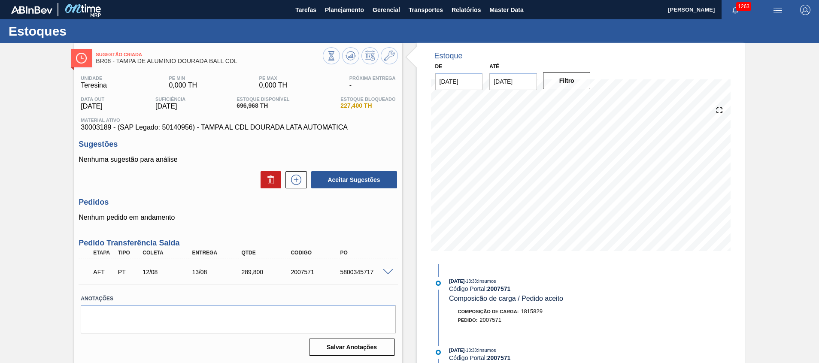
scroll to position [6, 0]
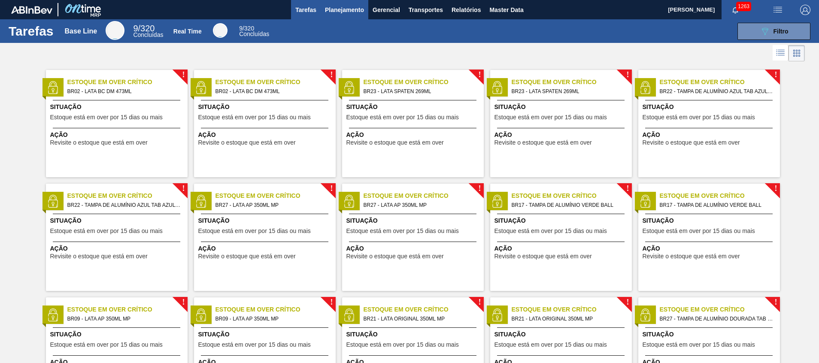
click at [328, 15] on button "Planejamento" at bounding box center [345, 9] width 48 height 19
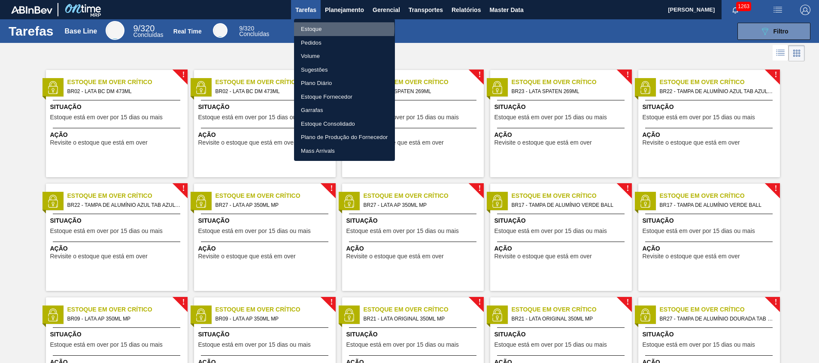
click at [329, 29] on li "Estoque" at bounding box center [344, 29] width 101 height 14
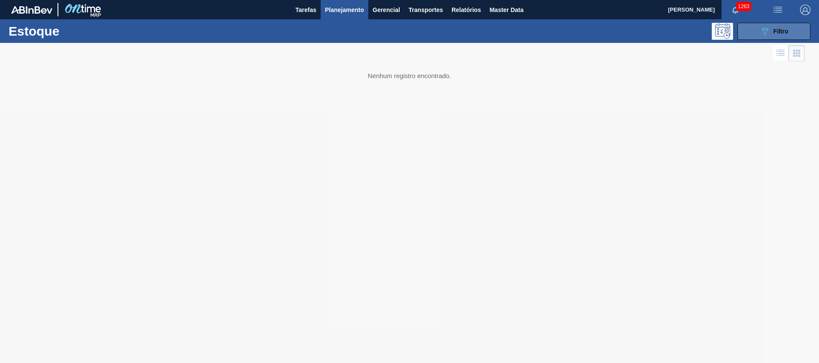
click at [787, 32] on span "Filtro" at bounding box center [781, 31] width 15 height 7
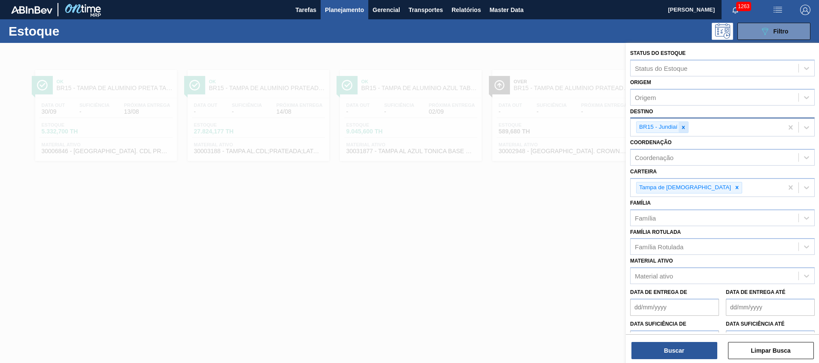
click at [684, 128] on icon at bounding box center [684, 128] width 6 height 6
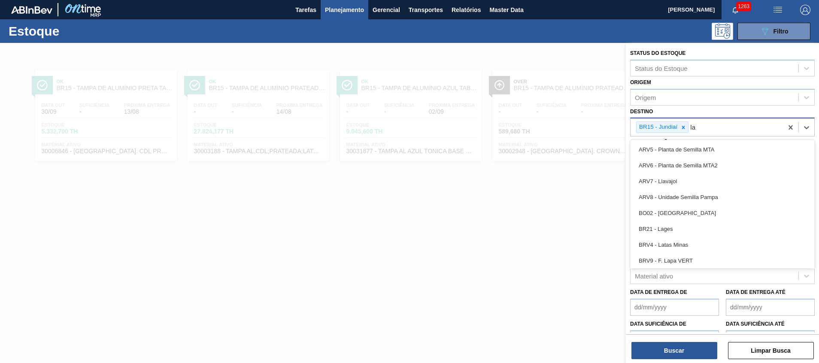
type input "lag"
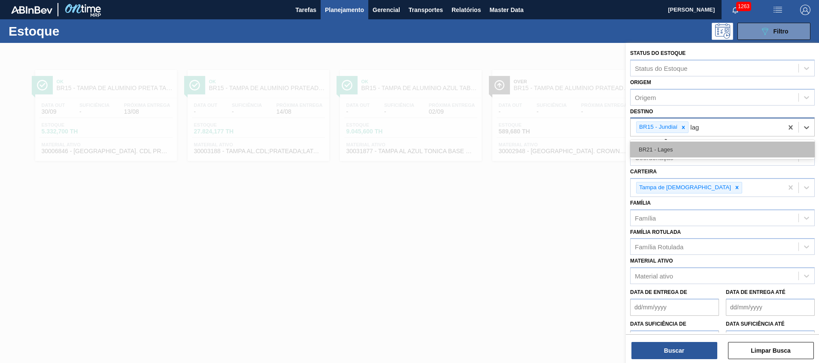
click at [681, 149] on div "BR21 - Lages" at bounding box center [722, 150] width 185 height 16
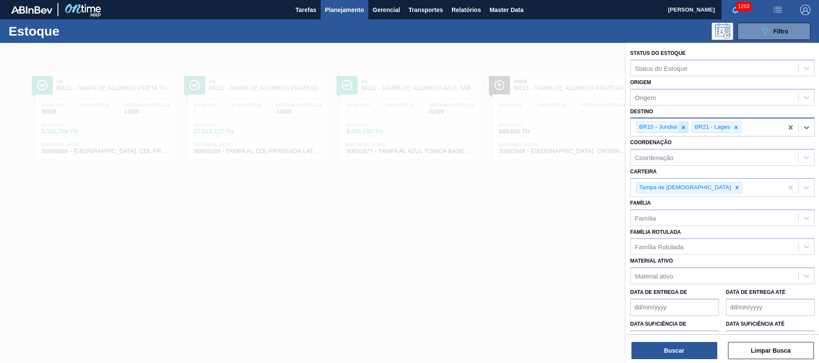
click at [683, 128] on icon at bounding box center [683, 127] width 3 height 3
click at [660, 348] on button "Buscar" at bounding box center [675, 350] width 86 height 17
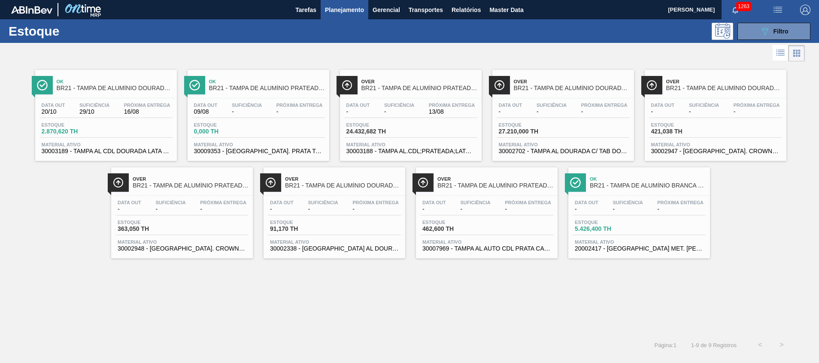
click at [111, 152] on span "30003189 - TAMPA AL CDL DOURADA LATA AUTOMATICA" at bounding box center [106, 151] width 129 height 6
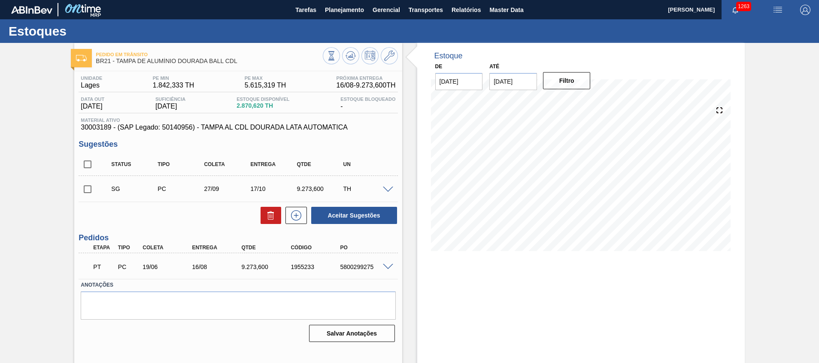
click at [389, 269] on span at bounding box center [388, 267] width 10 height 6
type input "reagenda Bia 11/08"
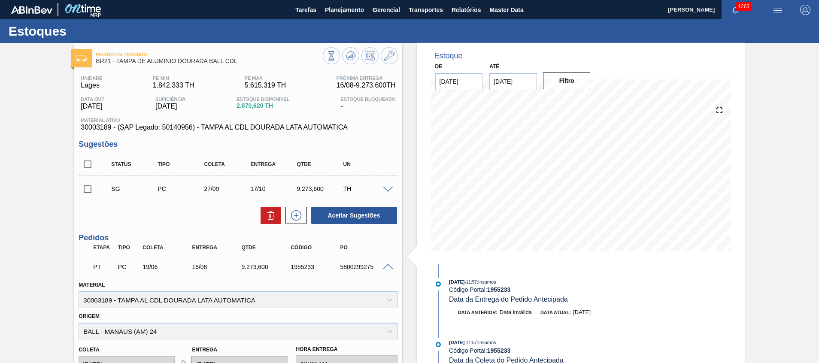
scroll to position [194, 0]
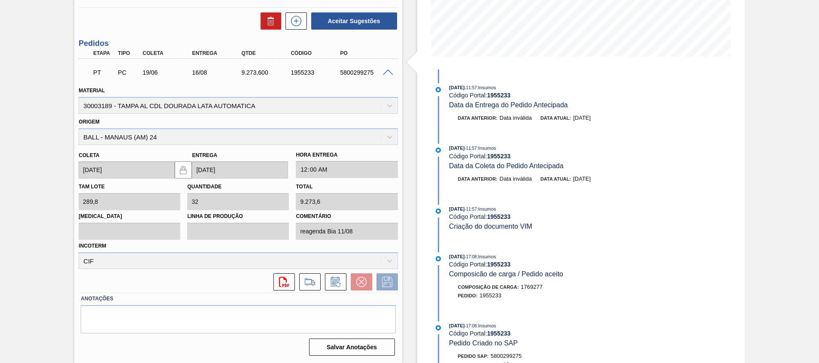
click at [391, 74] on span at bounding box center [388, 73] width 10 height 6
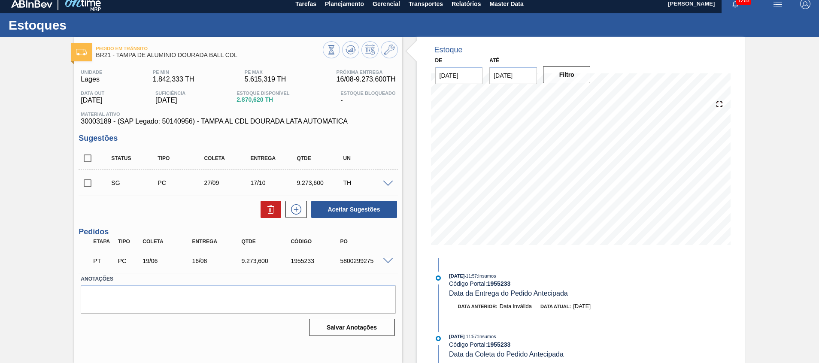
scroll to position [6, 0]
click at [341, 12] on button "Planejamento" at bounding box center [345, 3] width 48 height 19
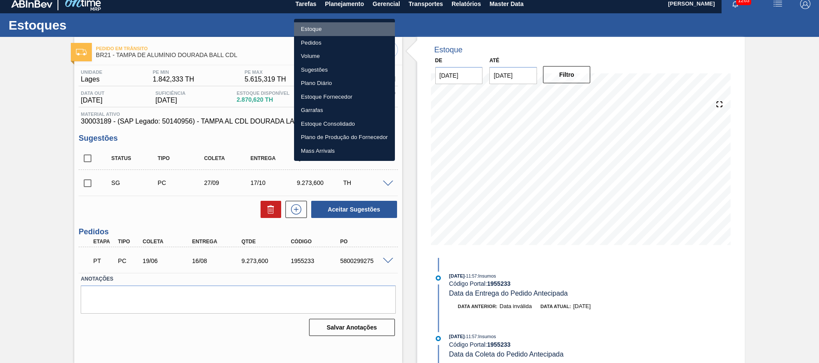
click at [344, 33] on li "Estoque" at bounding box center [344, 29] width 101 height 14
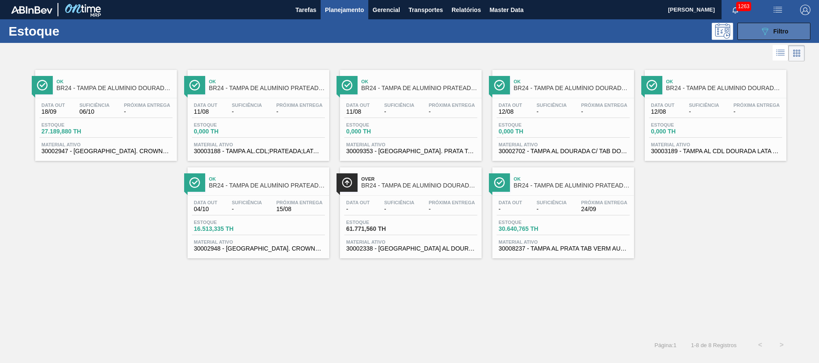
click at [767, 34] on icon "089F7B8B-B2A5-4AFE-B5C0-19BA573D28AC" at bounding box center [765, 31] width 10 height 10
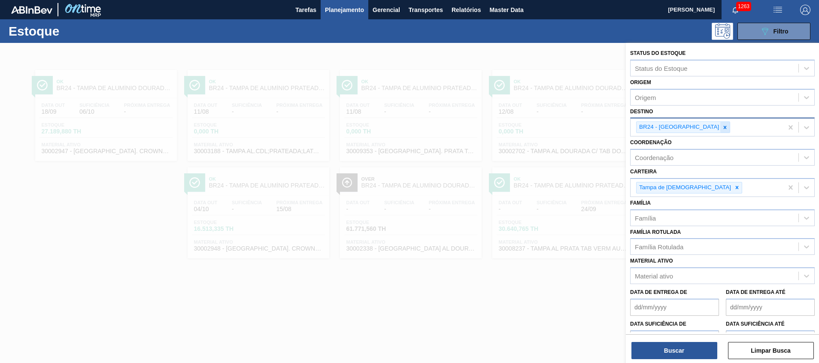
click at [722, 125] on icon at bounding box center [725, 128] width 6 height 6
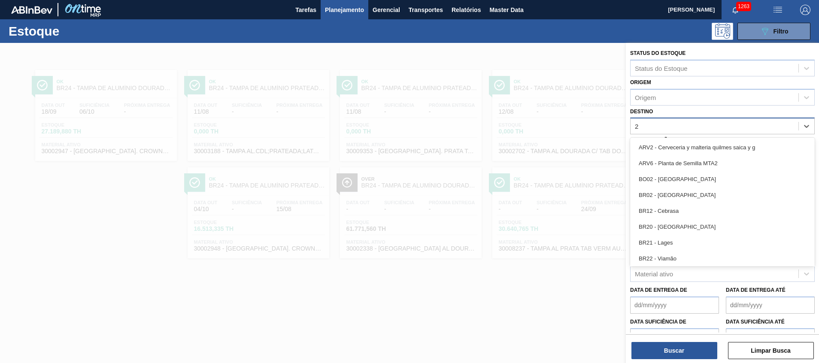
type input "27"
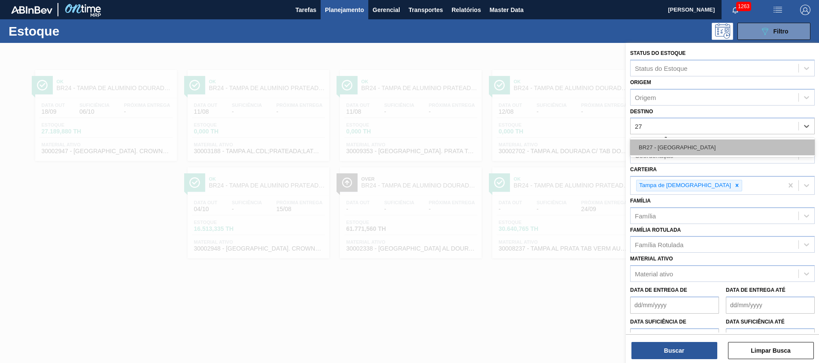
click at [695, 145] on div "BR27 - Nova Minas" at bounding box center [722, 148] width 185 height 16
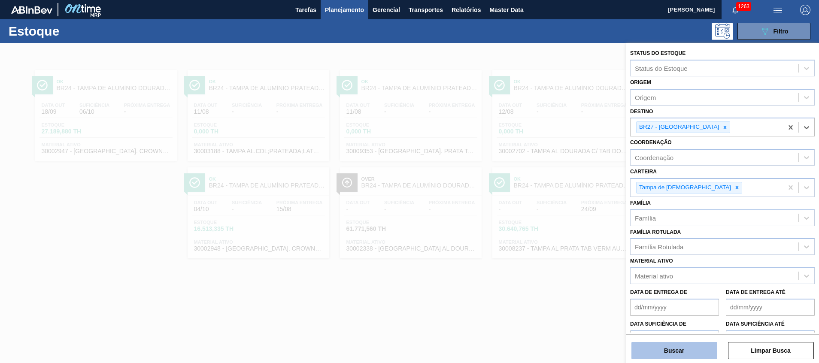
click at [681, 344] on button "Buscar" at bounding box center [675, 350] width 86 height 17
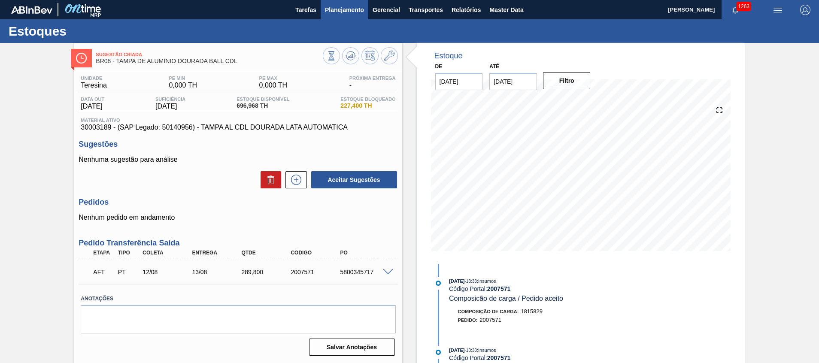
scroll to position [6, 0]
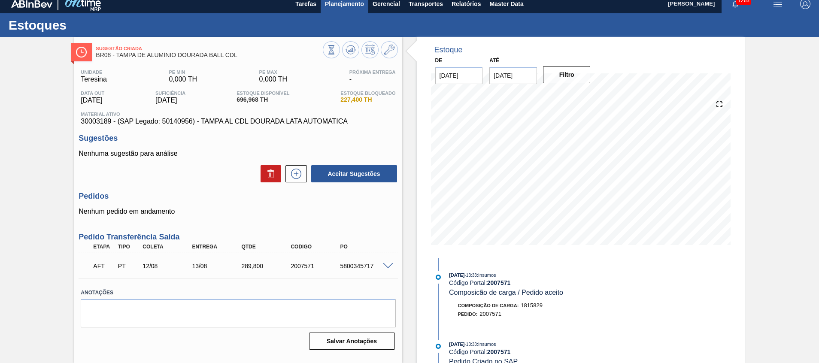
click at [335, 8] on span "Planejamento" at bounding box center [344, 4] width 39 height 10
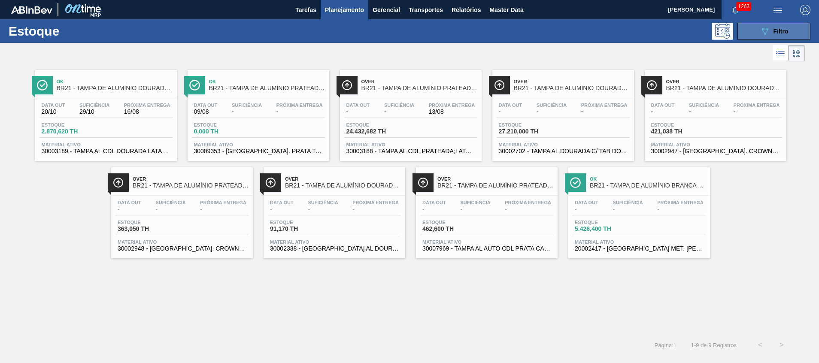
click at [771, 32] on div "089F7B8B-B2A5-4AFE-B5C0-19BA573D28AC Filtro" at bounding box center [774, 31] width 29 height 10
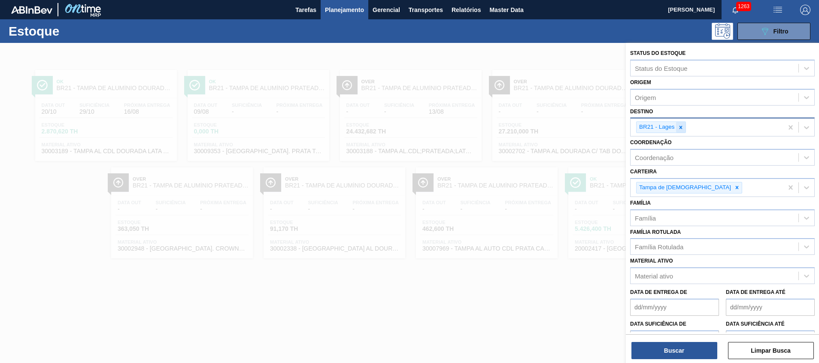
click at [681, 128] on icon at bounding box center [681, 128] width 6 height 6
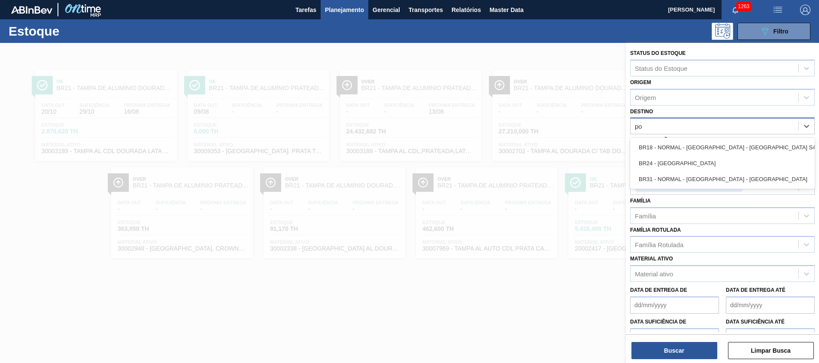
type input "pon"
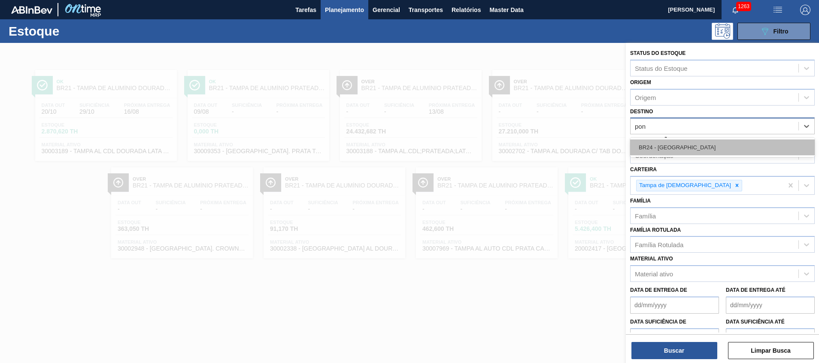
click at [680, 151] on div "BR24 - [GEOGRAPHIC_DATA]" at bounding box center [722, 148] width 185 height 16
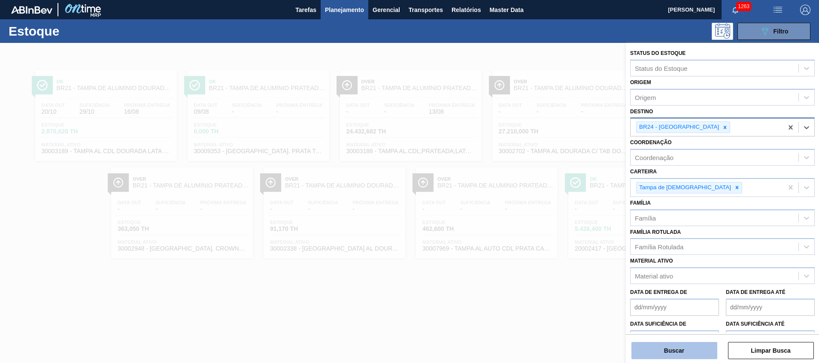
click at [674, 351] on button "Buscar" at bounding box center [675, 350] width 86 height 17
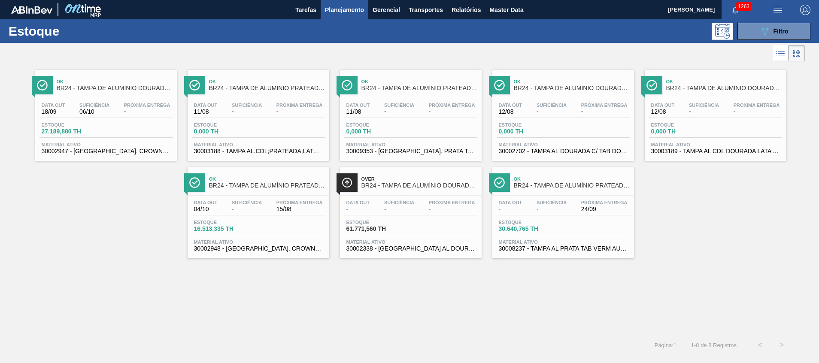
click at [287, 246] on span "30002948 - [GEOGRAPHIC_DATA]. CROWN; PRATA; ISE" at bounding box center [258, 249] width 129 height 6
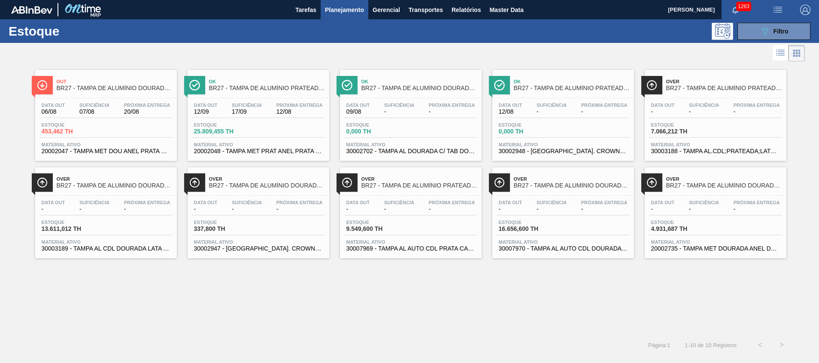
click at [279, 107] on span "Próxima Entrega" at bounding box center [300, 105] width 46 height 5
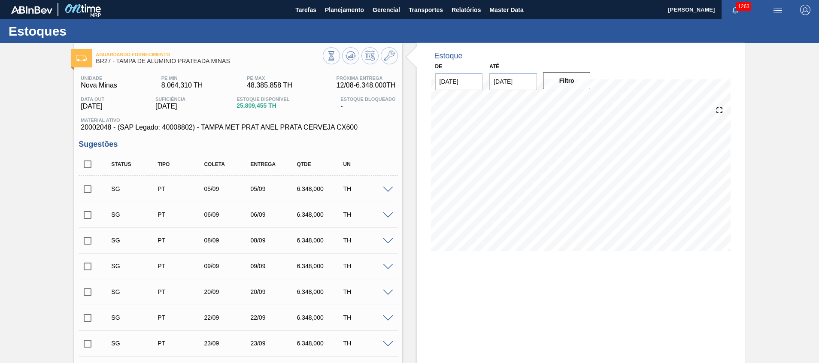
click at [495, 267] on div "Estoque De 12/08/2025 Até 31/08/2025 Filtro" at bounding box center [581, 325] width 328 height 564
click at [336, 57] on icon at bounding box center [331, 55] width 9 height 9
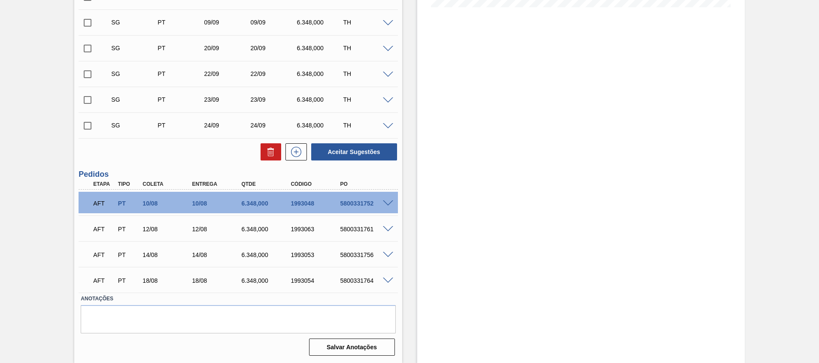
click at [383, 204] on span at bounding box center [388, 204] width 10 height 6
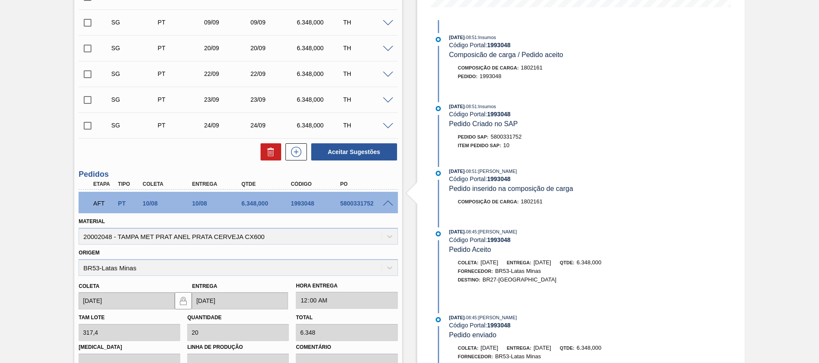
click at [383, 204] on span at bounding box center [388, 204] width 10 height 6
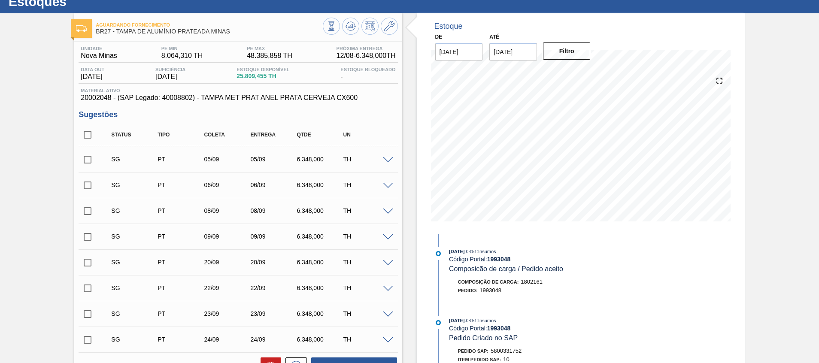
scroll to position [0, 0]
